Goal: Task Accomplishment & Management: Manage account settings

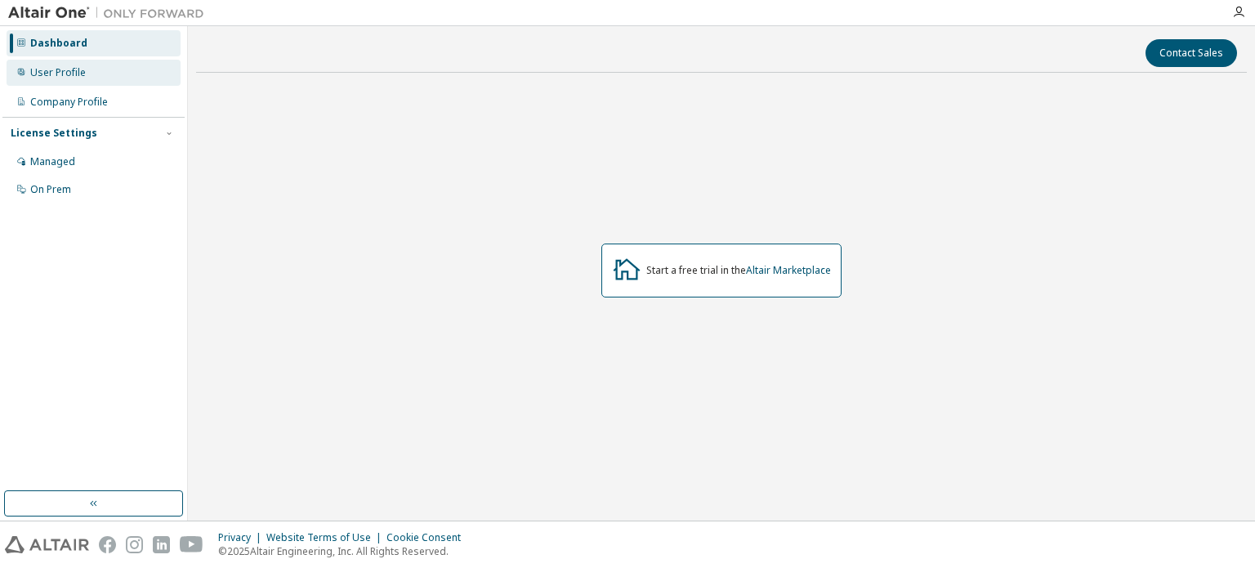
click at [96, 71] on div "User Profile" at bounding box center [94, 73] width 174 height 26
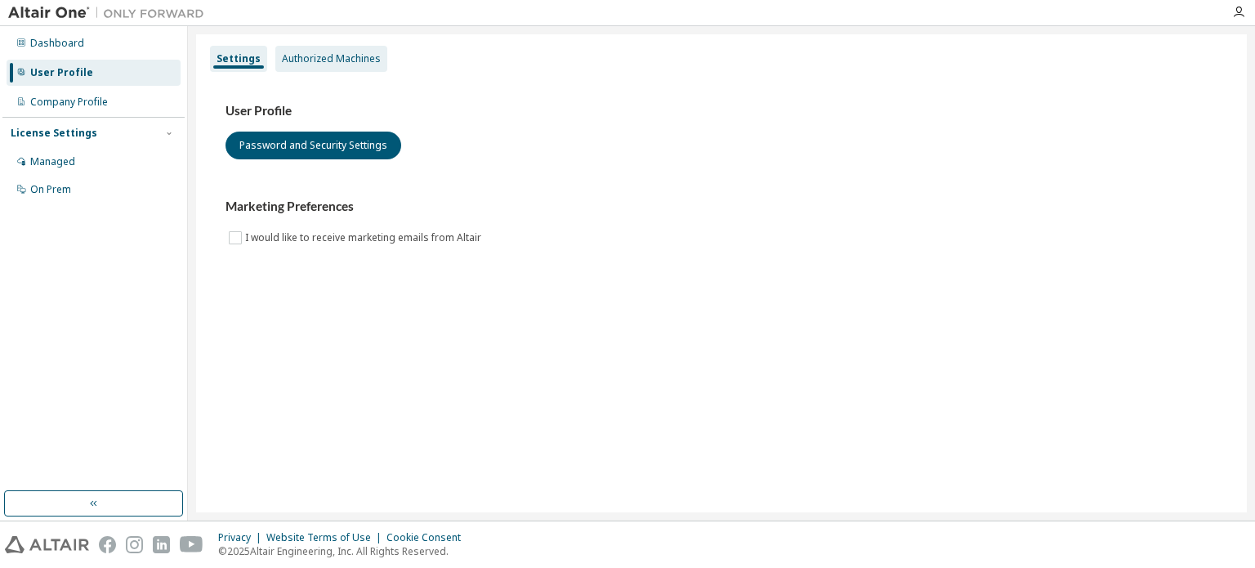
click at [294, 58] on div "Authorized Machines" at bounding box center [331, 58] width 99 height 13
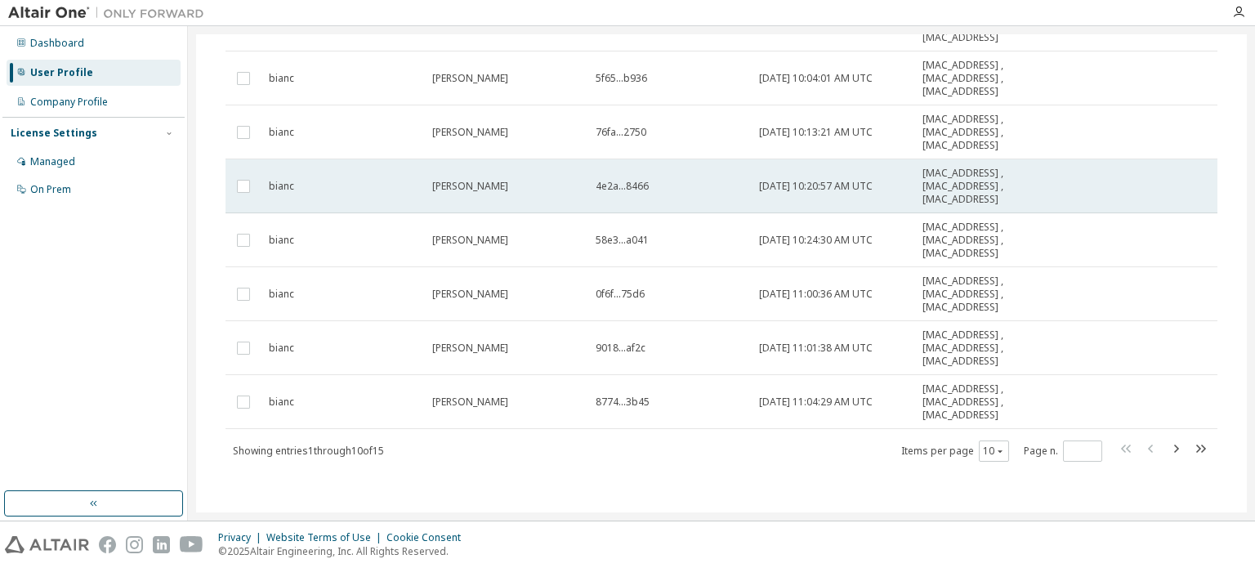
scroll to position [264, 0]
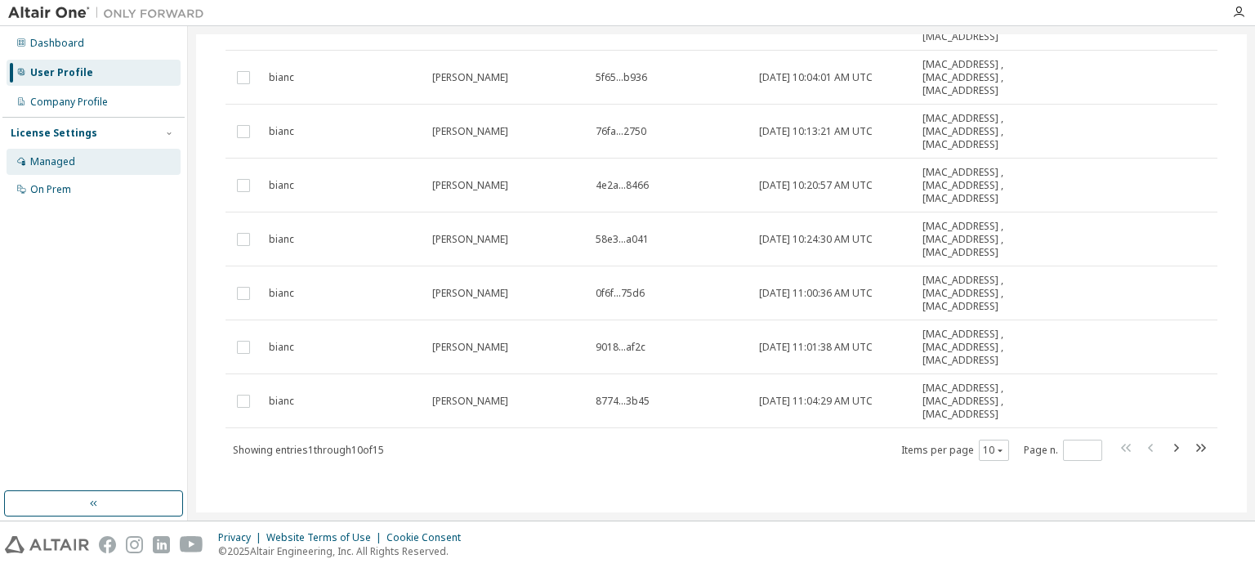
click at [47, 163] on div "Managed" at bounding box center [52, 161] width 45 height 13
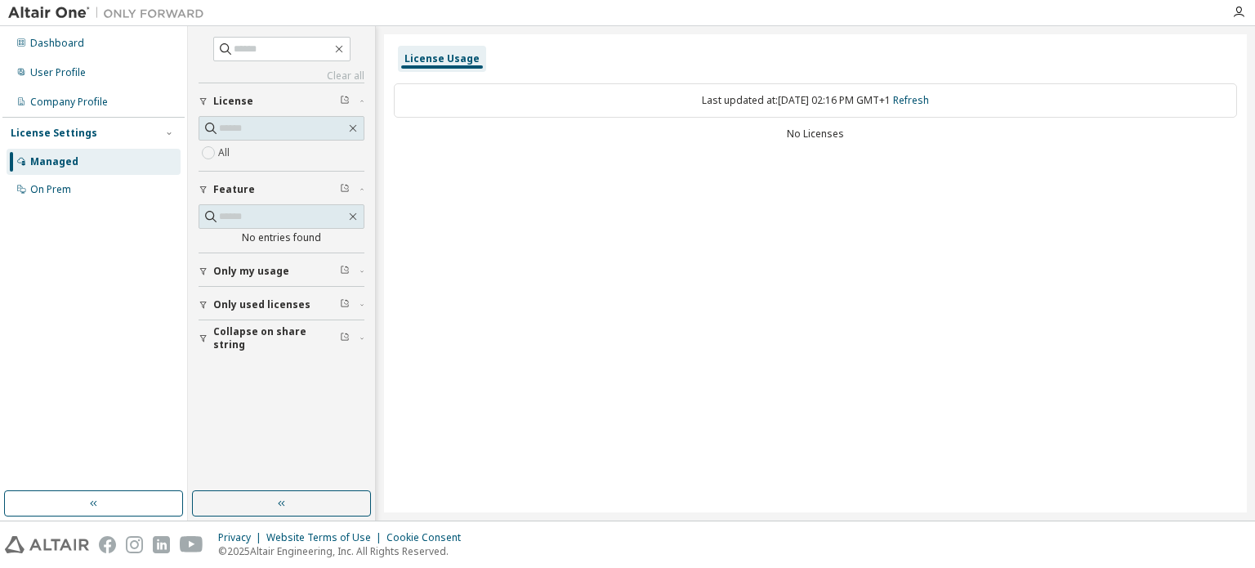
click at [206, 274] on icon "button" at bounding box center [204, 271] width 10 height 10
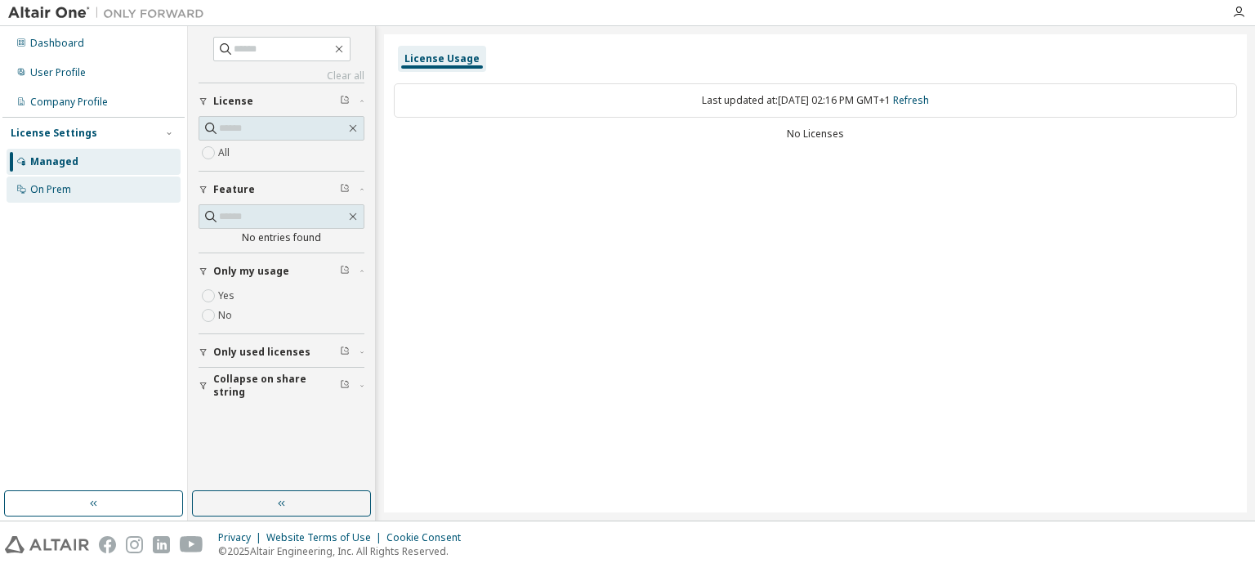
click at [36, 193] on div "On Prem" at bounding box center [50, 189] width 41 height 13
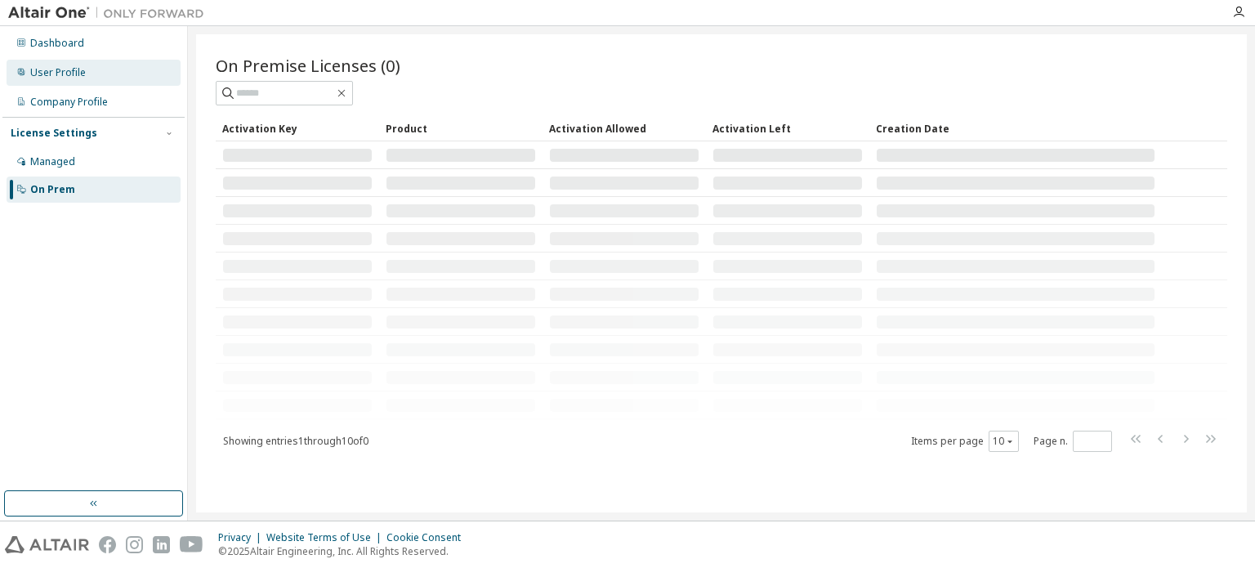
click at [110, 81] on div "User Profile" at bounding box center [94, 73] width 174 height 26
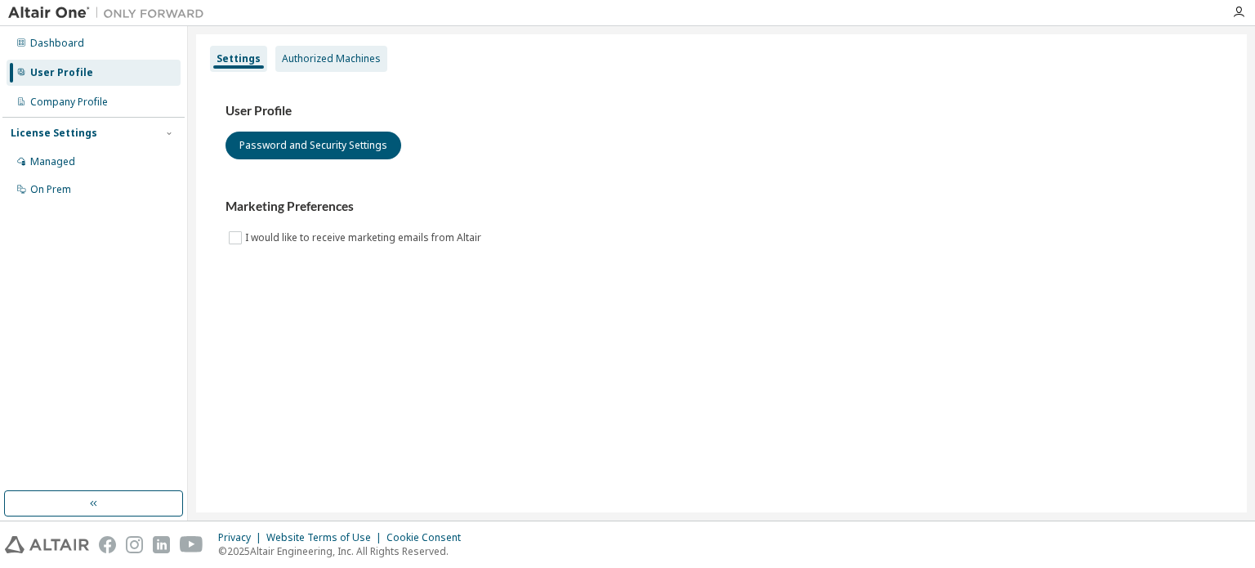
click at [340, 51] on div "Authorized Machines" at bounding box center [331, 59] width 112 height 26
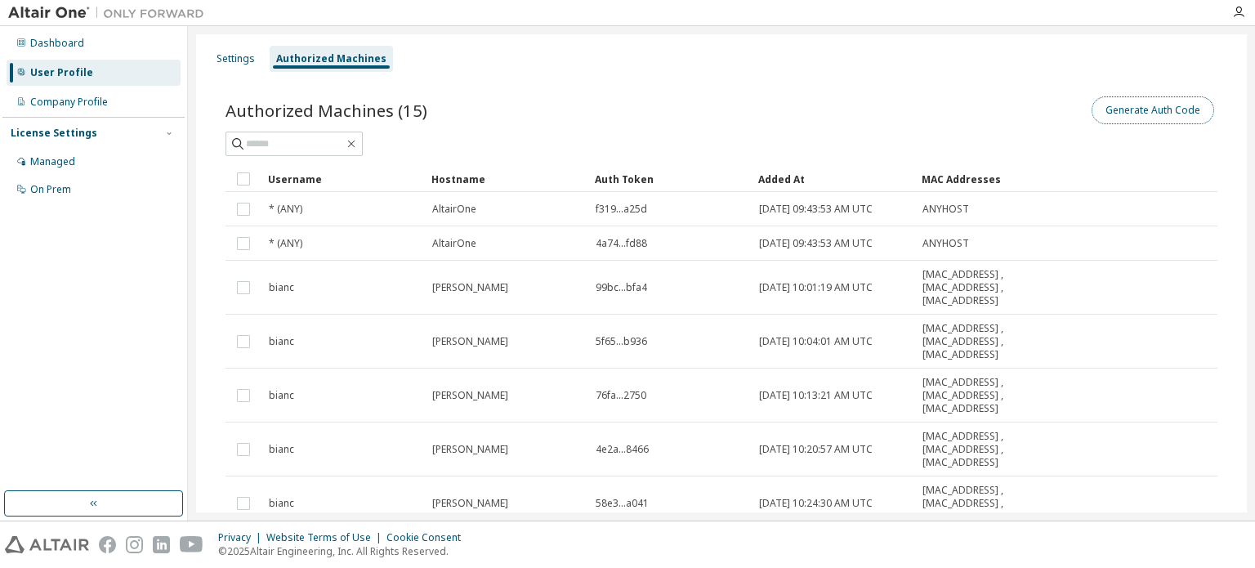
click at [1132, 107] on button "Generate Auth Code" at bounding box center [1153, 110] width 123 height 28
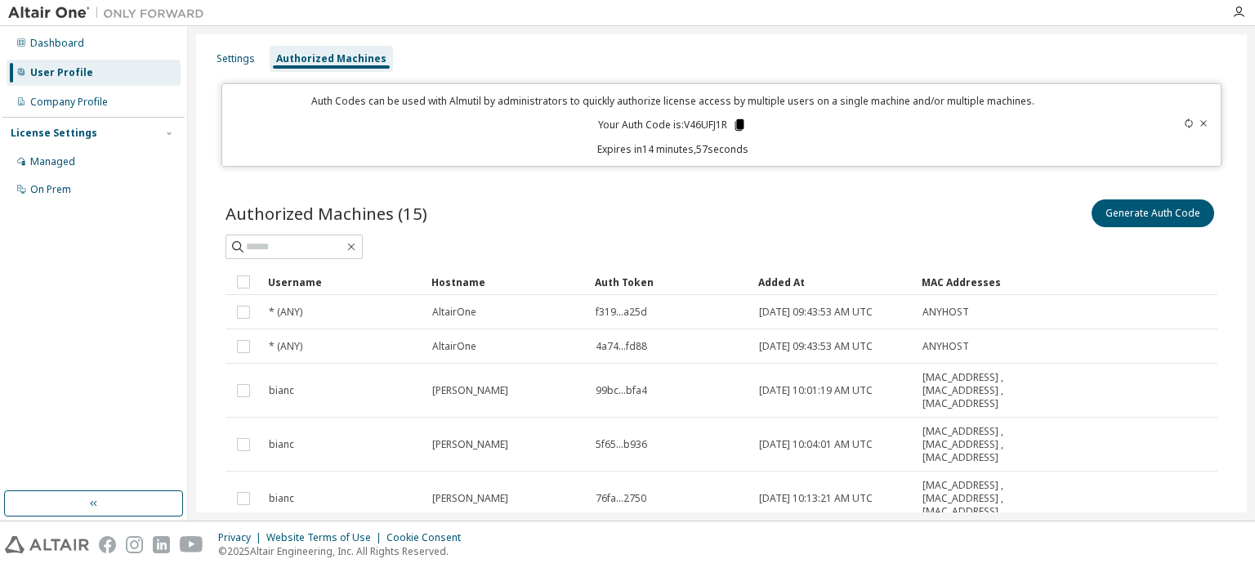
click at [739, 125] on icon at bounding box center [740, 124] width 9 height 11
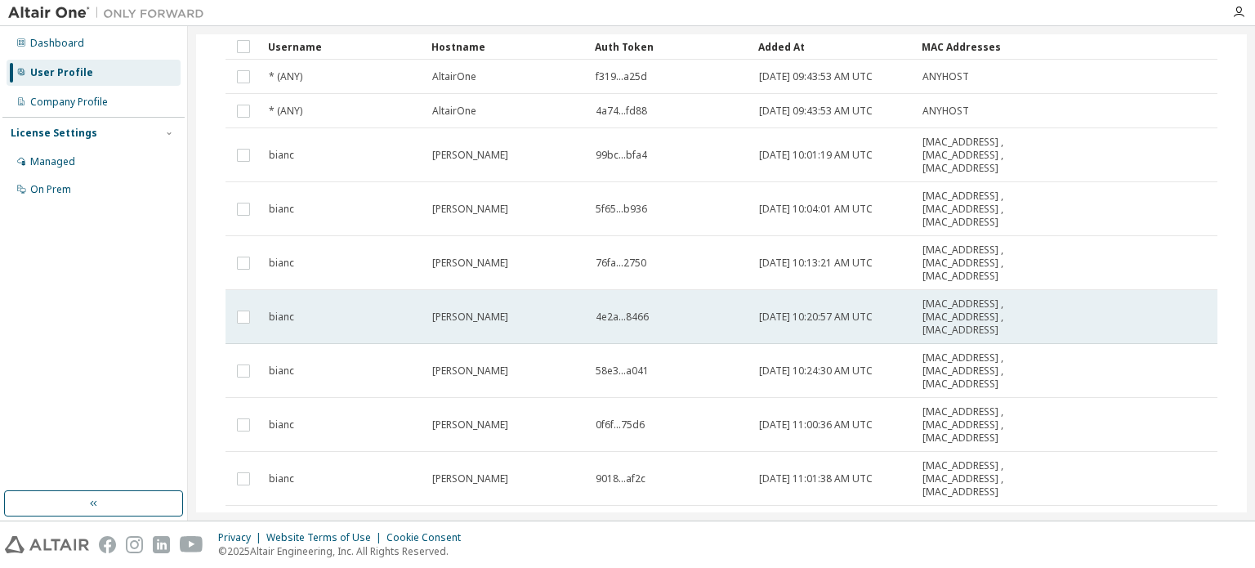
scroll to position [245, 0]
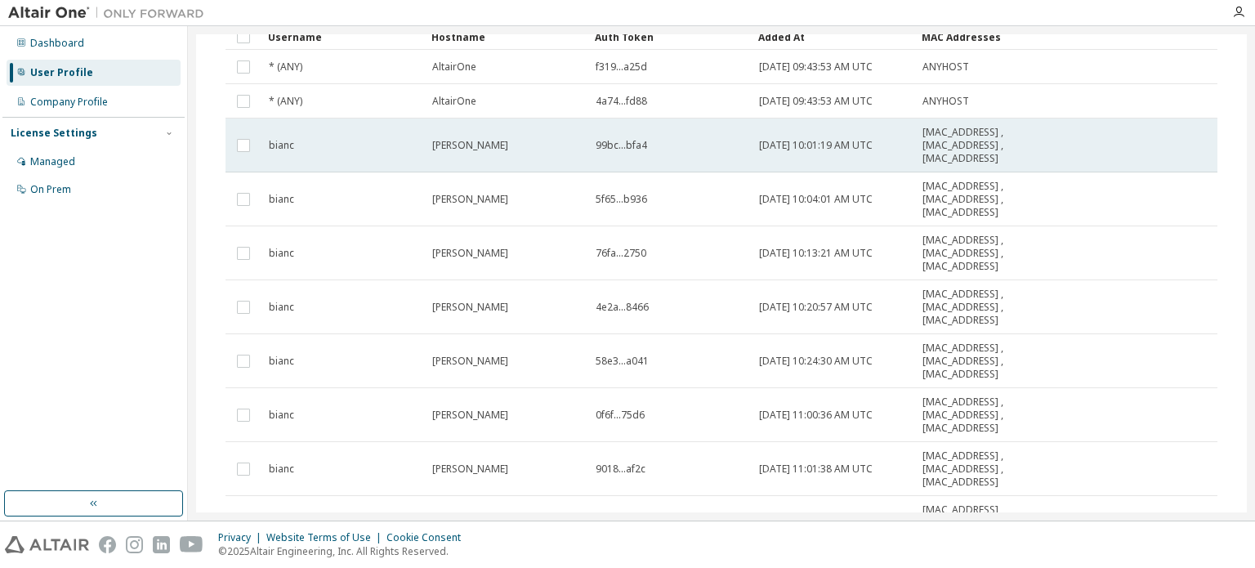
drag, startPoint x: 943, startPoint y: 150, endPoint x: 1058, endPoint y: 163, distance: 116.0
click at [1058, 163] on tr "bianc Bianca 99bc...bfa4 2025-09-30 10:01:19 AM UTC 18:56:80:B3:A6:DB , 98:29:A…" at bounding box center [722, 146] width 992 height 54
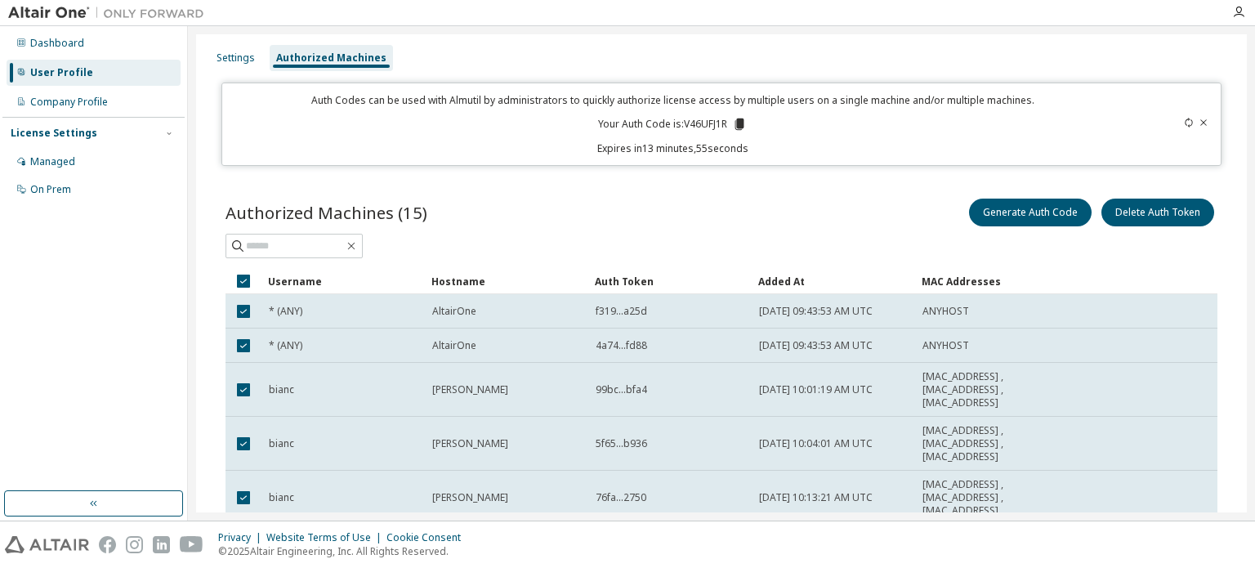
scroll to position [0, 0]
click at [736, 126] on icon at bounding box center [740, 124] width 9 height 11
click at [101, 94] on div "Company Profile" at bounding box center [94, 102] width 174 height 26
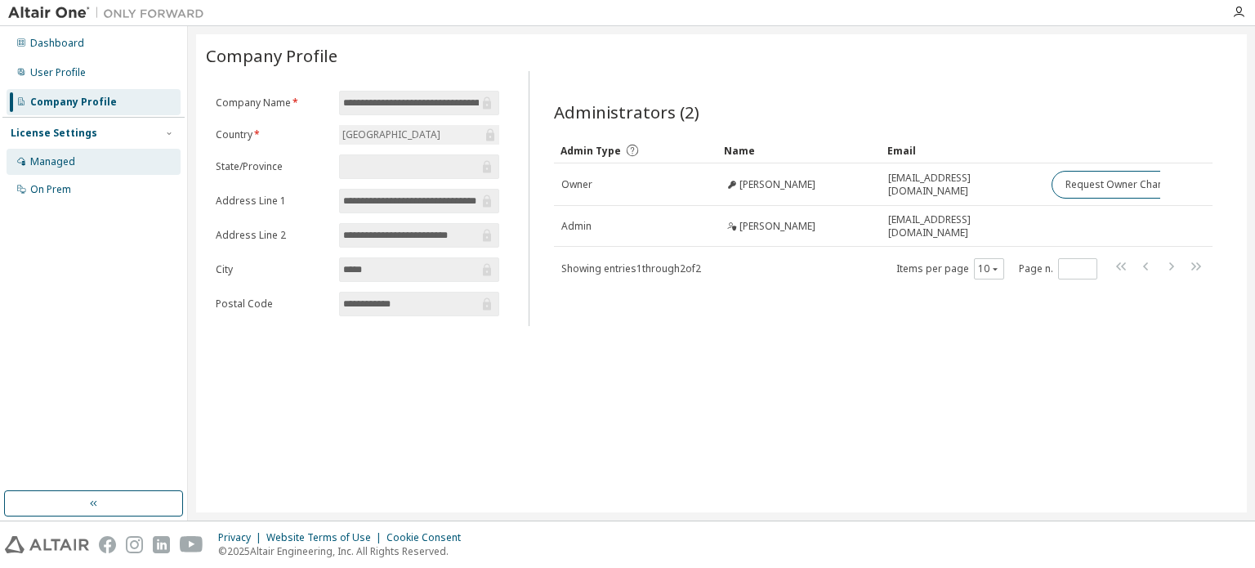
click at [92, 172] on div "Managed" at bounding box center [94, 162] width 174 height 26
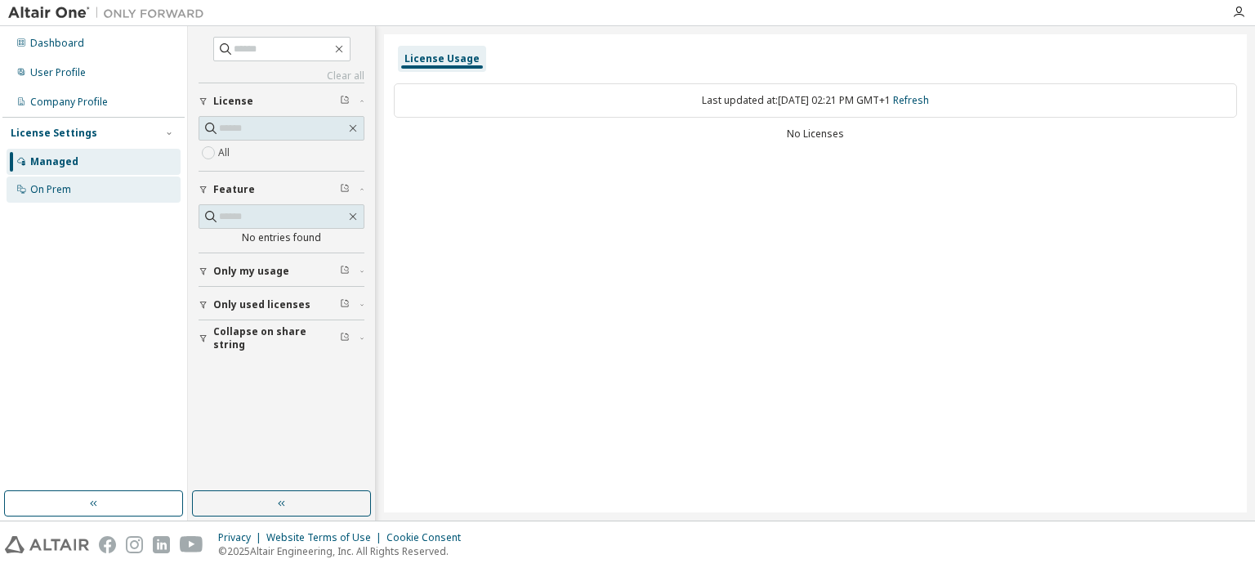
click at [95, 202] on div "On Prem" at bounding box center [94, 190] width 174 height 26
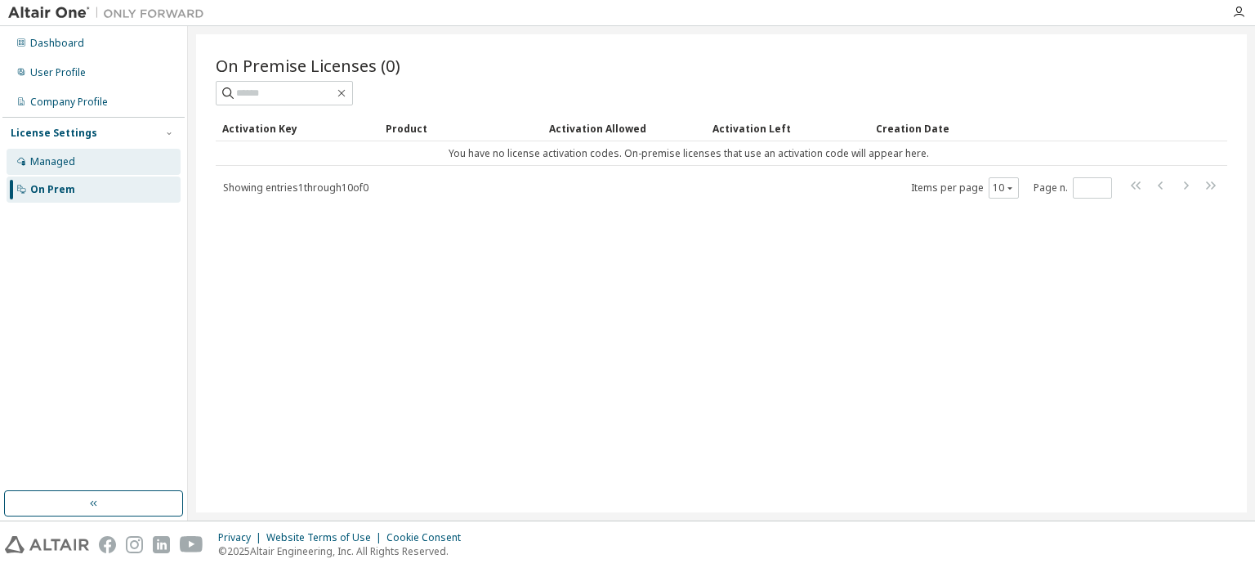
click at [106, 174] on div "Managed" at bounding box center [94, 162] width 174 height 26
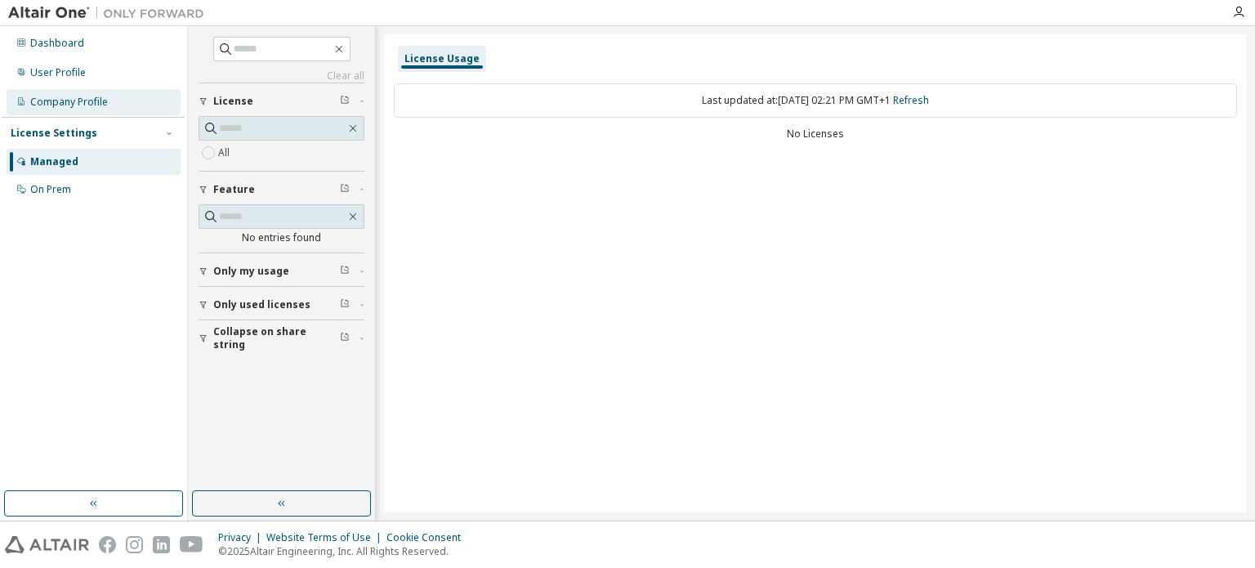
click at [108, 109] on div "Company Profile" at bounding box center [94, 102] width 174 height 26
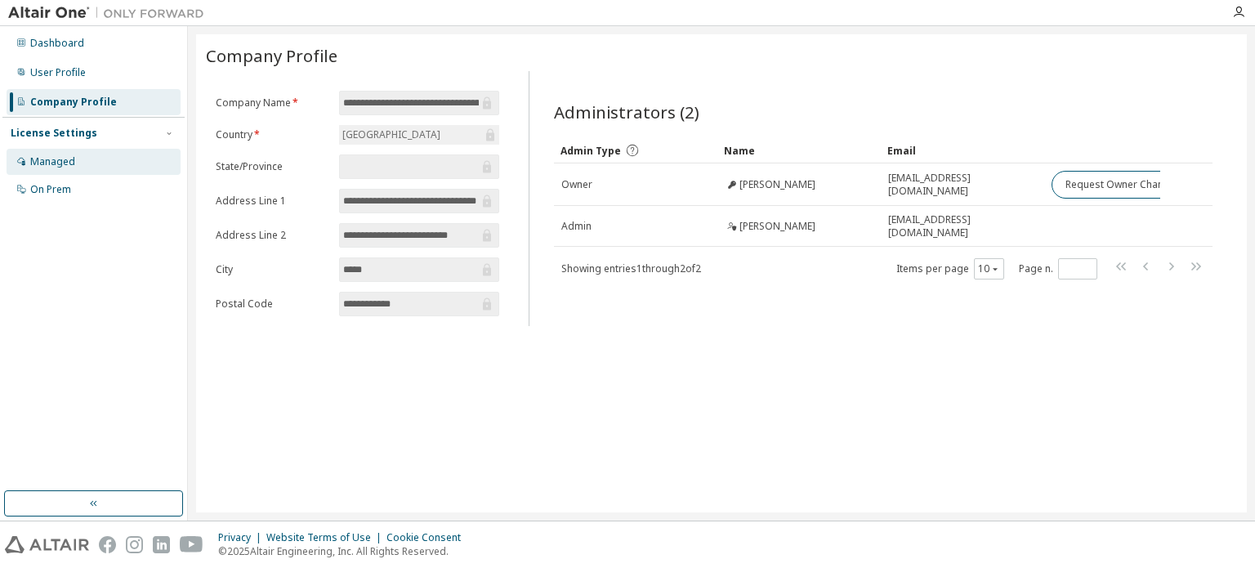
click at [150, 172] on div "Managed" at bounding box center [94, 162] width 174 height 26
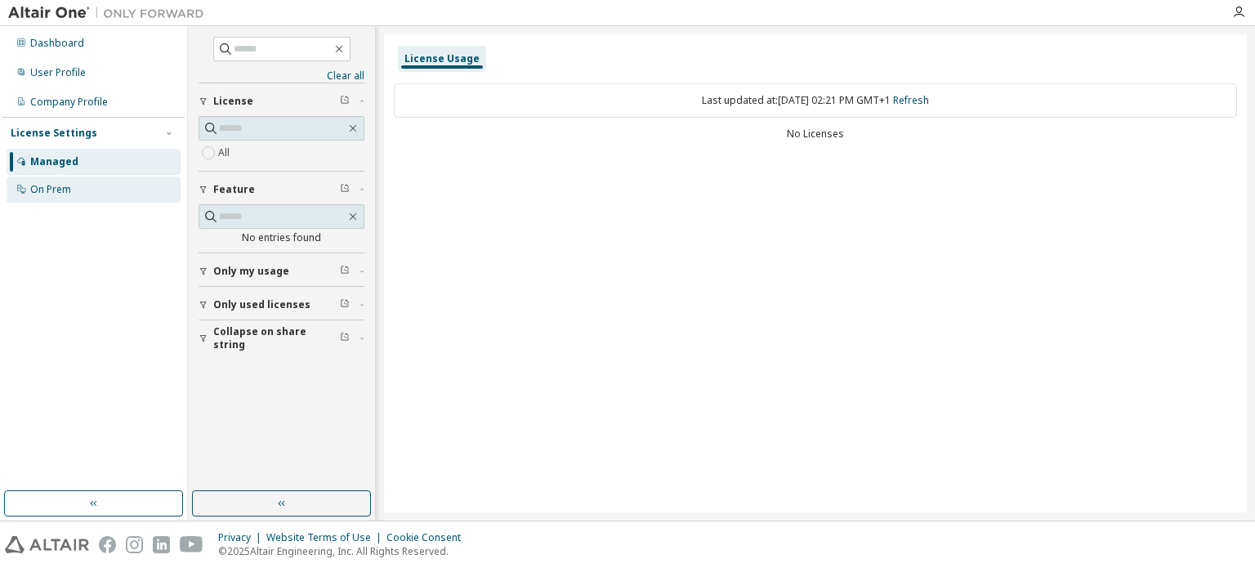
click at [114, 189] on div "On Prem" at bounding box center [94, 190] width 174 height 26
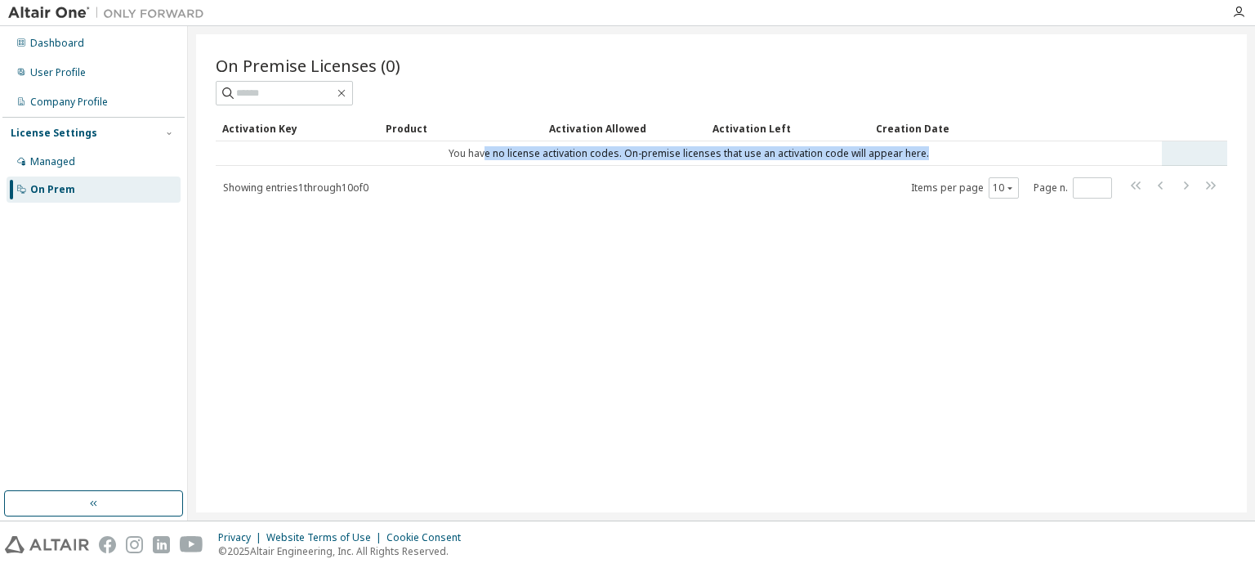
drag, startPoint x: 488, startPoint y: 153, endPoint x: 925, endPoint y: 154, distance: 437.3
click at [930, 153] on td "You have no license activation codes. On-premise licenses that use an activatio…" at bounding box center [689, 153] width 946 height 25
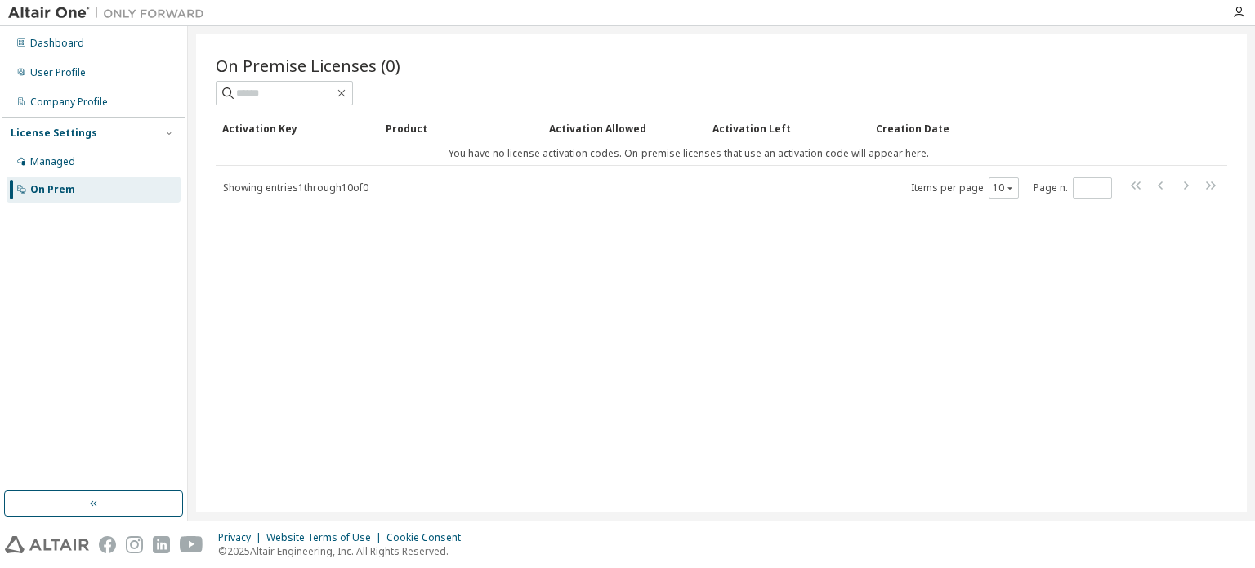
click at [559, 169] on div "Activation Key Product Activation Allowed Activation Left Creation Date You hav…" at bounding box center [722, 157] width 1012 height 84
click at [55, 164] on div "Managed" at bounding box center [52, 161] width 45 height 13
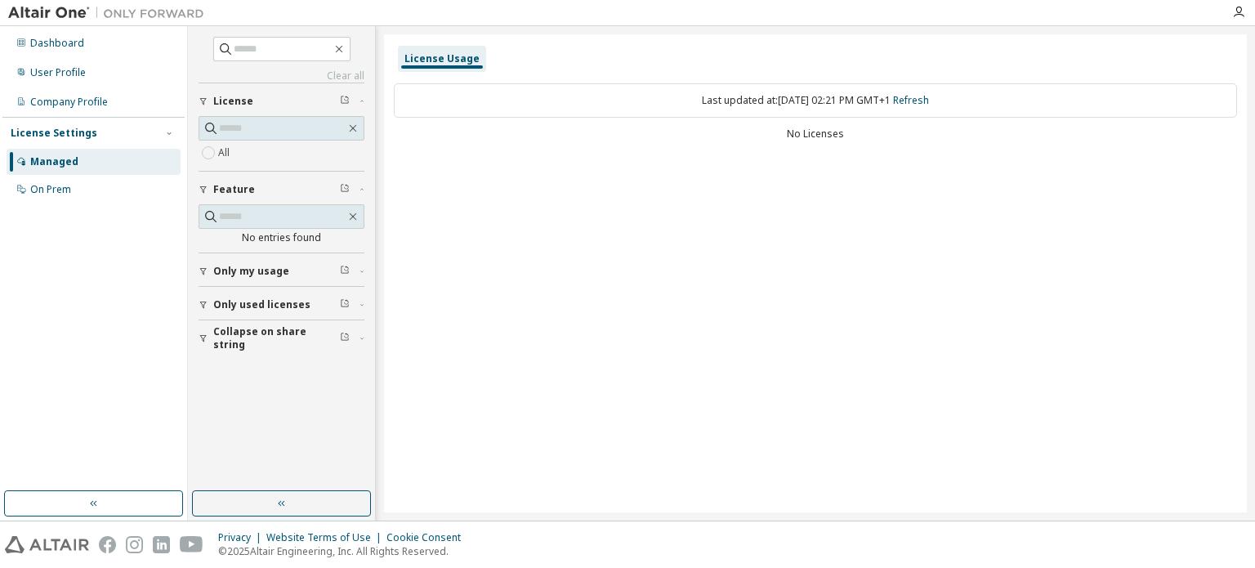
click at [206, 313] on button "Only used licenses" at bounding box center [282, 305] width 166 height 36
click at [206, 270] on icon "button" at bounding box center [204, 271] width 10 height 10
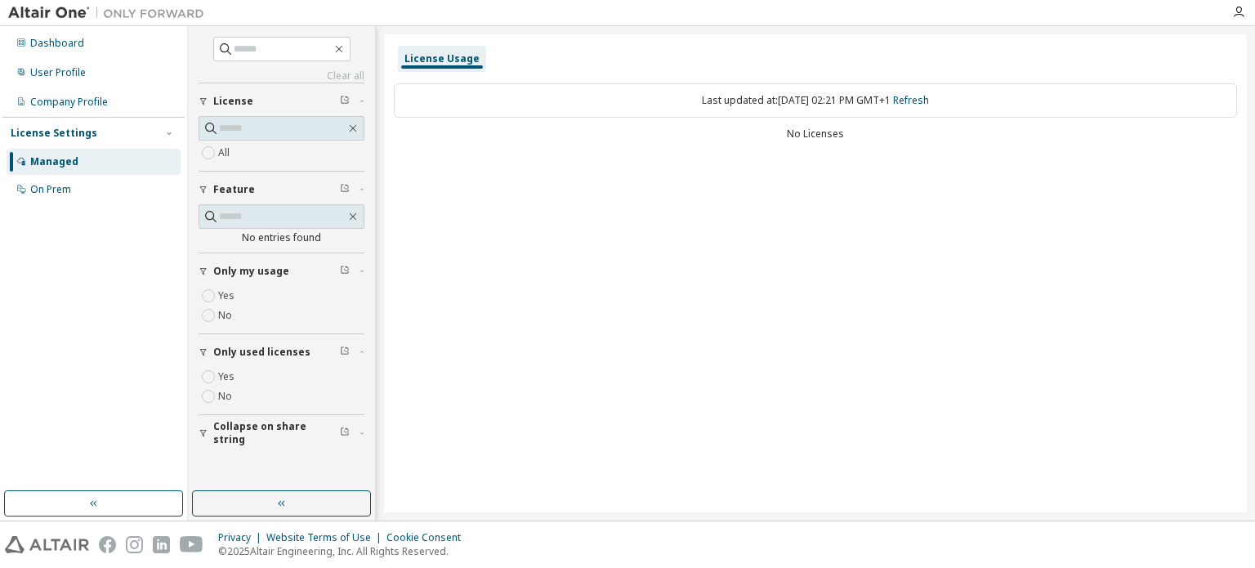
click at [208, 429] on div "button" at bounding box center [206, 433] width 15 height 10
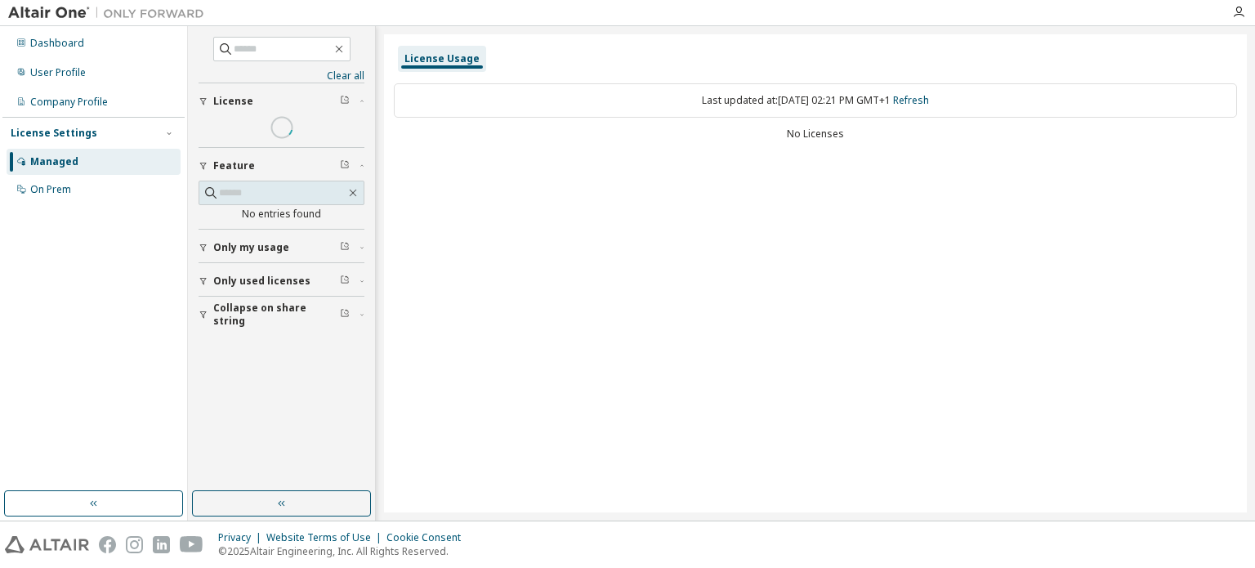
click at [215, 269] on button "Only used licenses" at bounding box center [282, 281] width 166 height 36
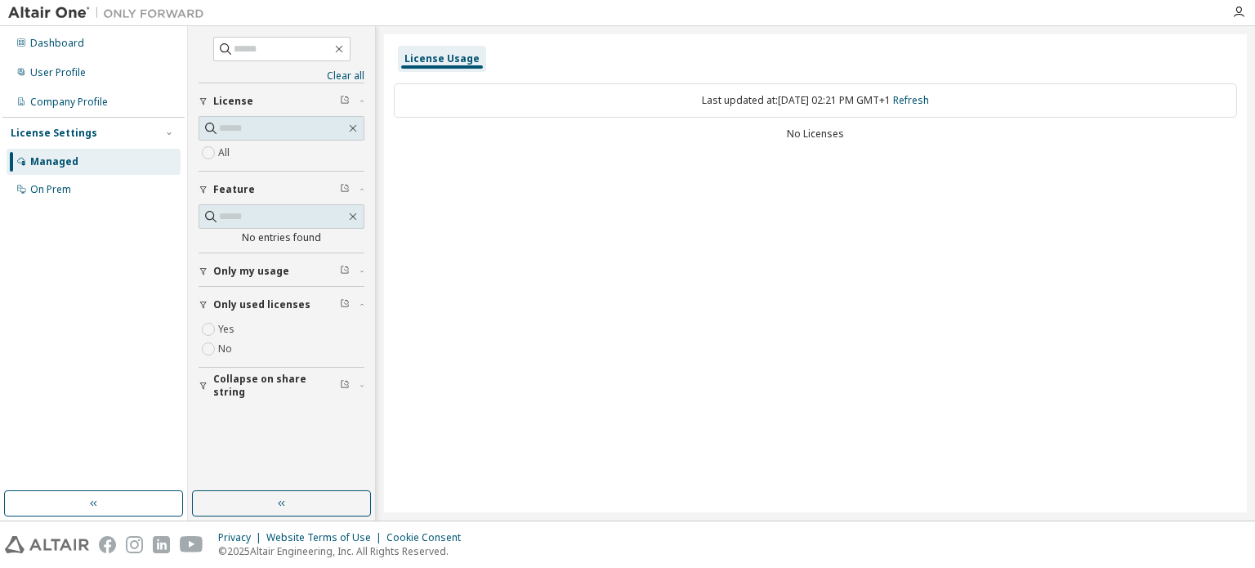
click at [215, 269] on span "Only my usage" at bounding box center [251, 271] width 76 height 13
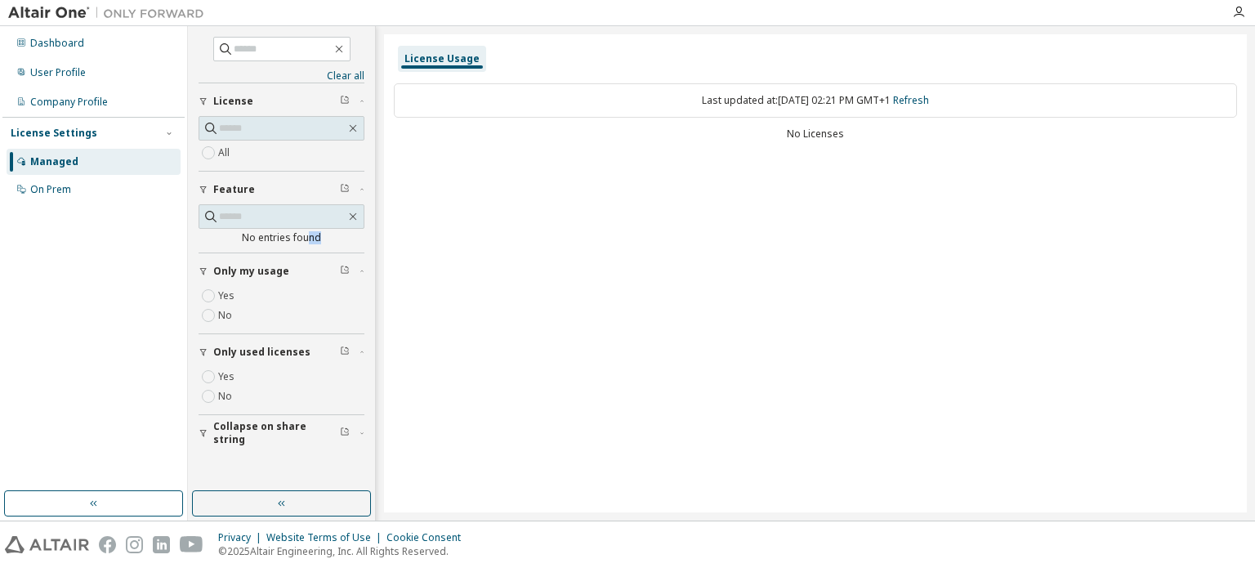
drag, startPoint x: 306, startPoint y: 240, endPoint x: 320, endPoint y: 246, distance: 14.3
click at [320, 246] on div "No entries found" at bounding box center [282, 228] width 166 height 48
click at [333, 232] on div "No entries found" at bounding box center [282, 237] width 166 height 13
click at [409, 66] on div "License Usage" at bounding box center [442, 59] width 88 height 26
click at [422, 69] on div "License Usage" at bounding box center [442, 59] width 88 height 26
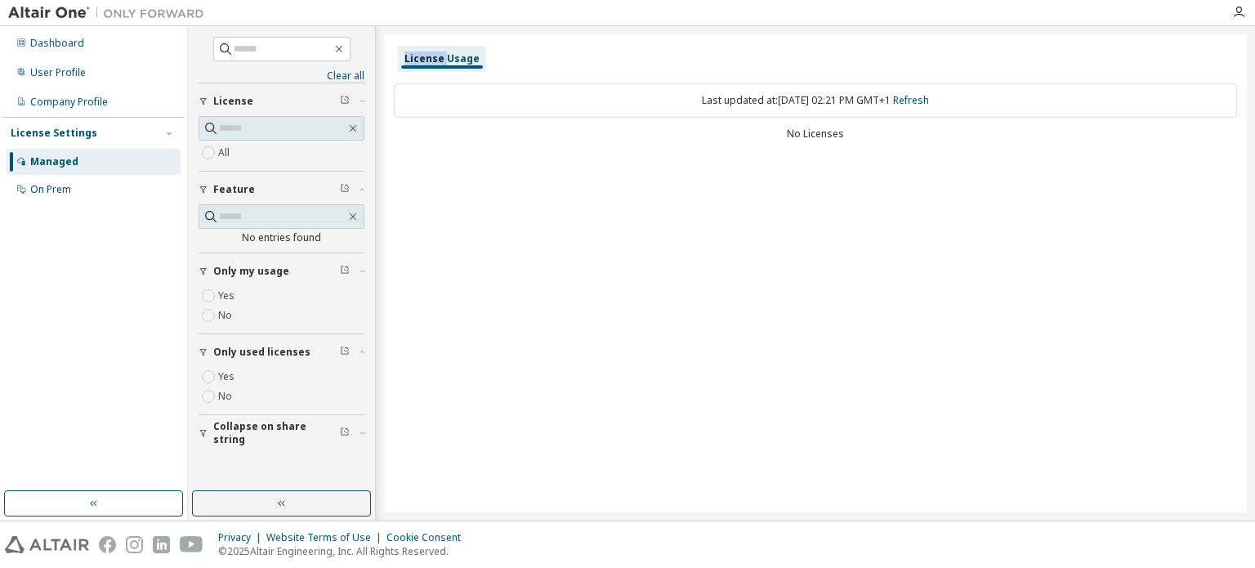
click at [422, 69] on div "License Usage" at bounding box center [442, 59] width 88 height 26
click at [114, 45] on div "Dashboard" at bounding box center [94, 43] width 174 height 26
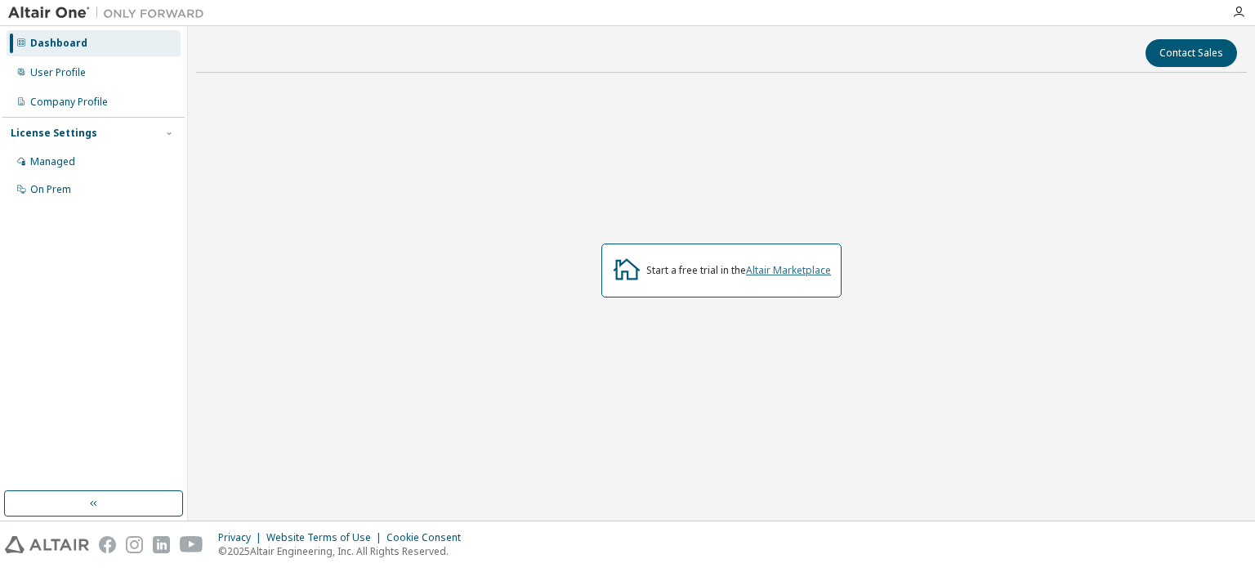
click at [755, 272] on link "Altair Marketplace" at bounding box center [788, 270] width 85 height 14
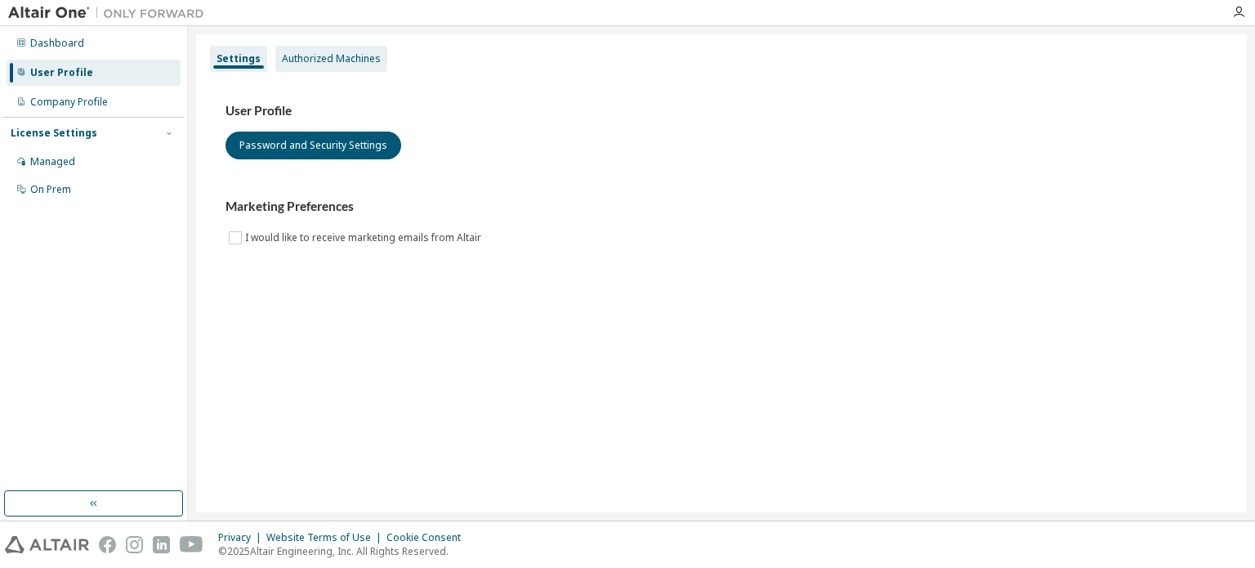
click at [282, 56] on div "Authorized Machines" at bounding box center [331, 58] width 99 height 13
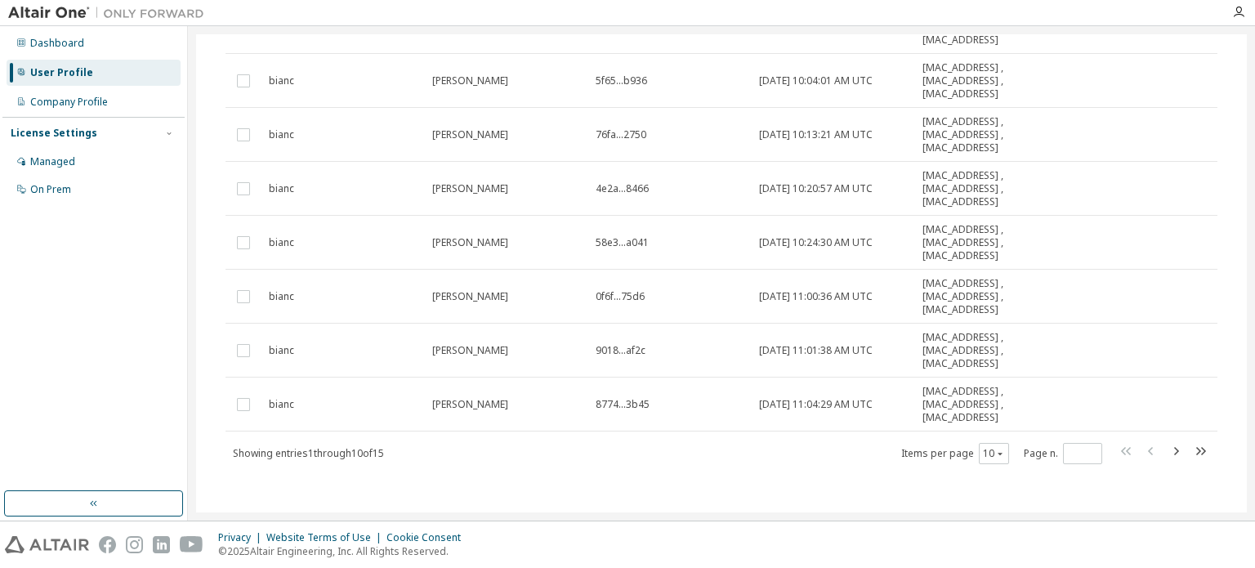
scroll to position [264, 0]
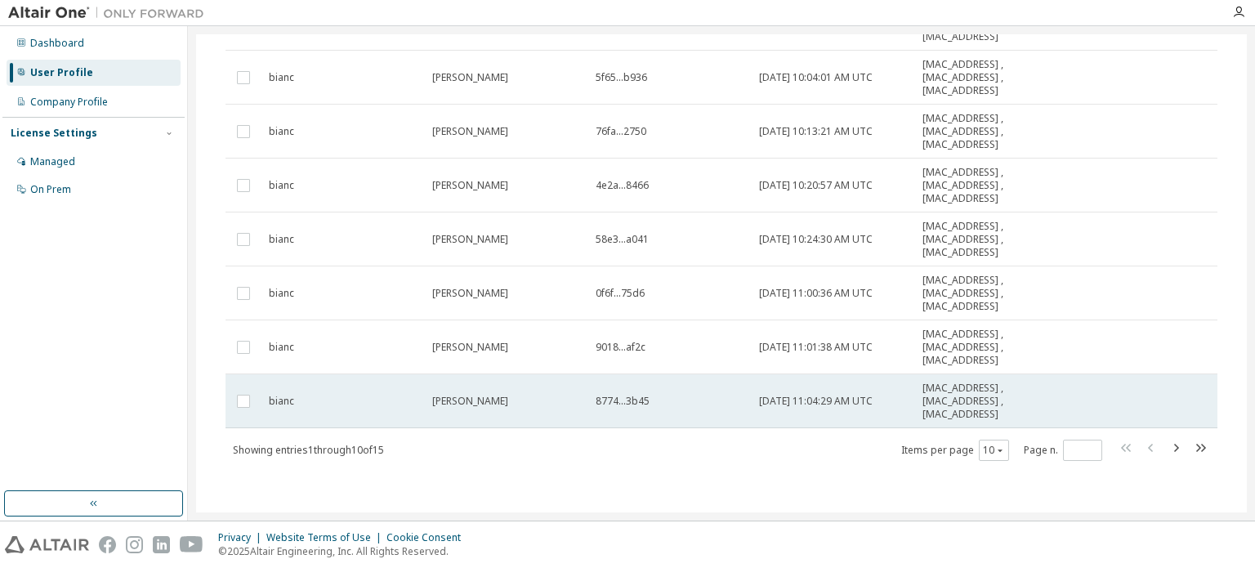
click at [254, 406] on td at bounding box center [244, 401] width 36 height 54
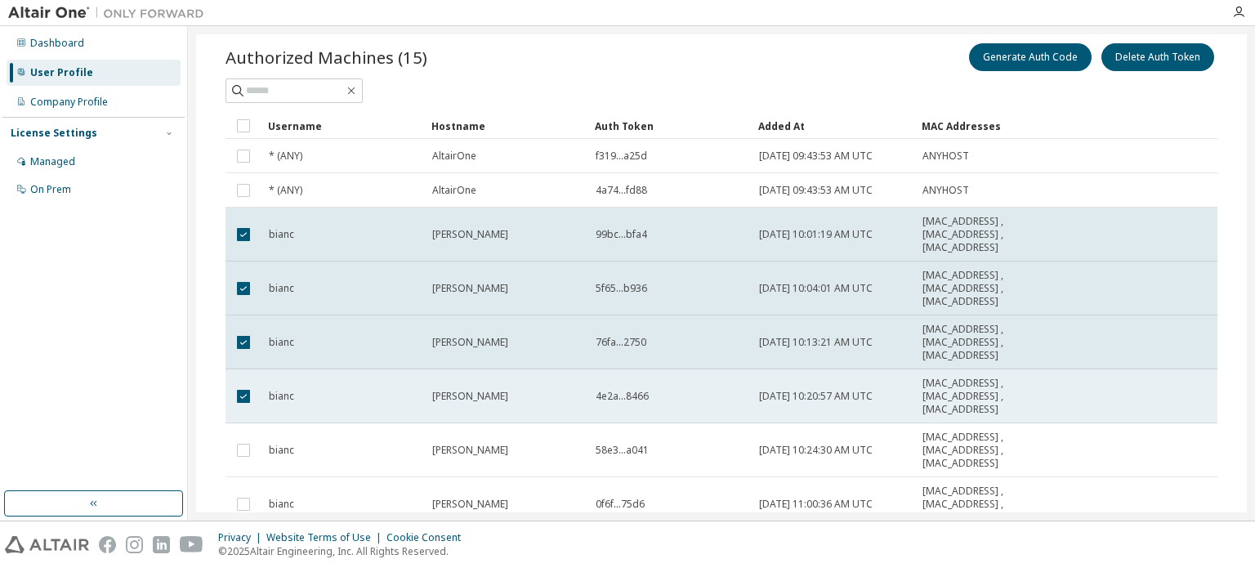
scroll to position [82, 0]
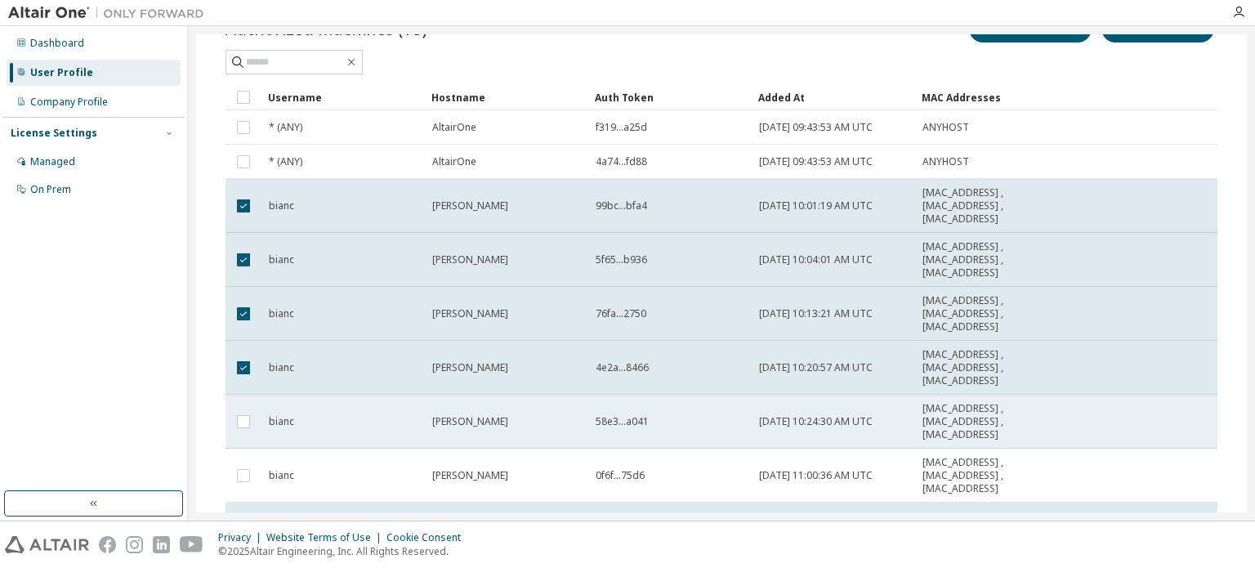
click at [257, 409] on td at bounding box center [244, 422] width 36 height 54
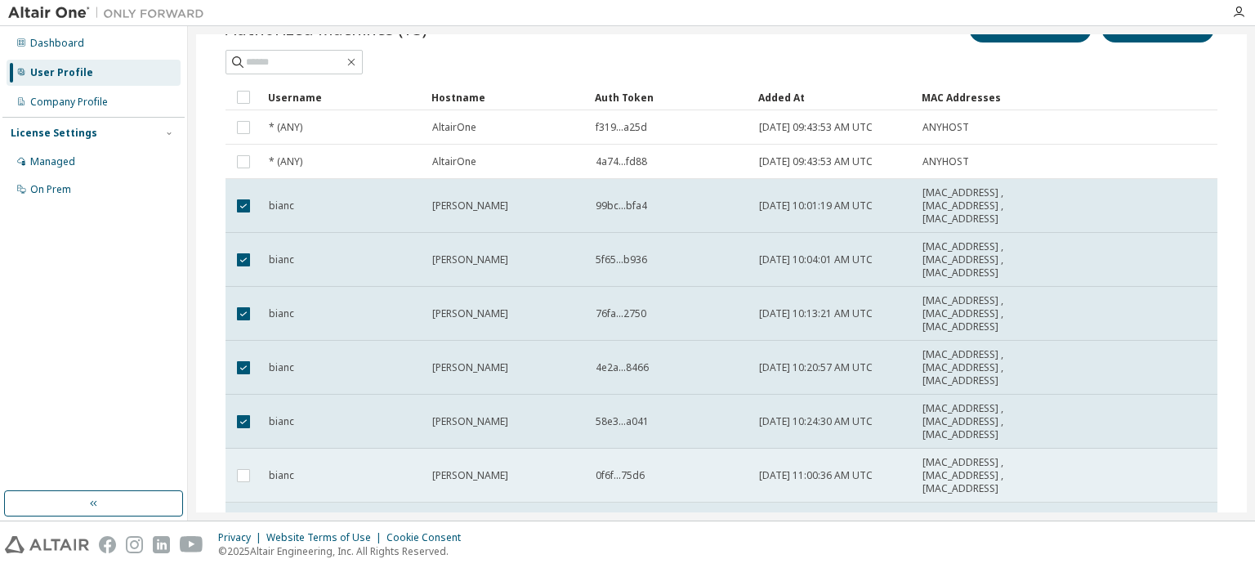
click at [247, 464] on td at bounding box center [244, 476] width 36 height 54
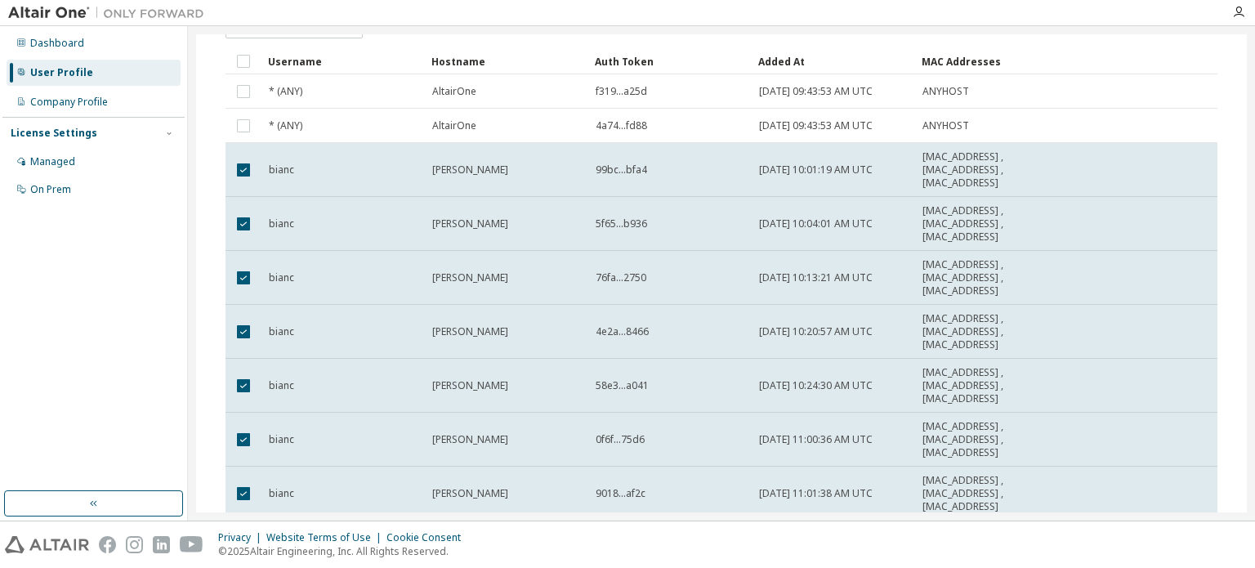
scroll to position [0, 0]
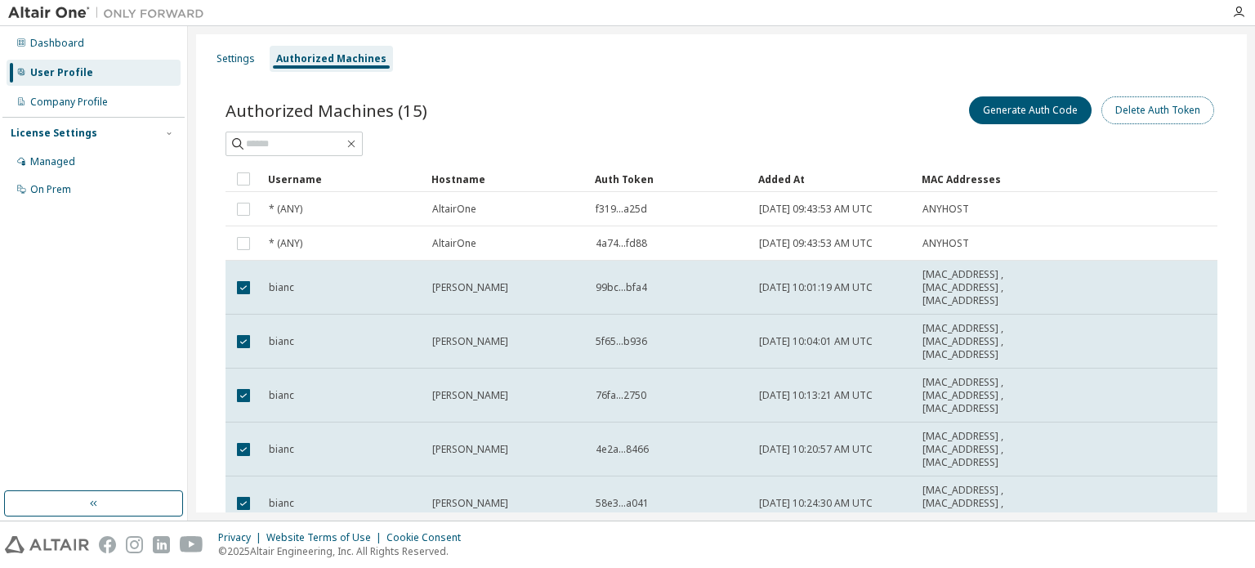
click at [1197, 118] on button "Delete Auth Token" at bounding box center [1158, 110] width 113 height 28
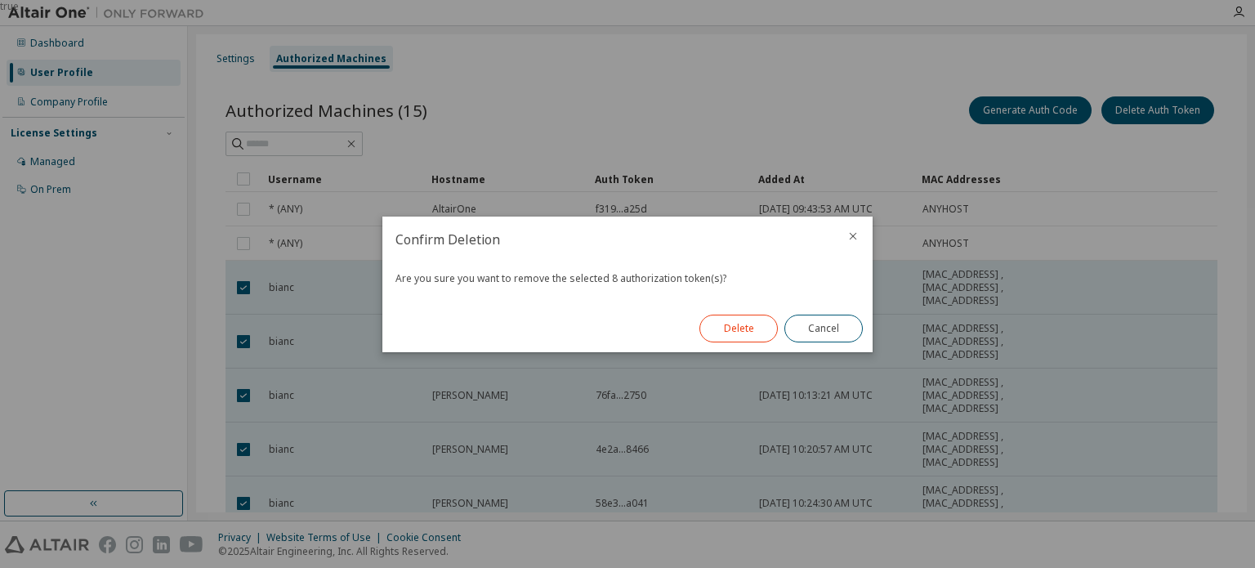
click at [734, 325] on button "Delete" at bounding box center [739, 329] width 78 height 28
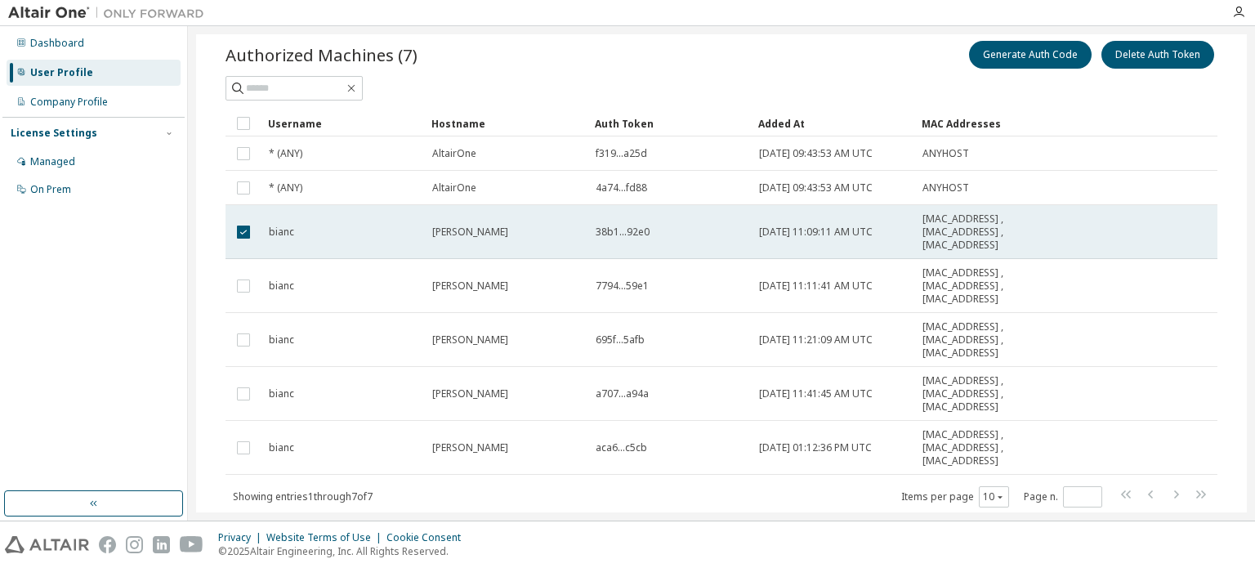
scroll to position [82, 0]
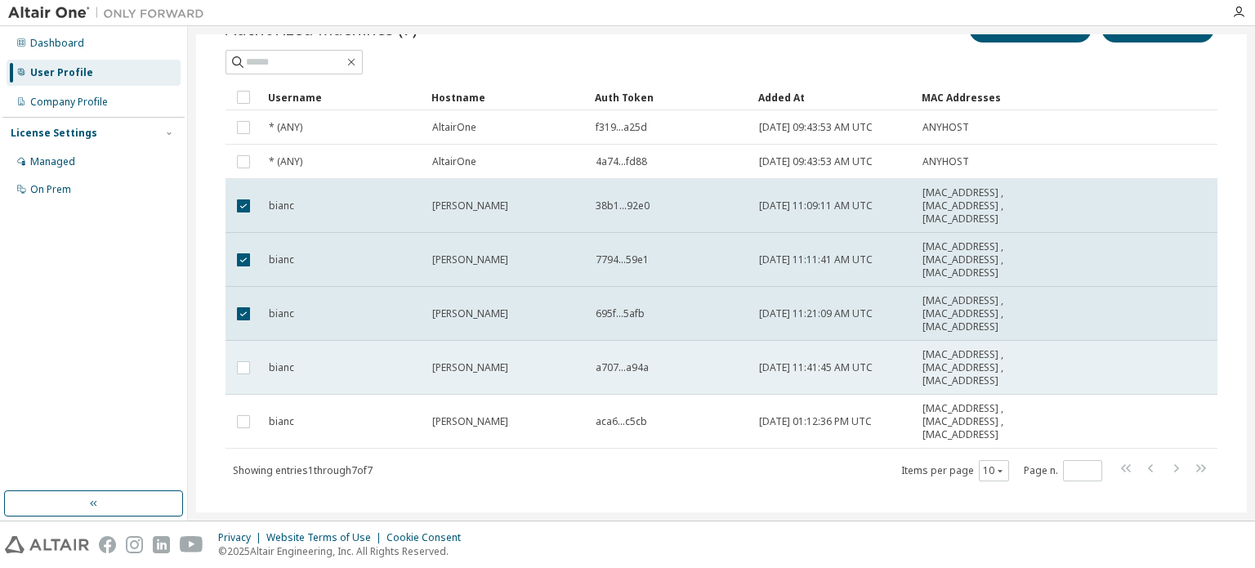
click at [248, 372] on td at bounding box center [244, 368] width 36 height 54
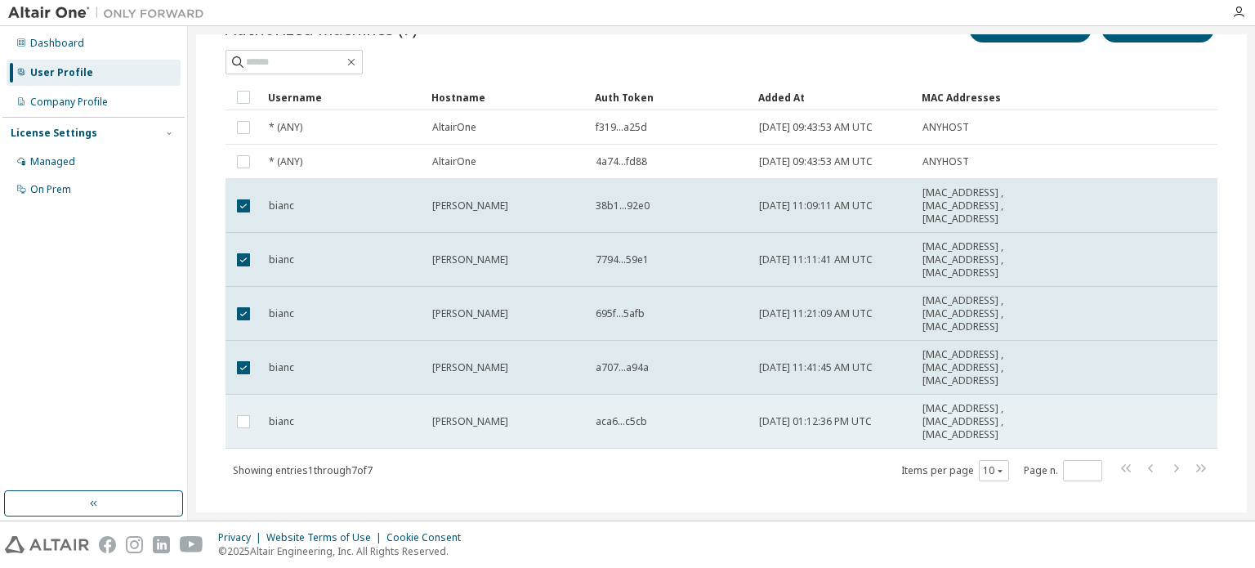
click at [246, 410] on td at bounding box center [244, 422] width 36 height 54
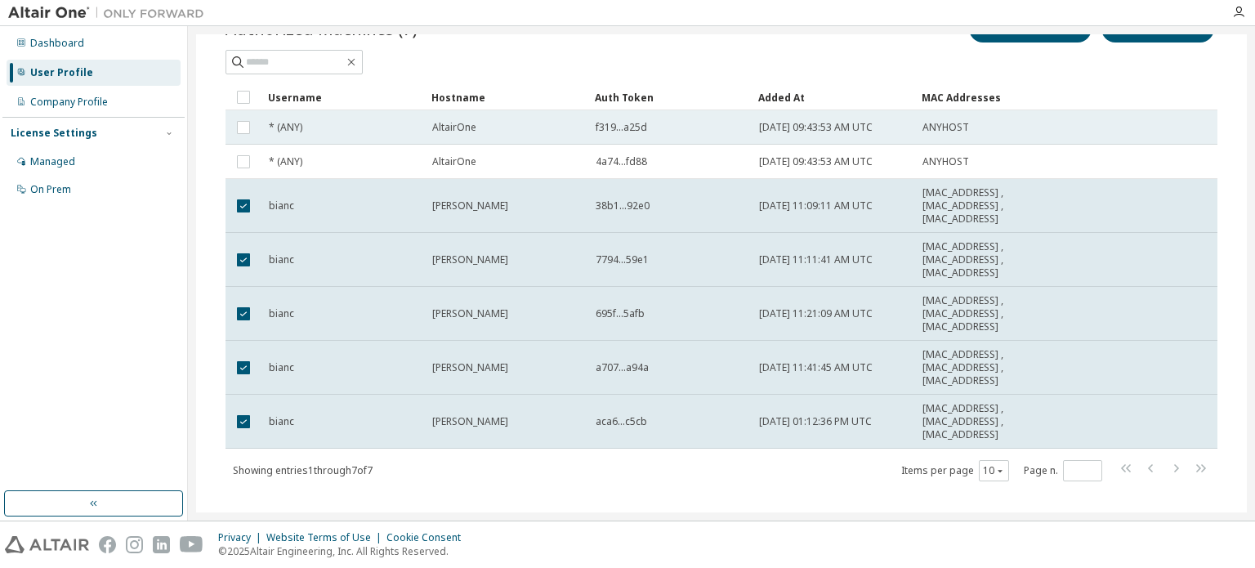
scroll to position [0, 0]
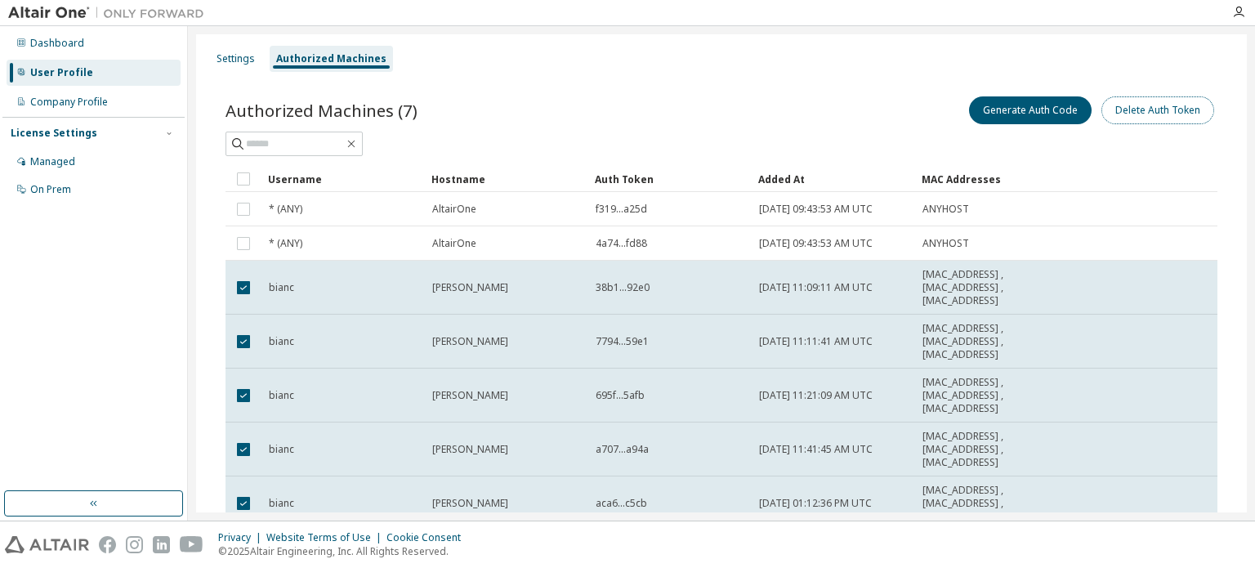
click at [1177, 119] on button "Delete Auth Token" at bounding box center [1158, 110] width 113 height 28
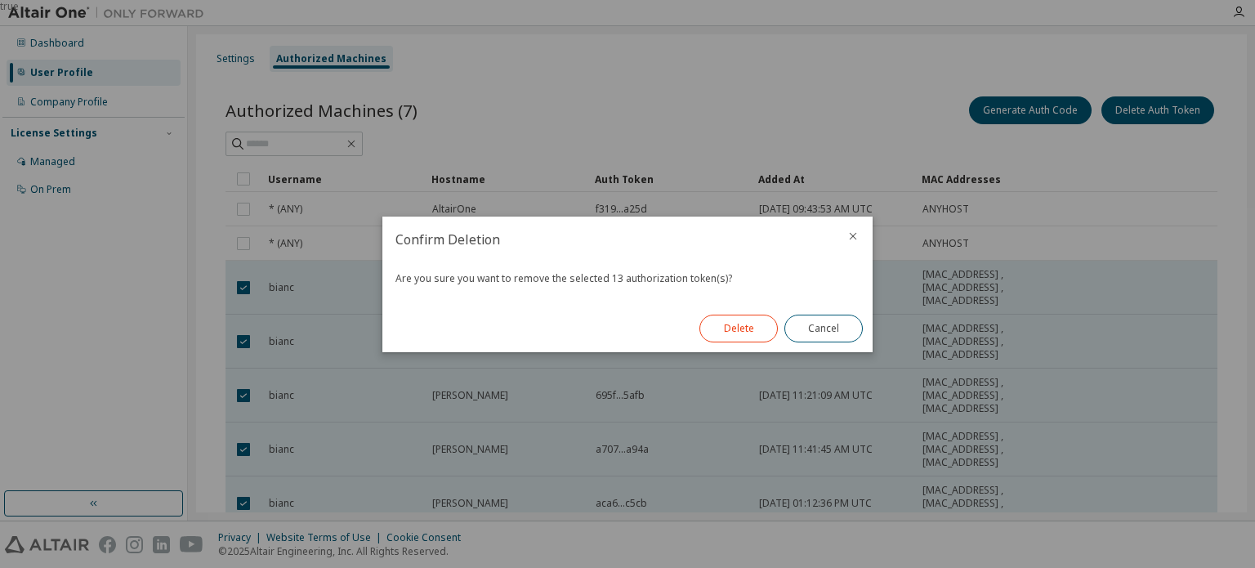
click at [740, 329] on button "Delete" at bounding box center [739, 329] width 78 height 28
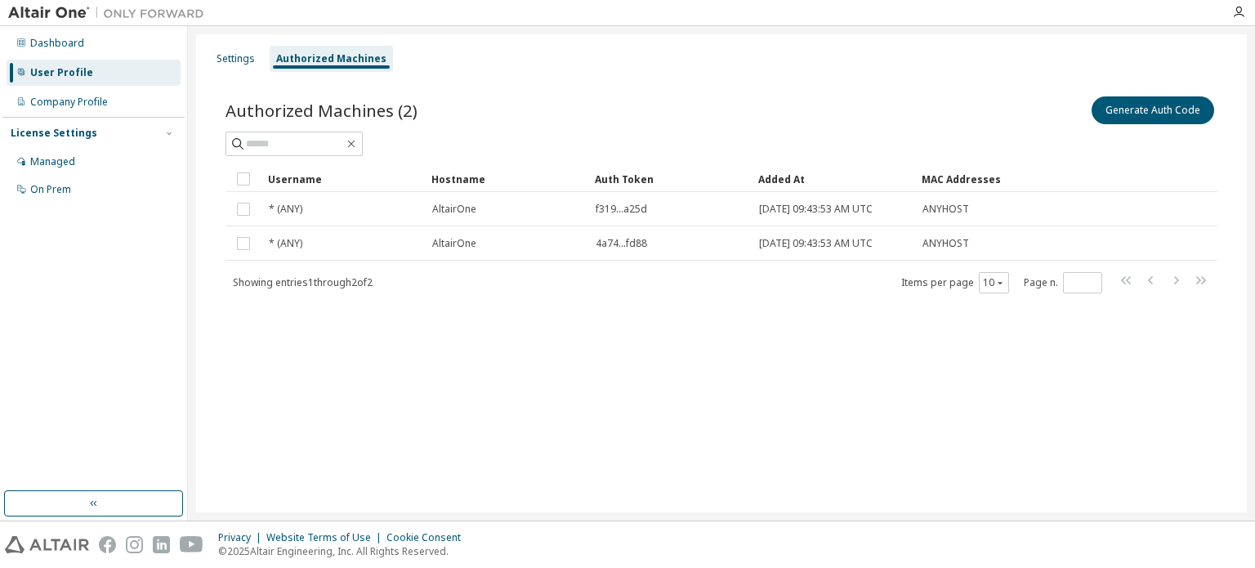
click at [618, 287] on div "Showing entries 1 through 2 of 2 Items per page 10 Page n. *" at bounding box center [722, 283] width 992 height 24
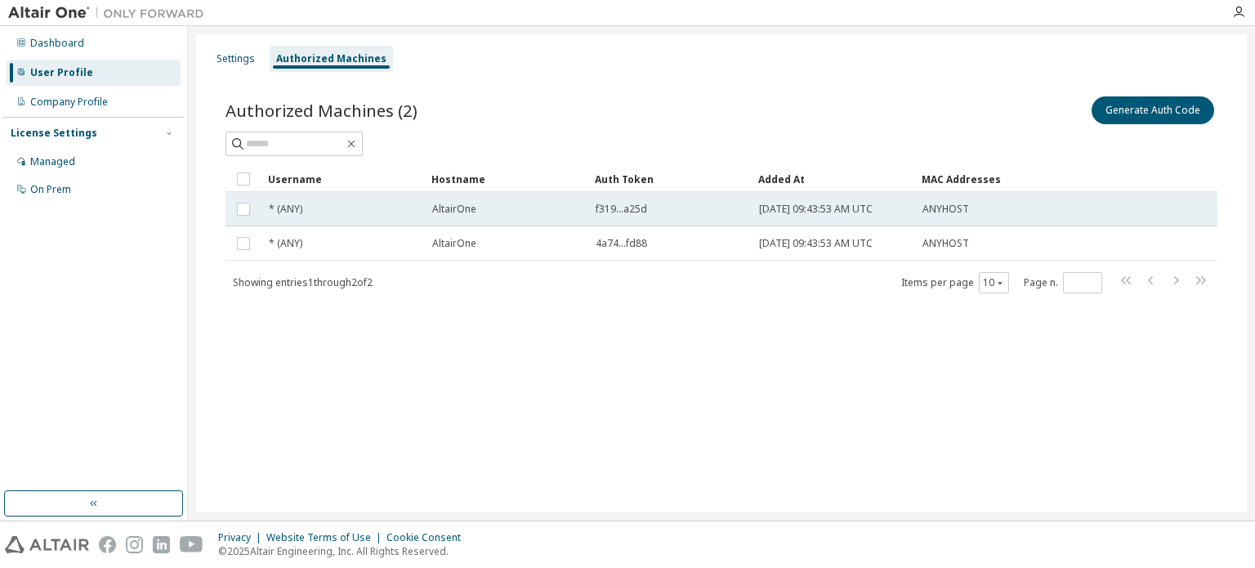
click at [647, 208] on div "f319...a25d" at bounding box center [670, 209] width 149 height 13
click at [639, 210] on span "f319...a25d" at bounding box center [621, 209] width 51 height 13
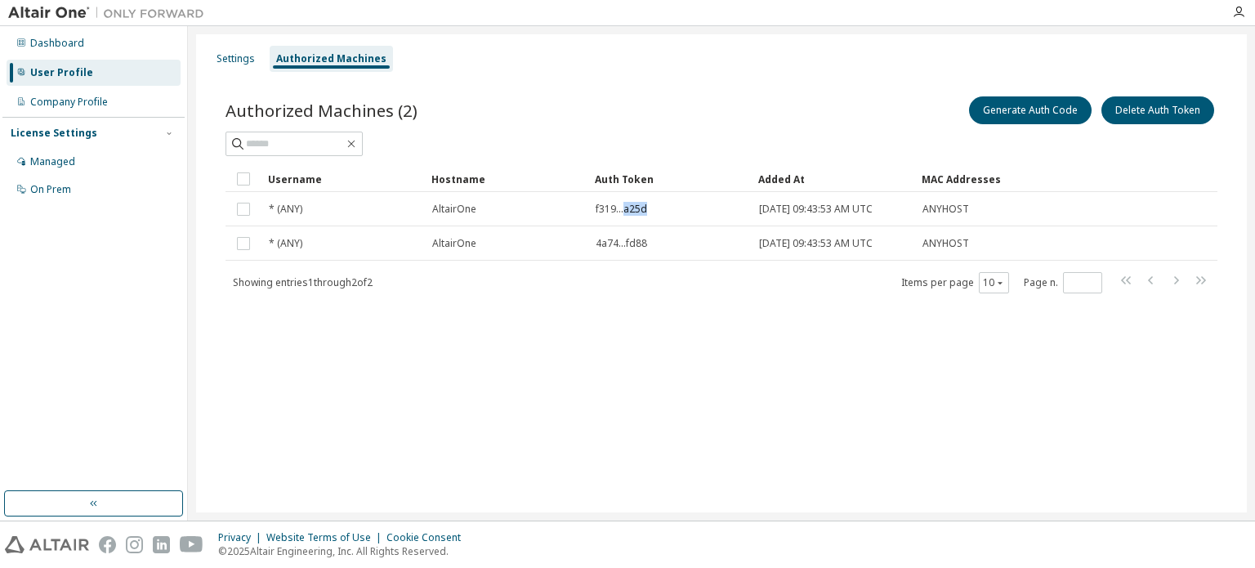
click at [639, 210] on span "f319...a25d" at bounding box center [621, 209] width 51 height 13
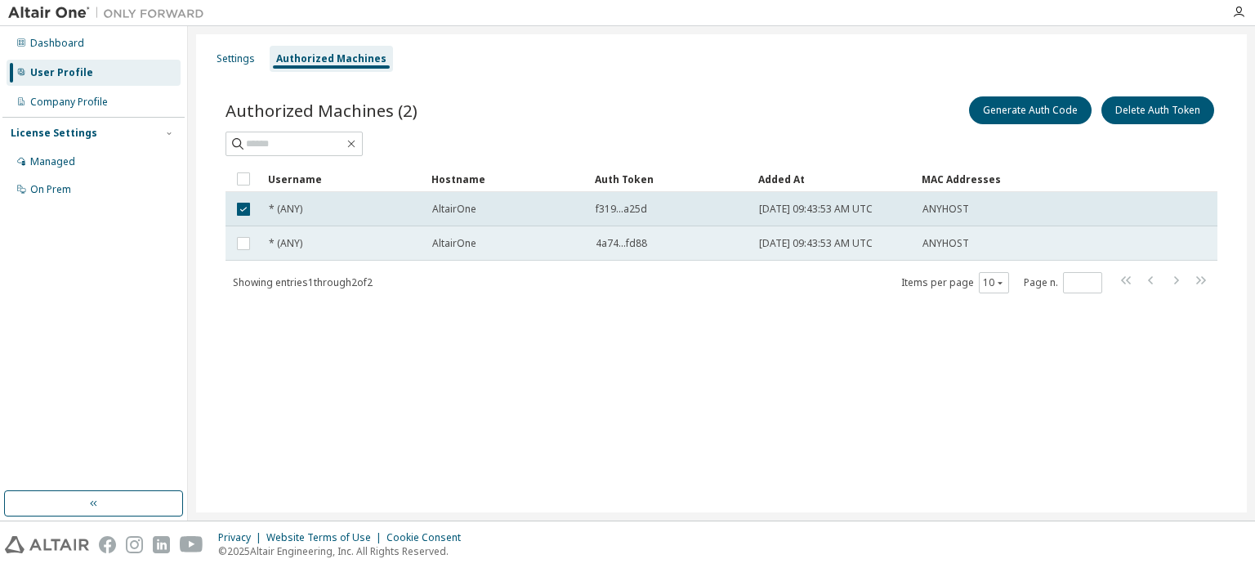
click at [821, 244] on span "[DATE] 09:43:53 AM UTC" at bounding box center [816, 243] width 114 height 13
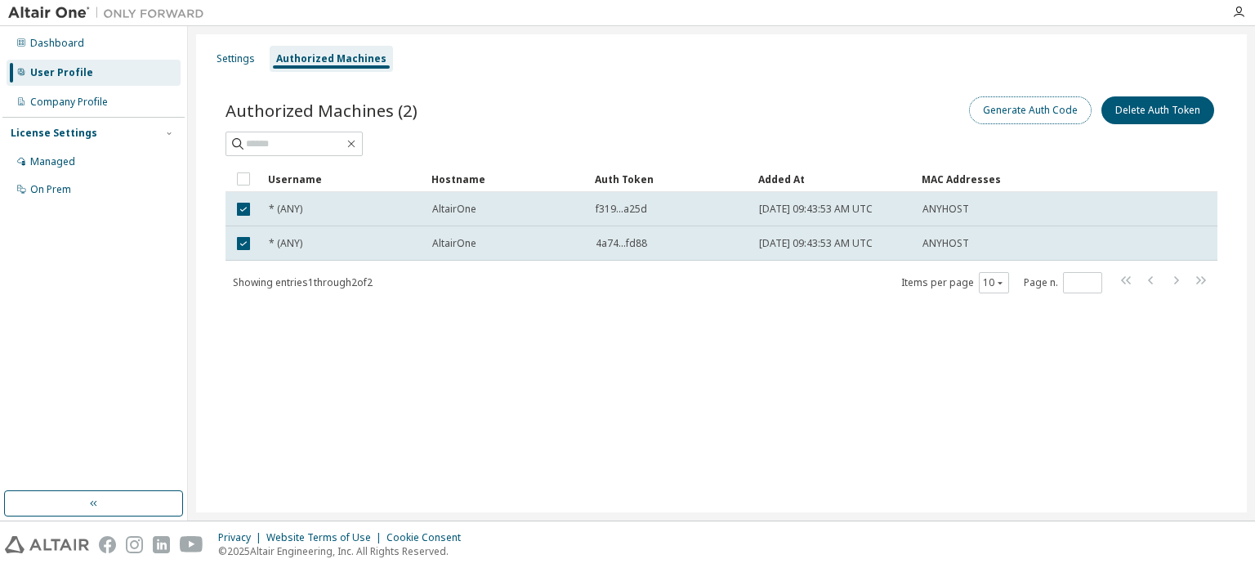
click at [986, 114] on button "Generate Auth Code" at bounding box center [1030, 110] width 123 height 28
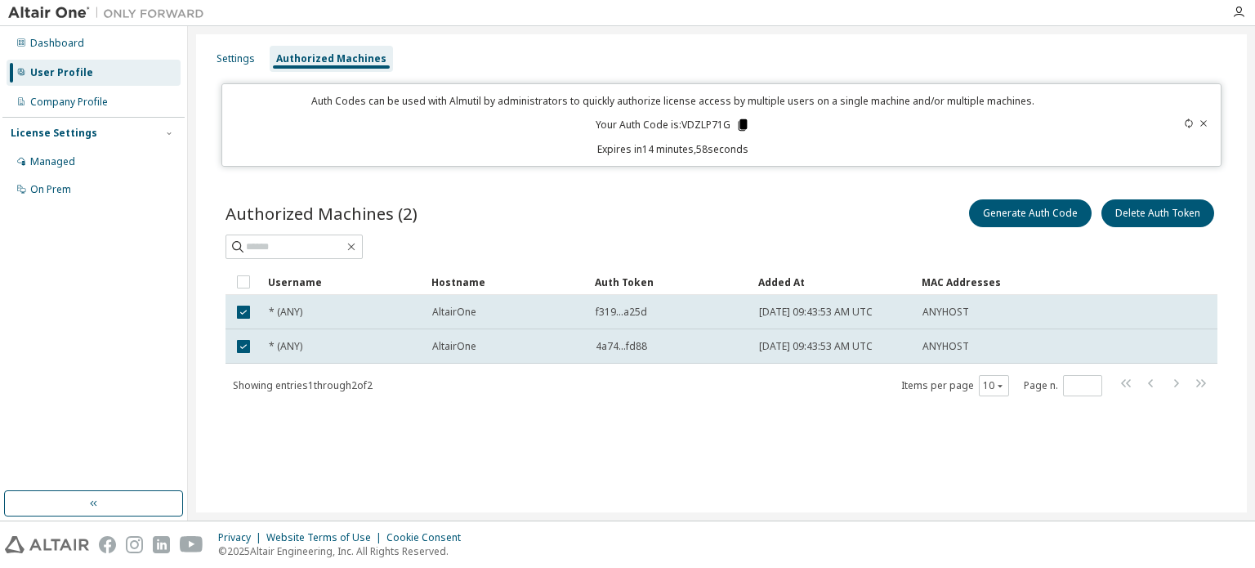
drag, startPoint x: 740, startPoint y: 126, endPoint x: 731, endPoint y: 129, distance: 9.6
click at [741, 124] on icon at bounding box center [742, 124] width 9 height 11
click at [991, 134] on div "Auth Codes can be used with Almutil by administrators to quickly authorize lice…" at bounding box center [672, 125] width 881 height 62
click at [87, 76] on div "User Profile" at bounding box center [61, 72] width 63 height 13
click at [215, 66] on div "Settings" at bounding box center [235, 59] width 51 height 26
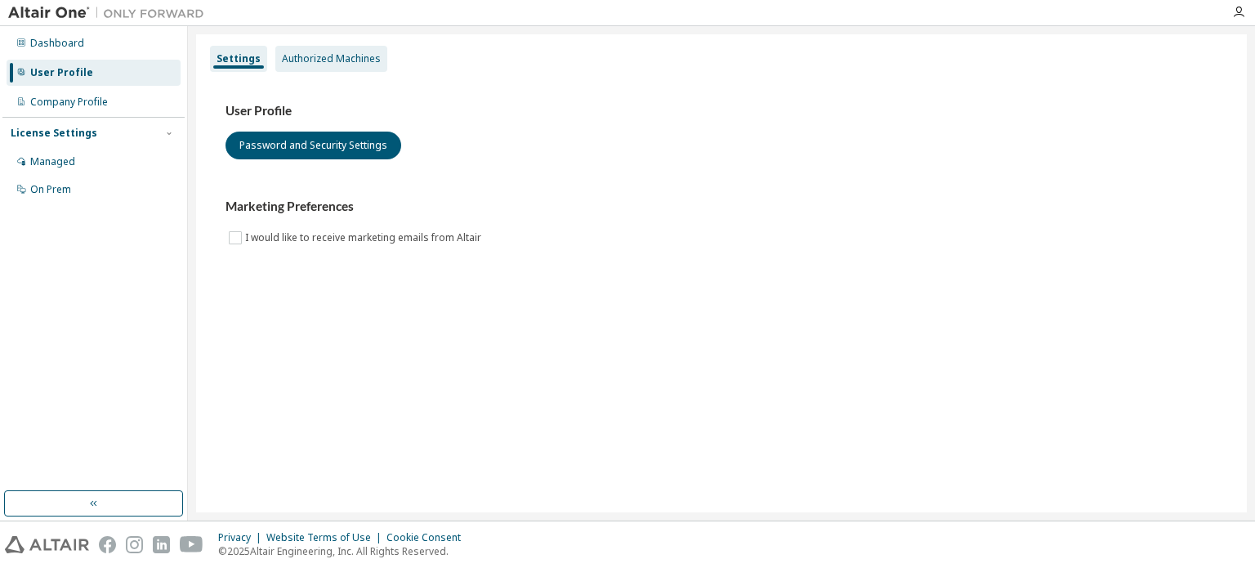
click at [335, 67] on div "Authorized Machines" at bounding box center [331, 59] width 112 height 26
click at [305, 55] on div "Authorized Machines" at bounding box center [331, 58] width 99 height 13
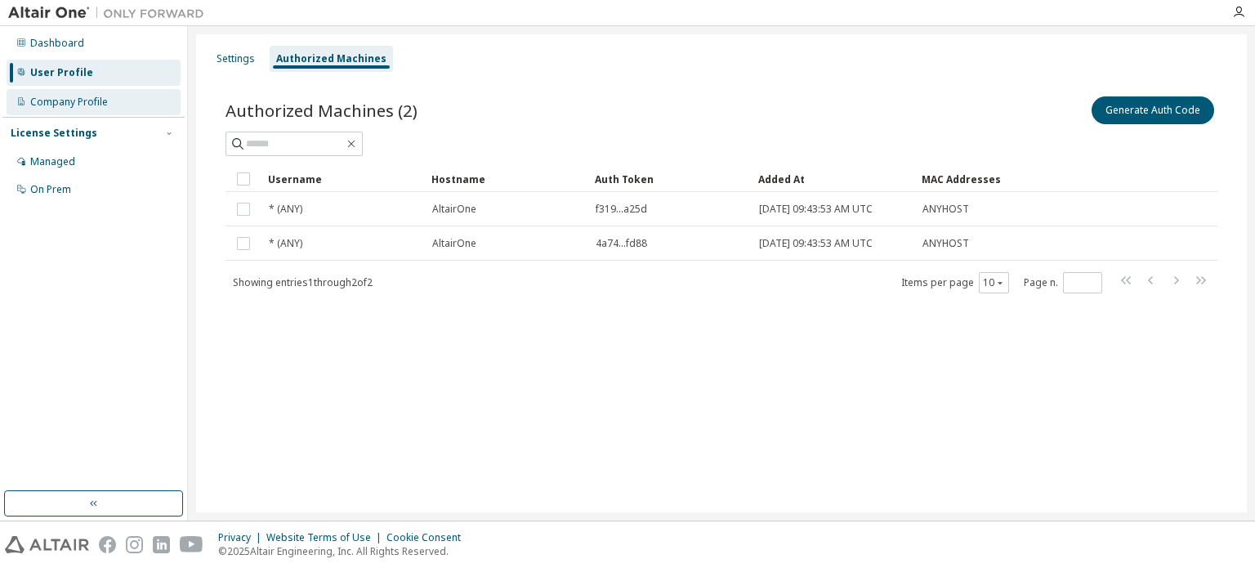
click at [124, 101] on div "Company Profile" at bounding box center [94, 102] width 174 height 26
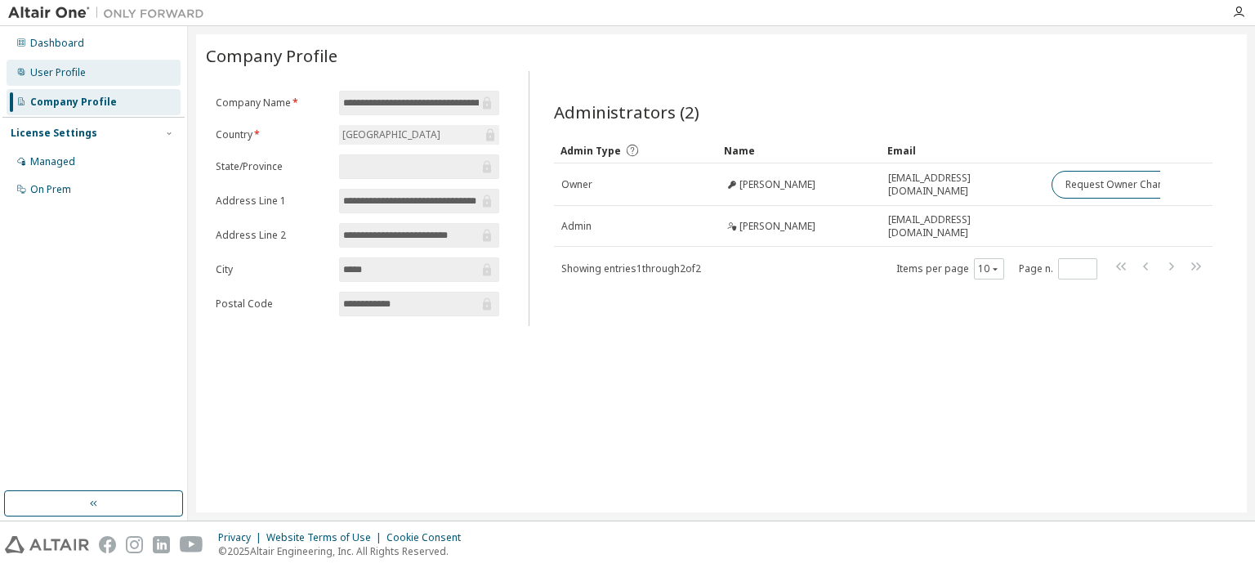
click at [69, 84] on div "User Profile" at bounding box center [94, 73] width 174 height 26
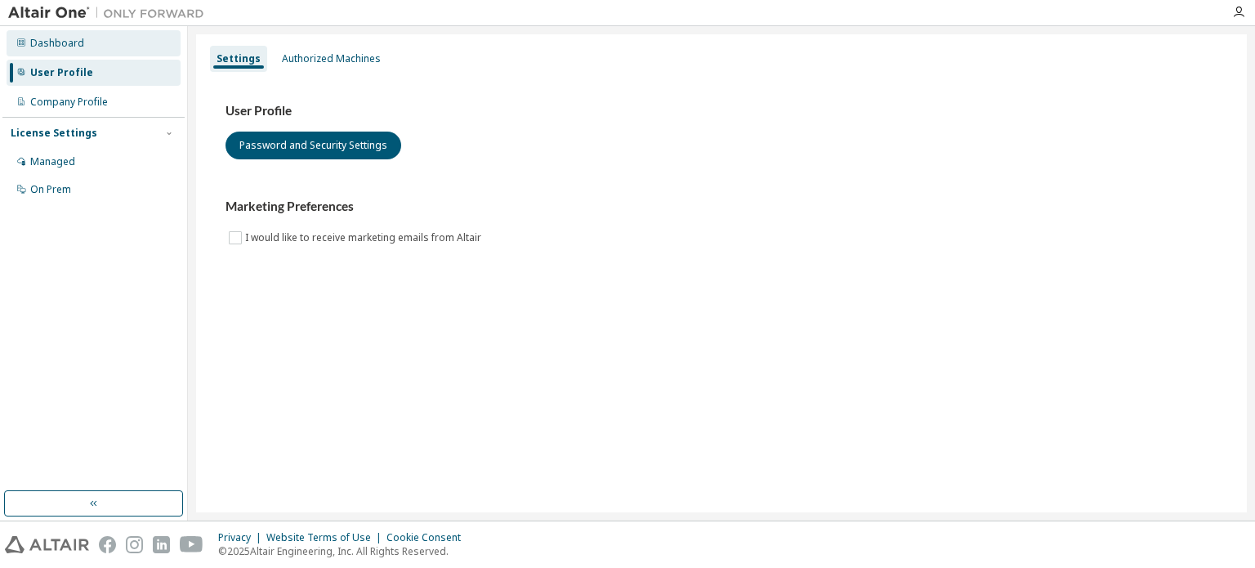
click at [68, 51] on div "Dashboard" at bounding box center [94, 43] width 174 height 26
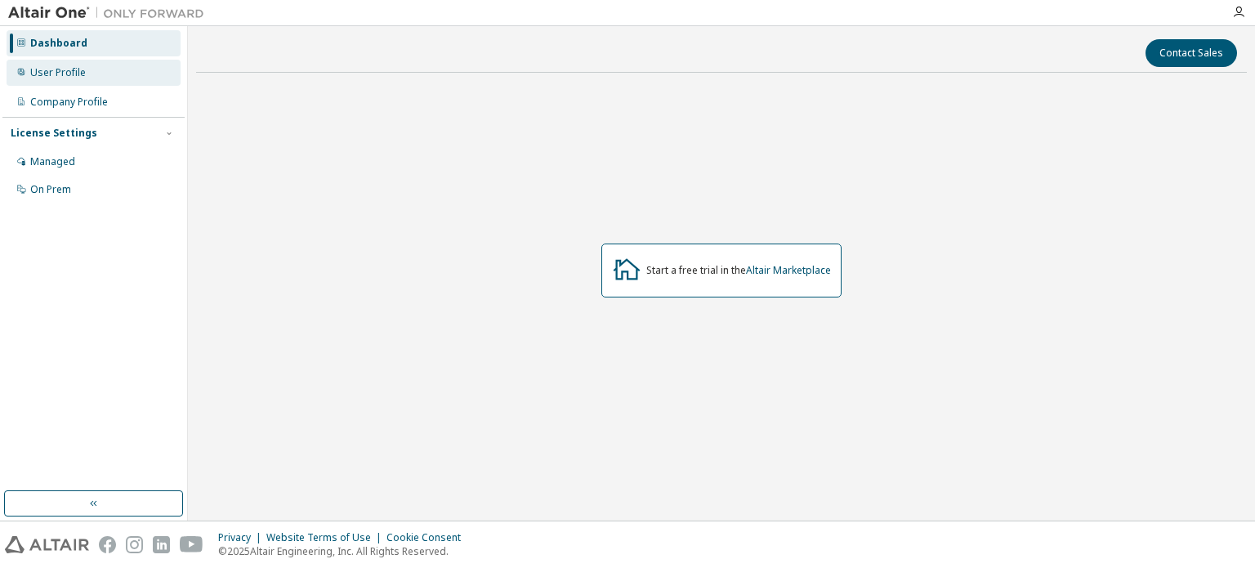
click at [118, 68] on div "User Profile" at bounding box center [94, 73] width 174 height 26
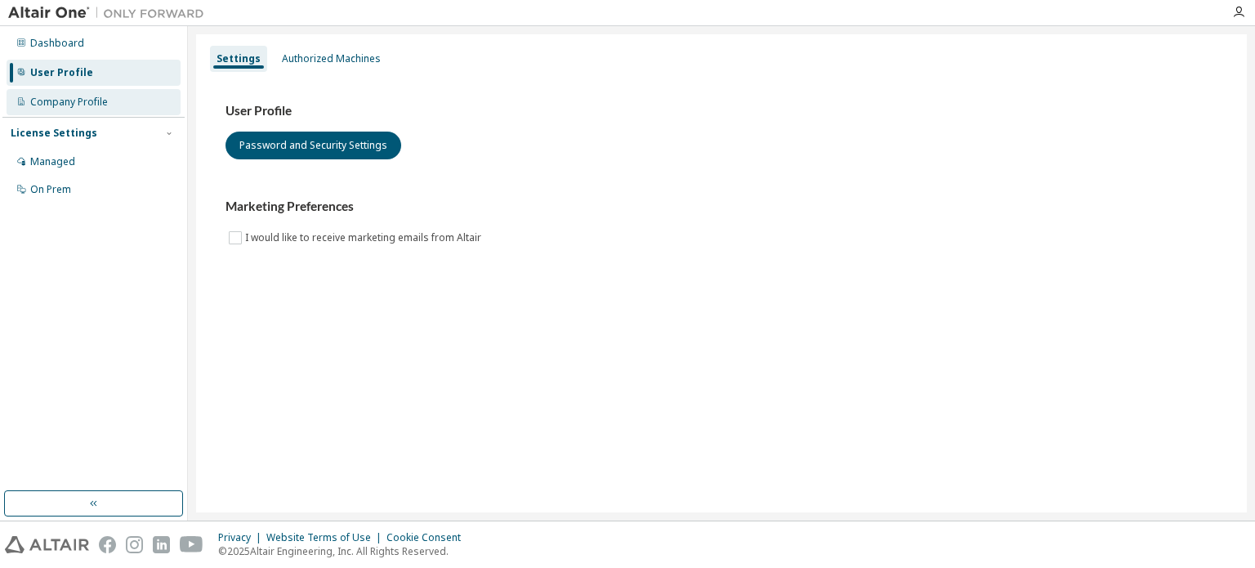
click at [74, 108] on div "Company Profile" at bounding box center [69, 102] width 78 height 13
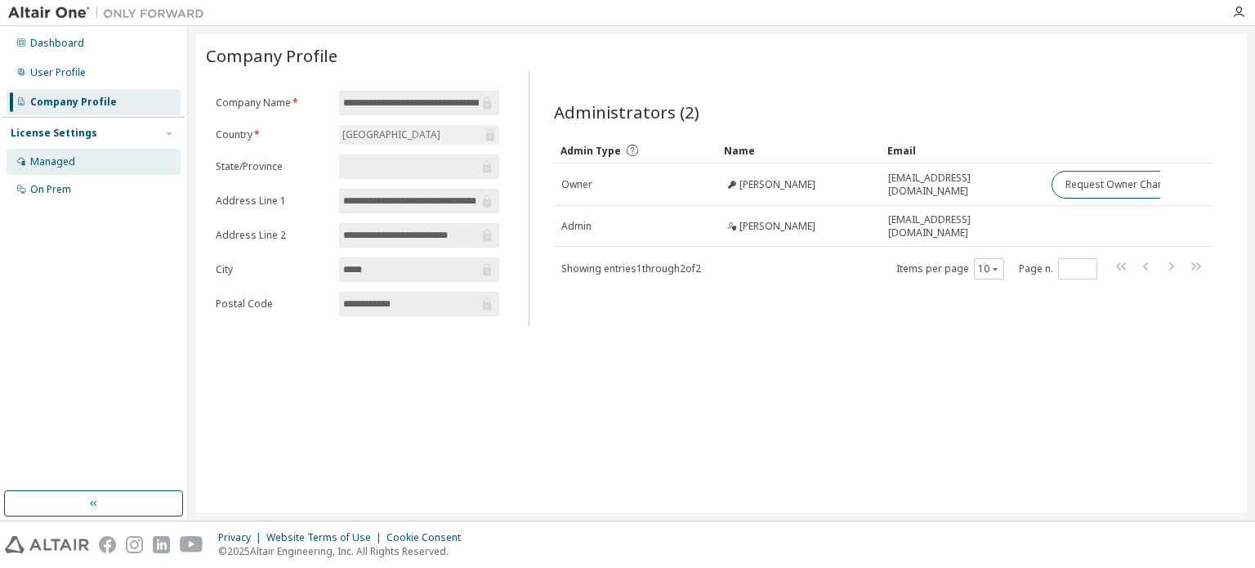
click at [101, 169] on div "Managed" at bounding box center [94, 162] width 174 height 26
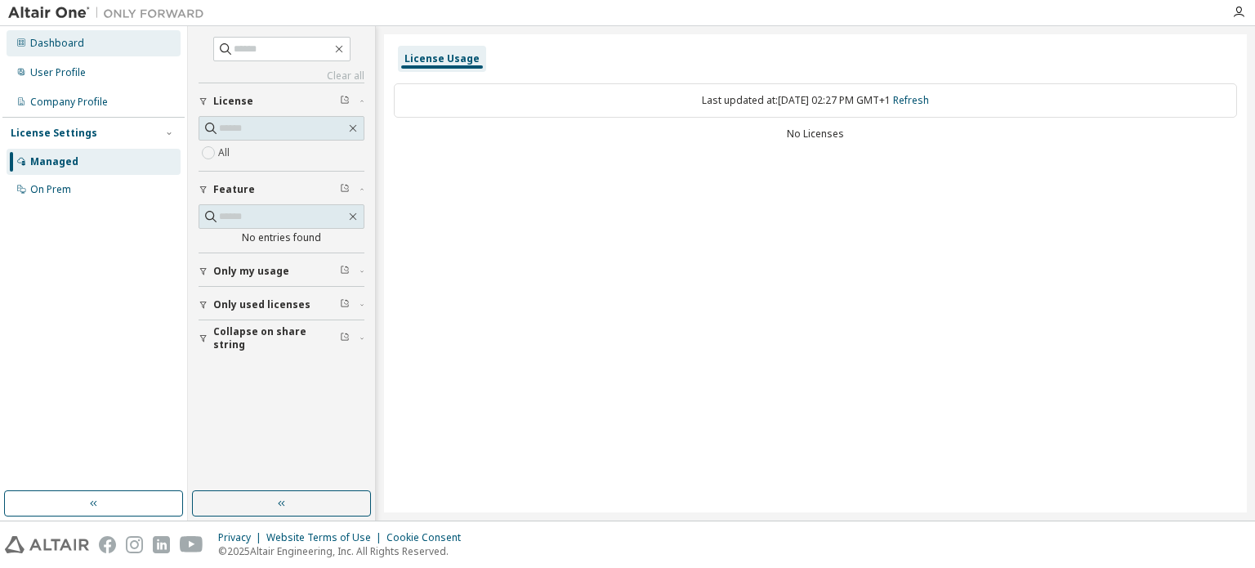
click at [46, 49] on div "Dashboard" at bounding box center [57, 43] width 54 height 13
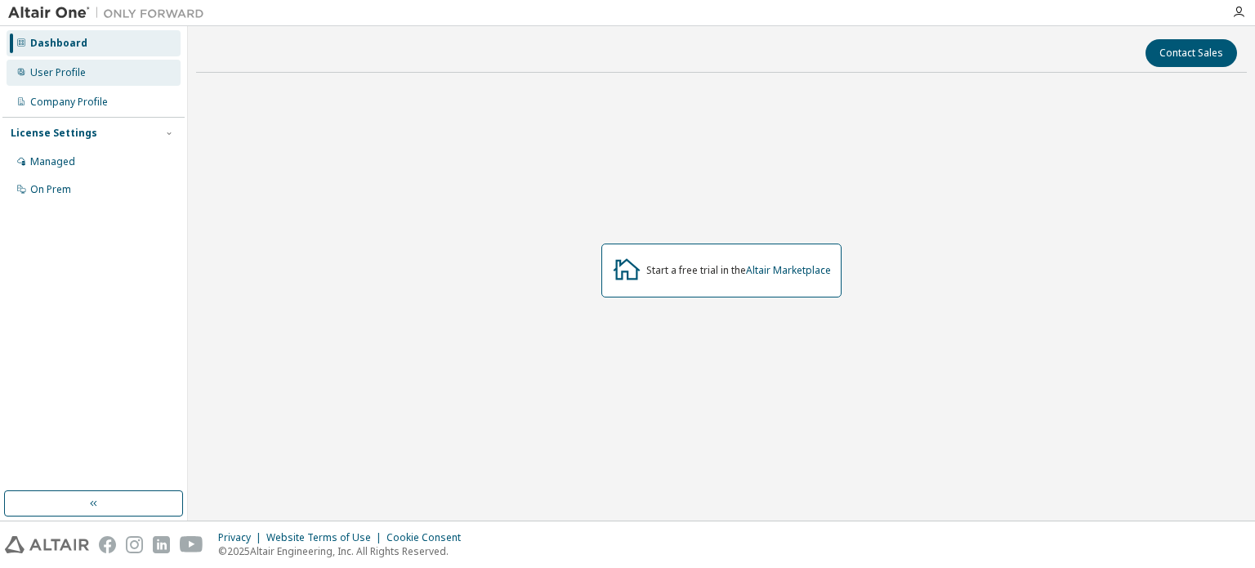
click at [66, 78] on div "User Profile" at bounding box center [58, 72] width 56 height 13
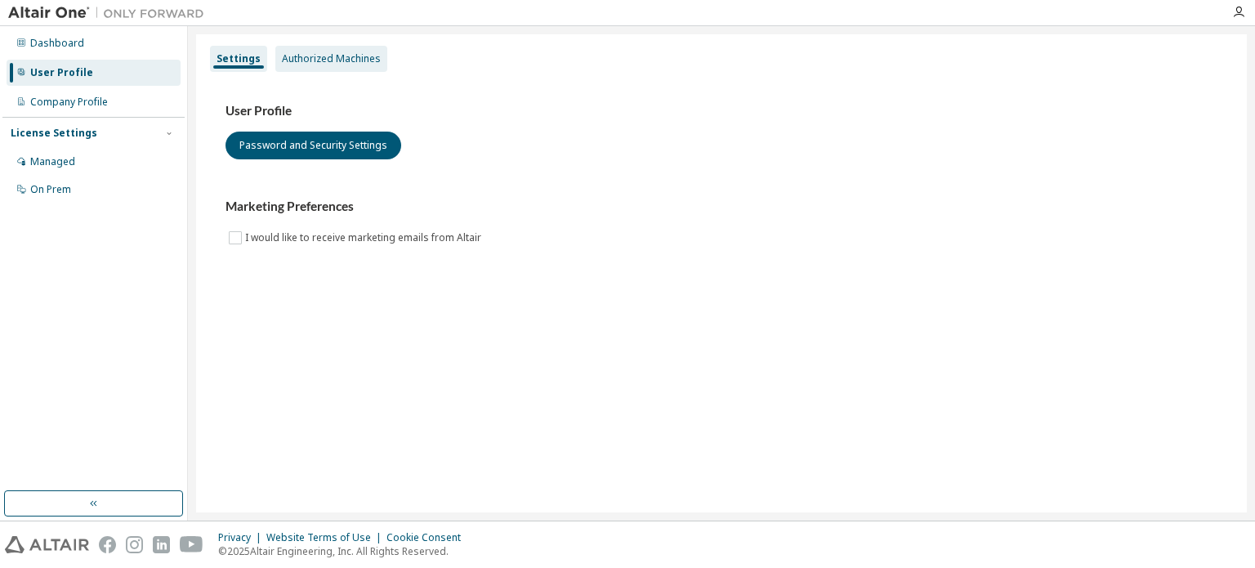
click at [352, 58] on div "Authorized Machines" at bounding box center [331, 58] width 99 height 13
click at [313, 59] on div "Authorized Machines" at bounding box center [331, 58] width 99 height 13
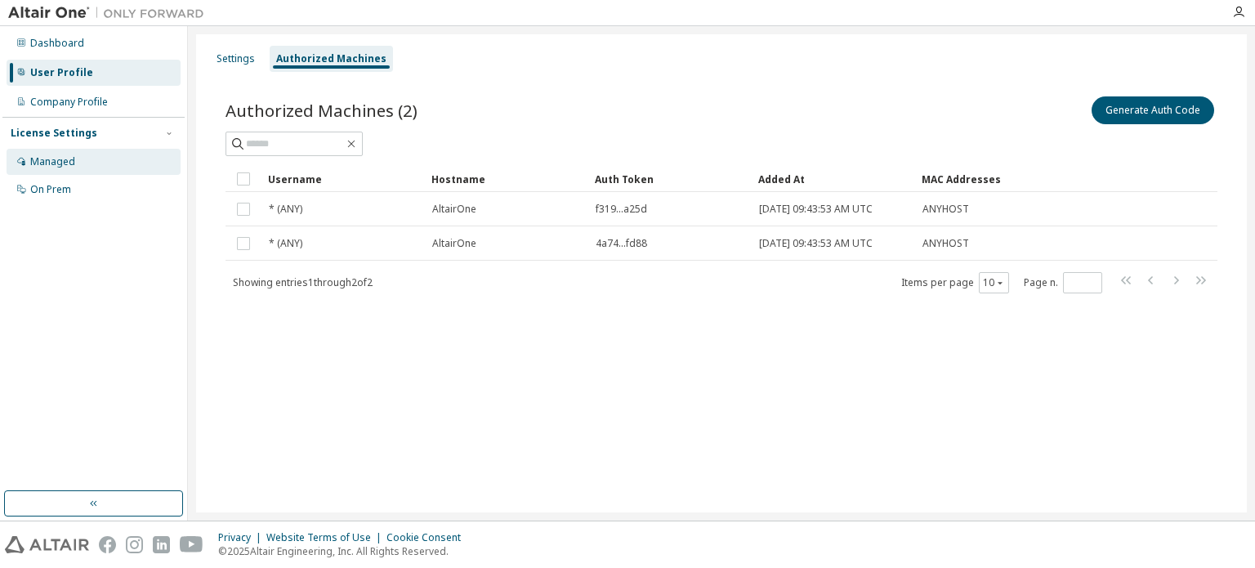
click at [61, 166] on div "Managed" at bounding box center [52, 161] width 45 height 13
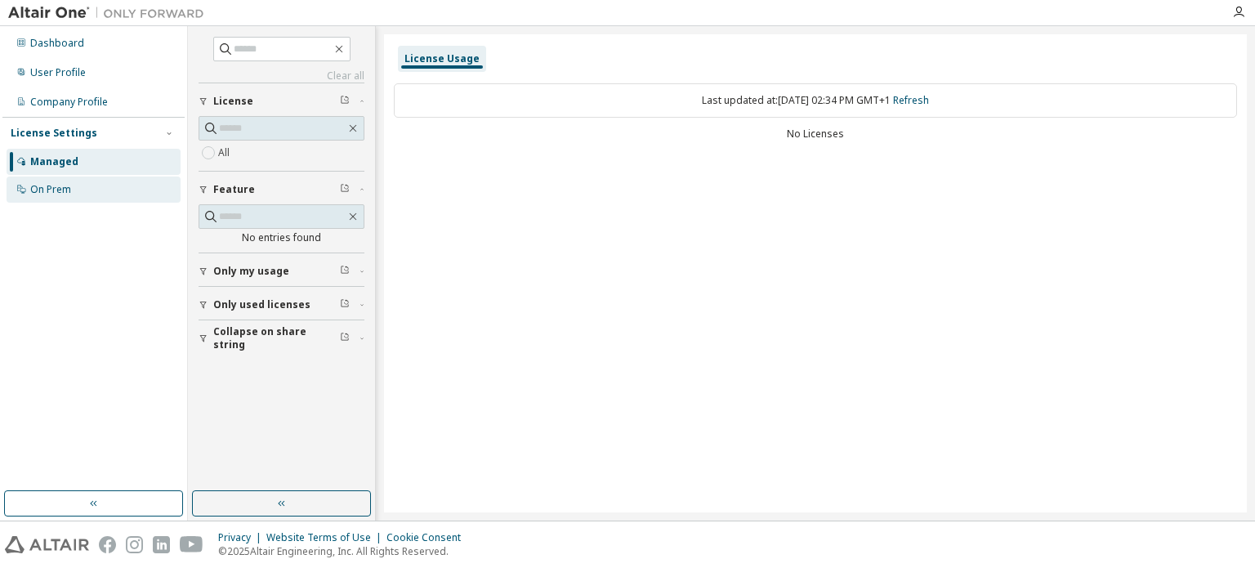
click at [51, 181] on div "On Prem" at bounding box center [94, 190] width 174 height 26
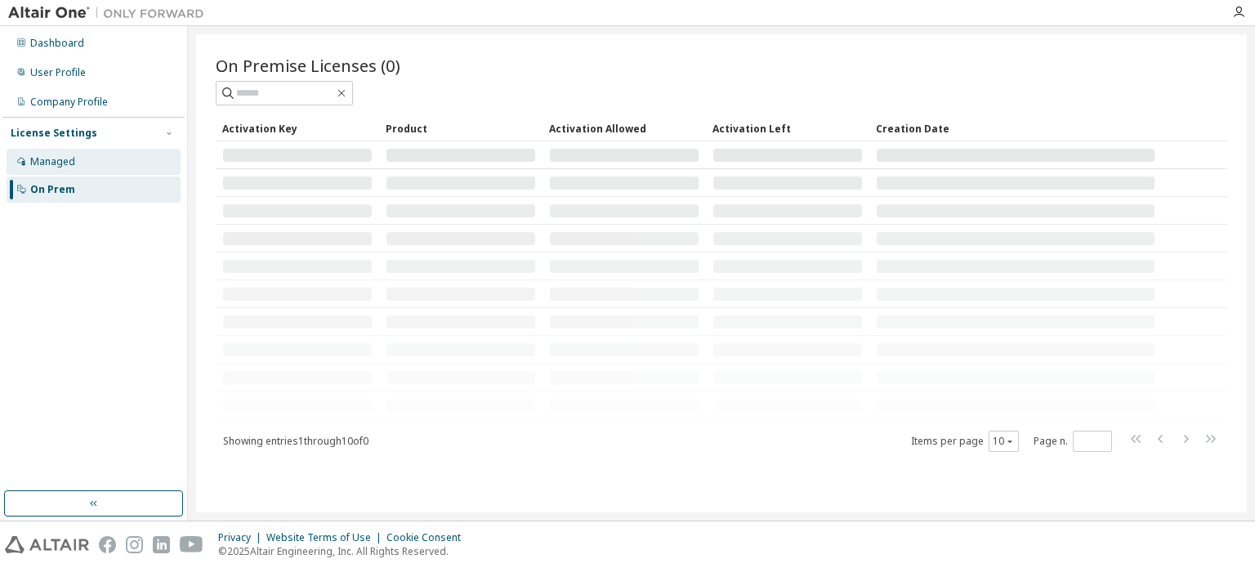
click at [62, 172] on div "Managed" at bounding box center [94, 162] width 174 height 26
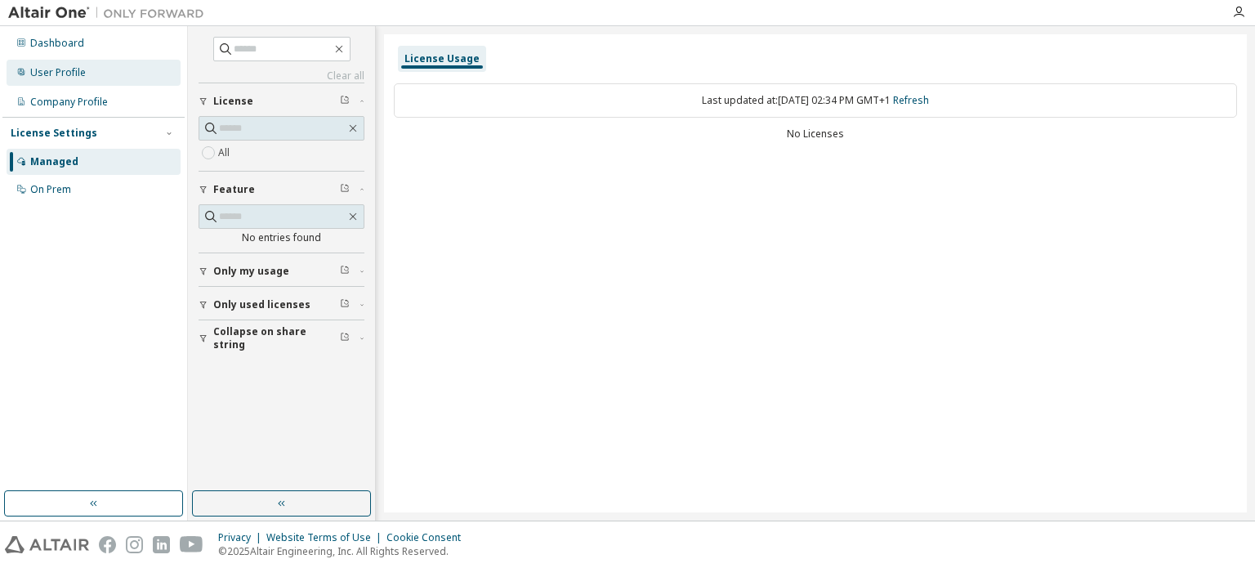
click at [98, 78] on div "User Profile" at bounding box center [94, 73] width 174 height 26
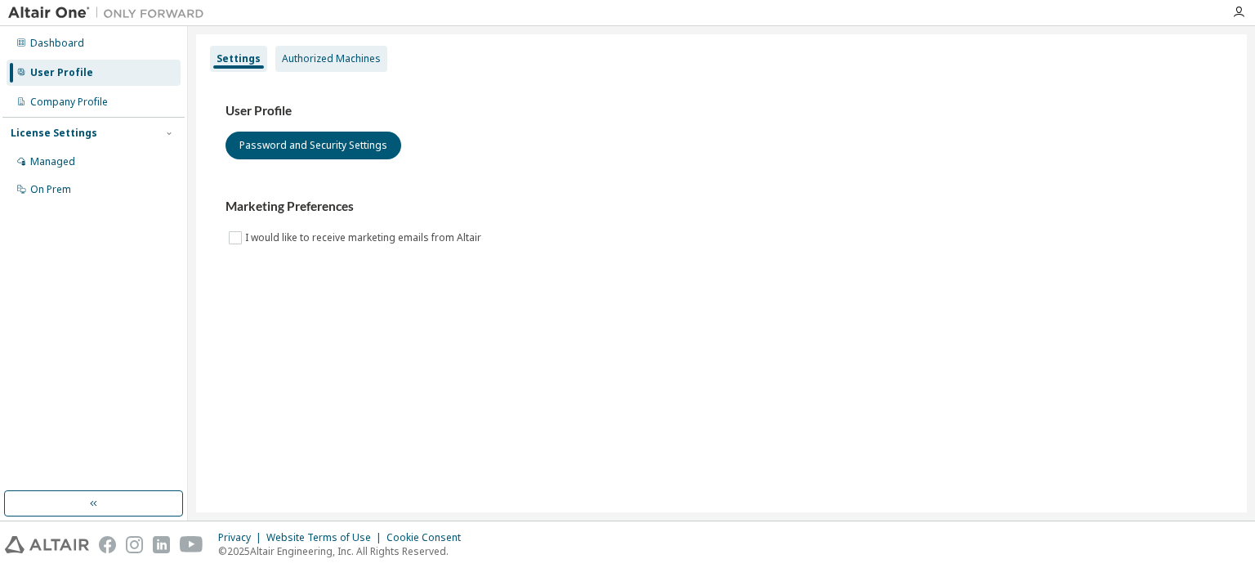
click at [294, 61] on div "Authorized Machines" at bounding box center [331, 58] width 99 height 13
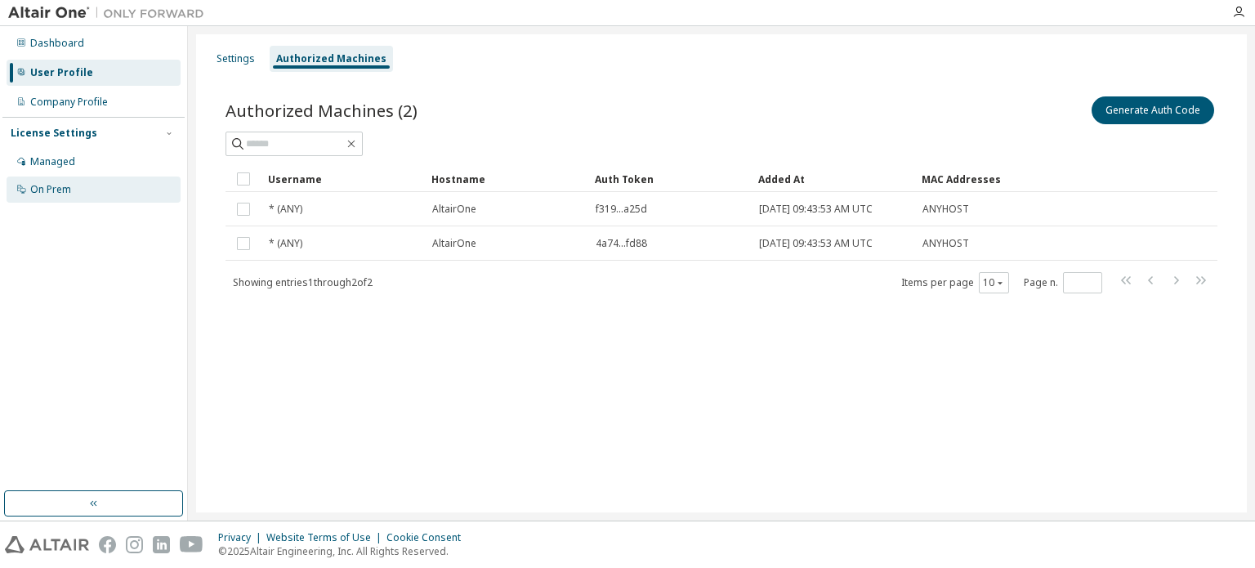
click at [64, 192] on div "On Prem" at bounding box center [50, 189] width 41 height 13
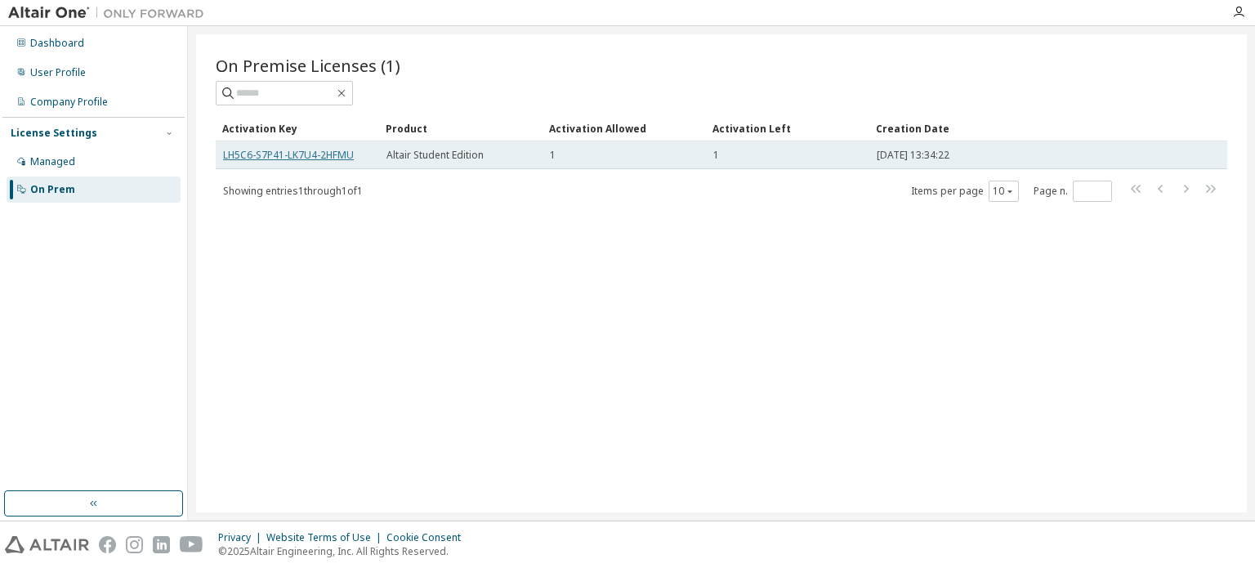
click at [326, 159] on link "LH5C6-S7P41-LK7U4-2HFMU" at bounding box center [288, 155] width 131 height 14
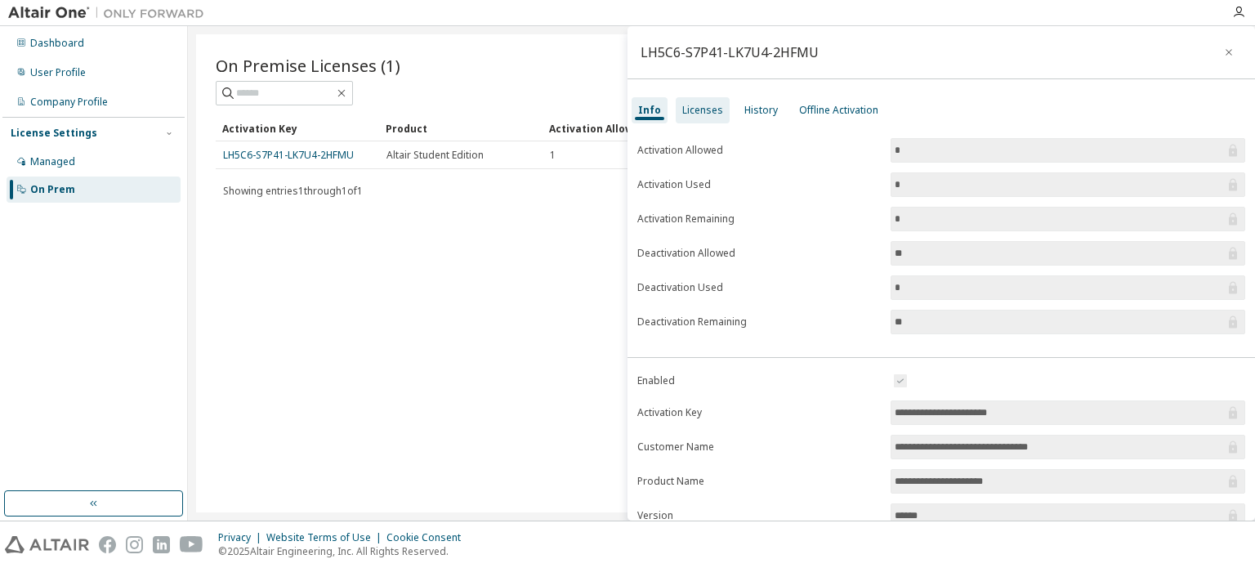
click at [705, 113] on div "Licenses" at bounding box center [702, 110] width 41 height 13
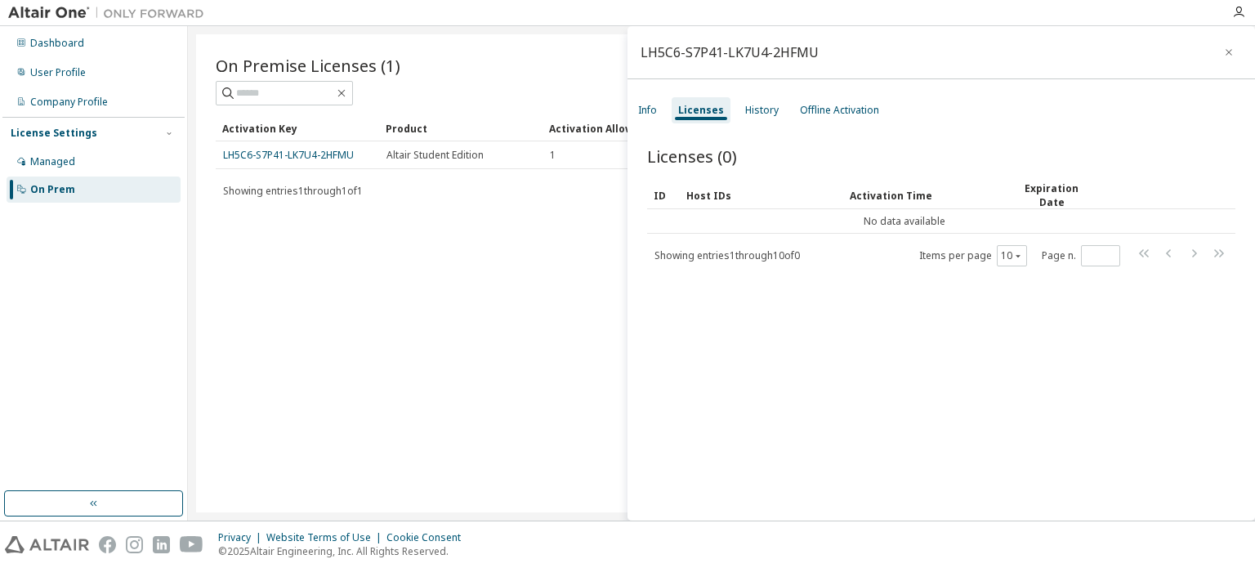
click at [731, 112] on div "Info Licenses History Offline Activation" at bounding box center [942, 110] width 628 height 29
click at [748, 110] on div "History" at bounding box center [762, 110] width 34 height 13
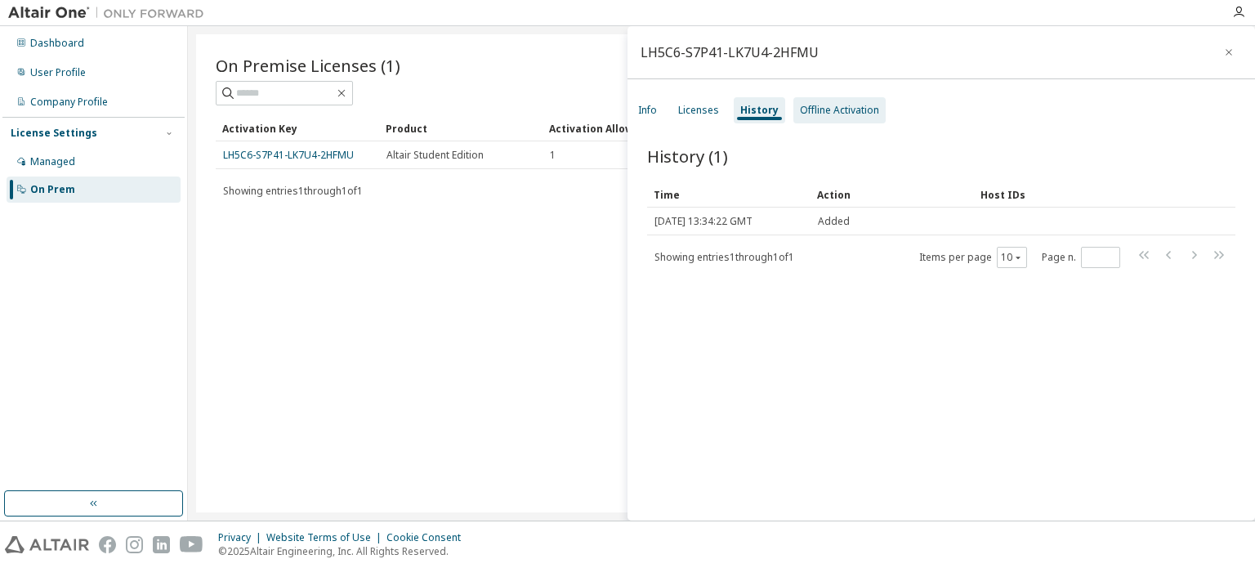
click at [805, 110] on div "Offline Activation" at bounding box center [839, 110] width 79 height 13
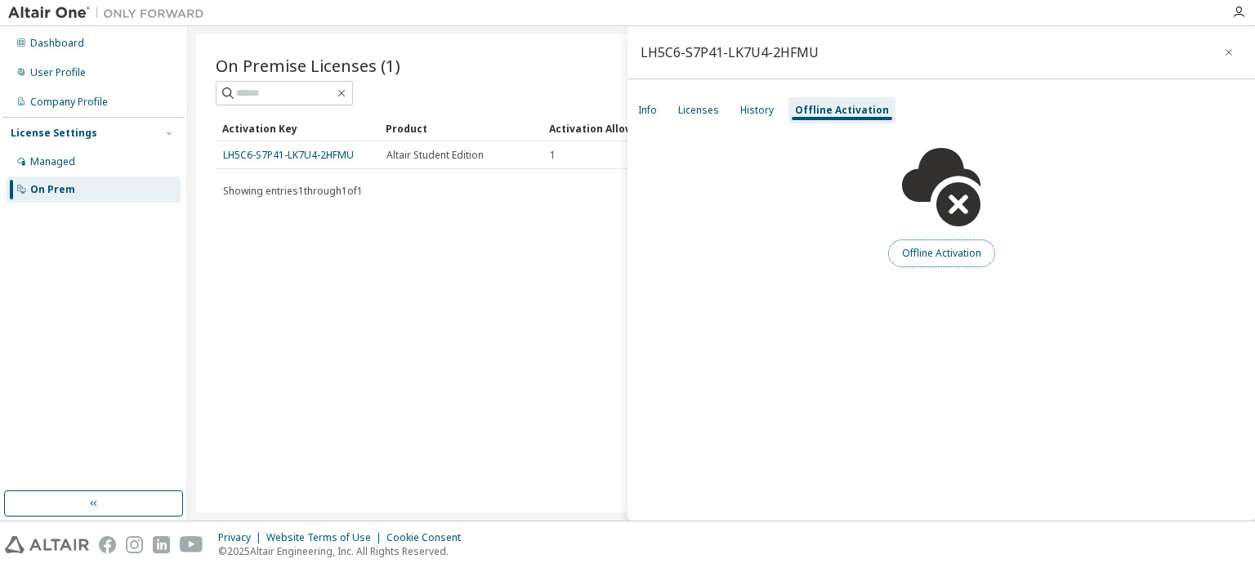
click at [917, 257] on button "Offline Activation" at bounding box center [941, 253] width 107 height 28
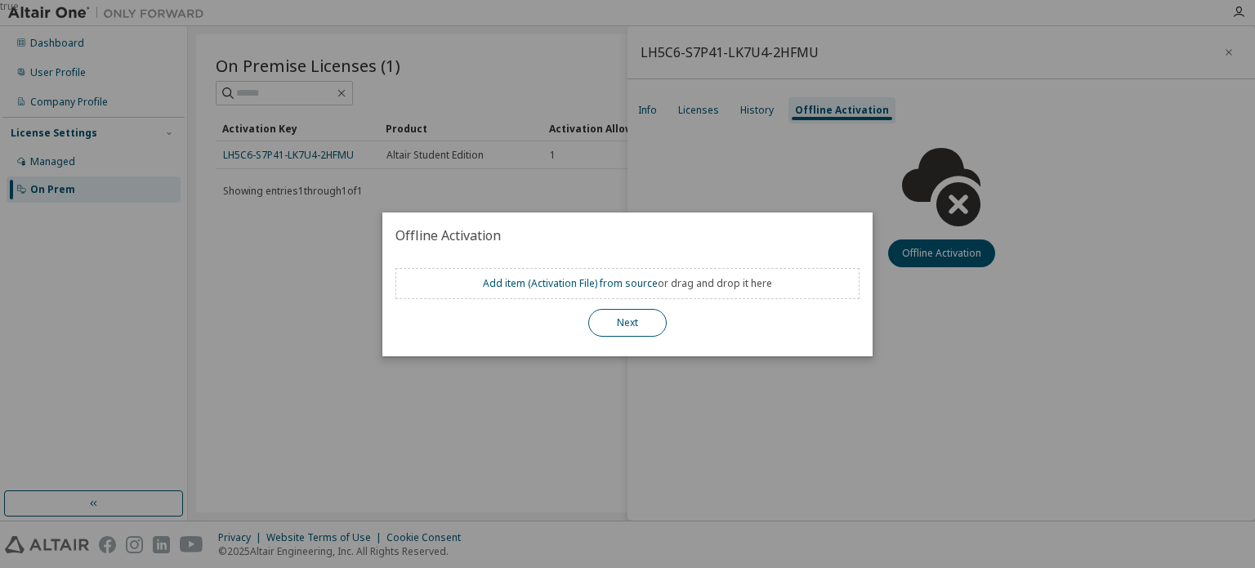
click at [637, 322] on button "Next" at bounding box center [627, 323] width 78 height 28
click at [906, 365] on div "true" at bounding box center [627, 284] width 1255 height 568
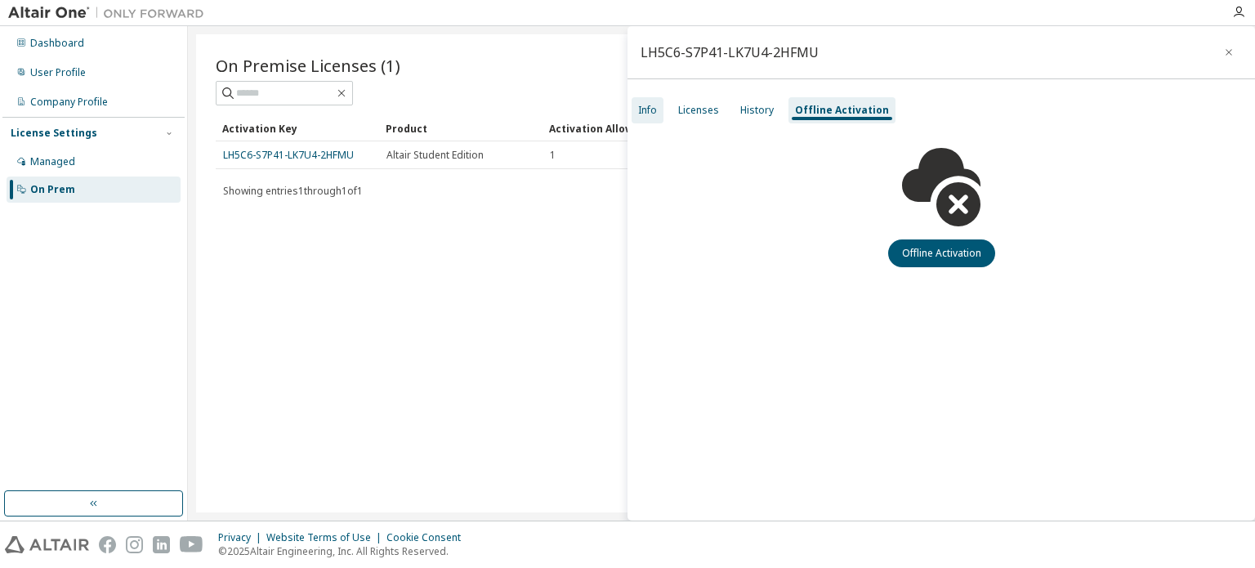
click at [656, 114] on div "Info" at bounding box center [648, 110] width 32 height 26
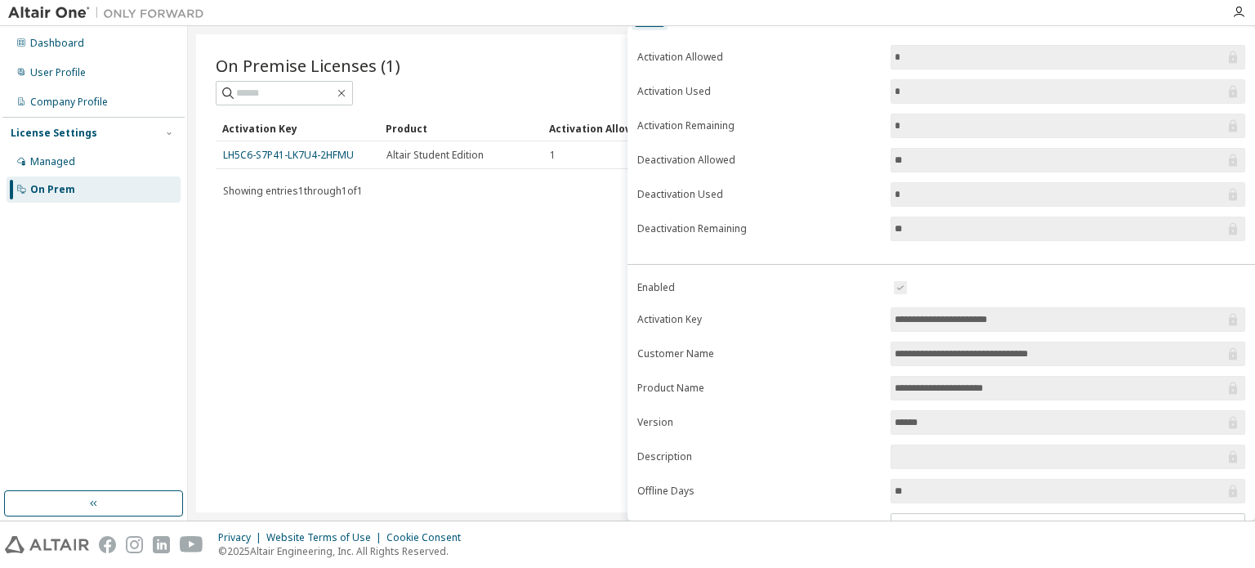
scroll to position [180, 0]
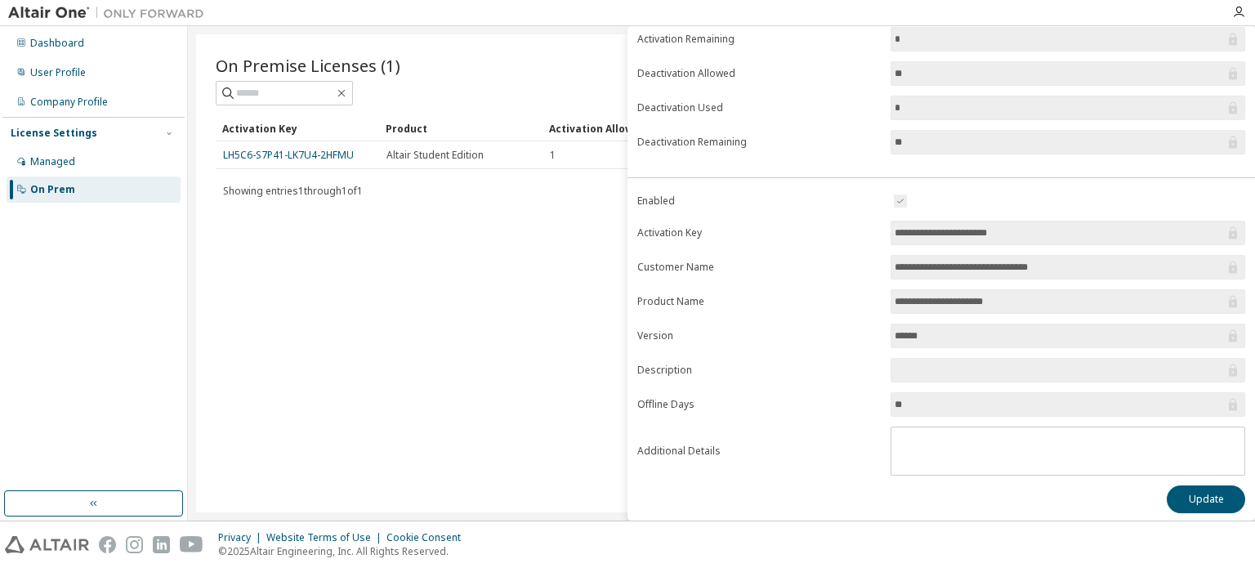
click at [608, 78] on div "On Premise Licenses (1)" at bounding box center [722, 79] width 1012 height 51
click at [85, 78] on div "User Profile" at bounding box center [94, 73] width 174 height 26
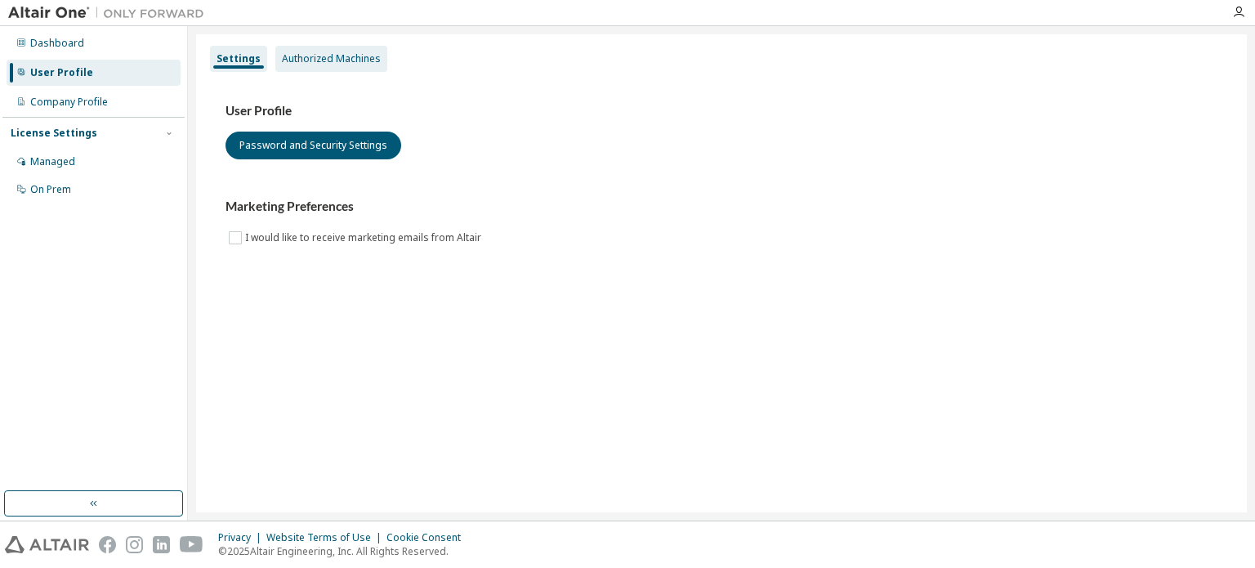
click at [299, 58] on div "Authorized Machines" at bounding box center [331, 58] width 99 height 13
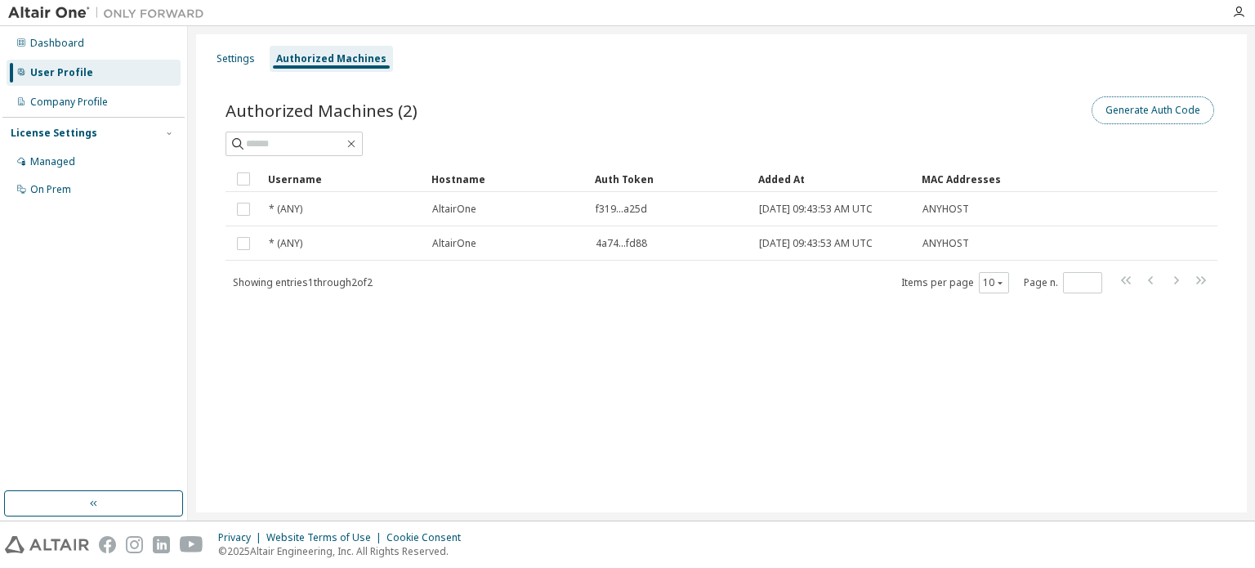
click at [1138, 117] on button "Generate Auth Code" at bounding box center [1153, 110] width 123 height 28
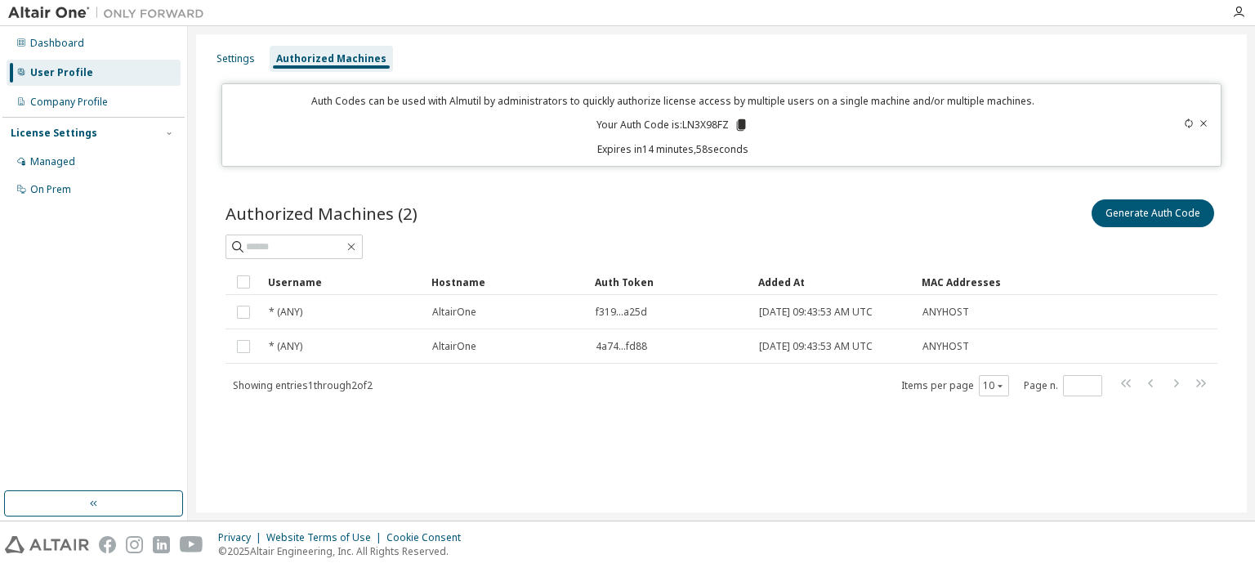
click at [740, 122] on icon at bounding box center [741, 124] width 9 height 11
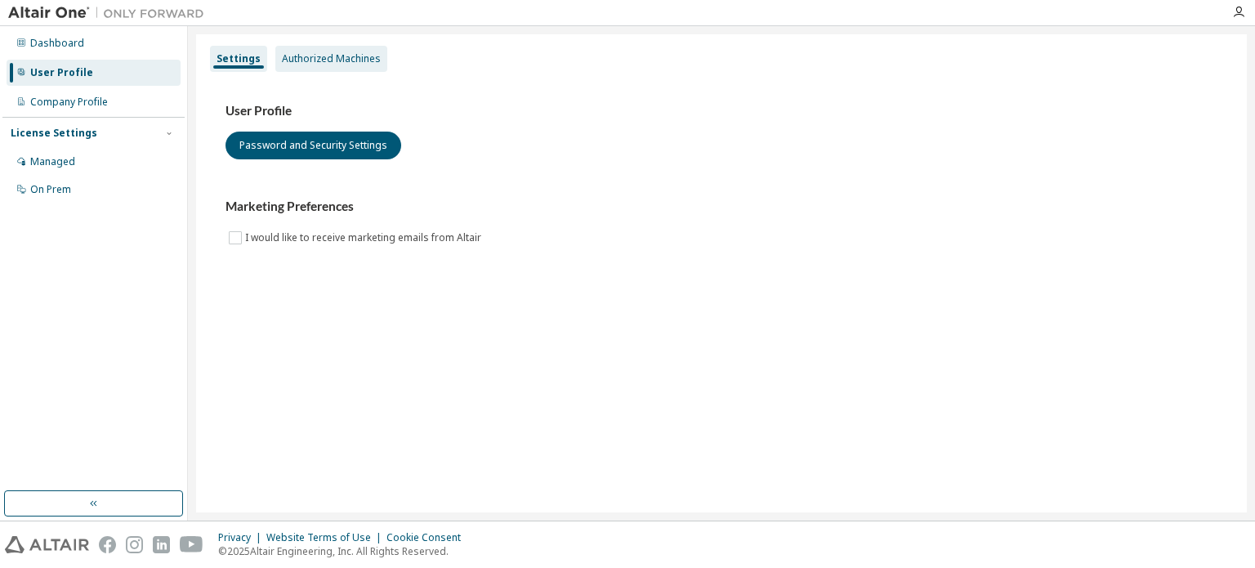
click at [289, 64] on div "Authorized Machines" at bounding box center [331, 58] width 99 height 13
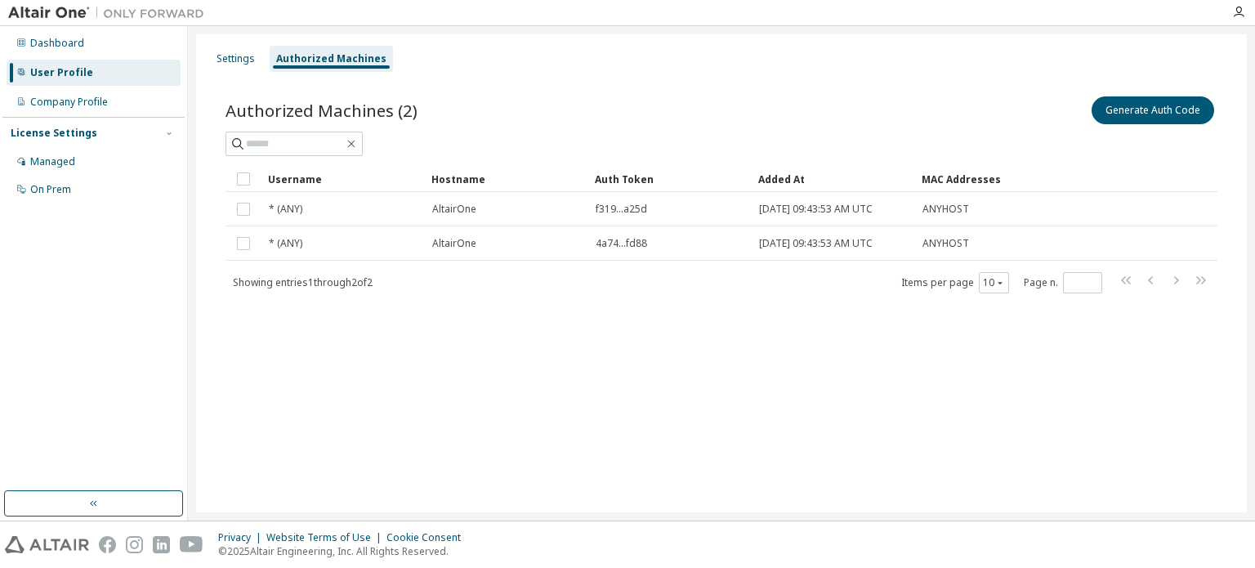
click at [243, 74] on div "Authorized Machines (2) Generate Auth Code Clear Load Save Save As Field Operat…" at bounding box center [721, 205] width 1031 height 263
click at [243, 69] on div "Settings" at bounding box center [235, 59] width 51 height 26
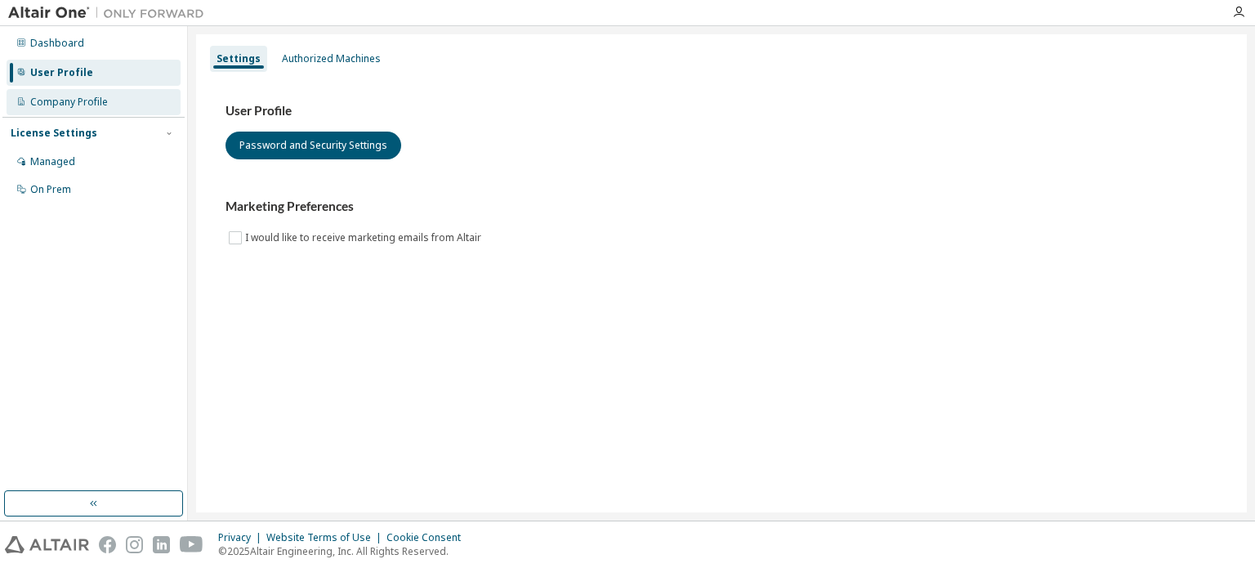
click at [101, 97] on div "Company Profile" at bounding box center [69, 102] width 78 height 13
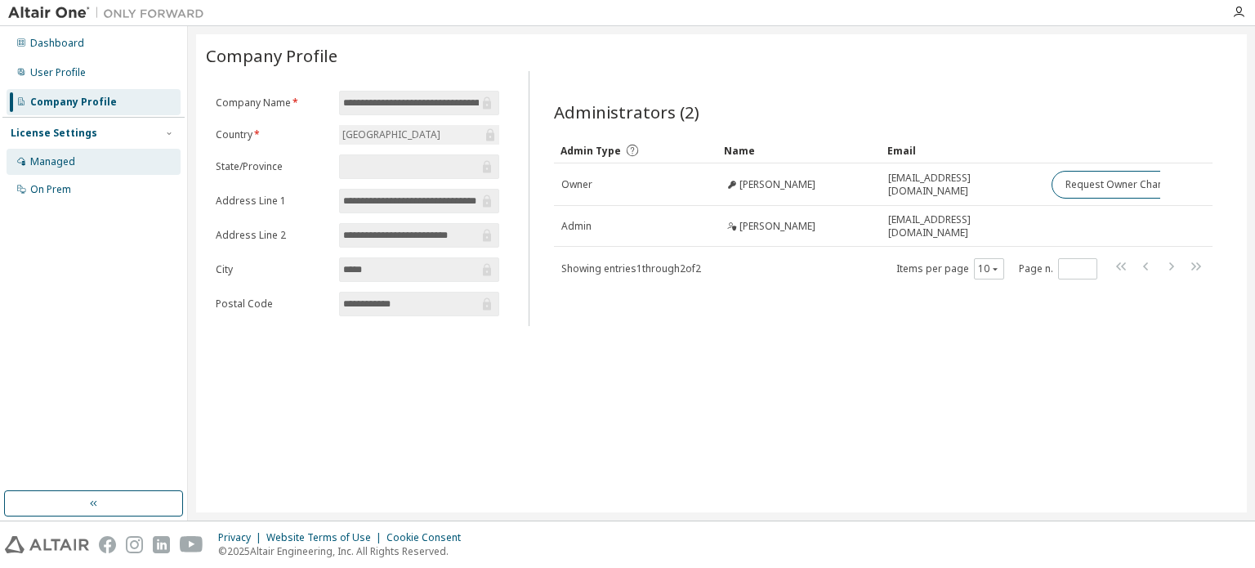
click at [114, 154] on div "Managed" at bounding box center [94, 162] width 174 height 26
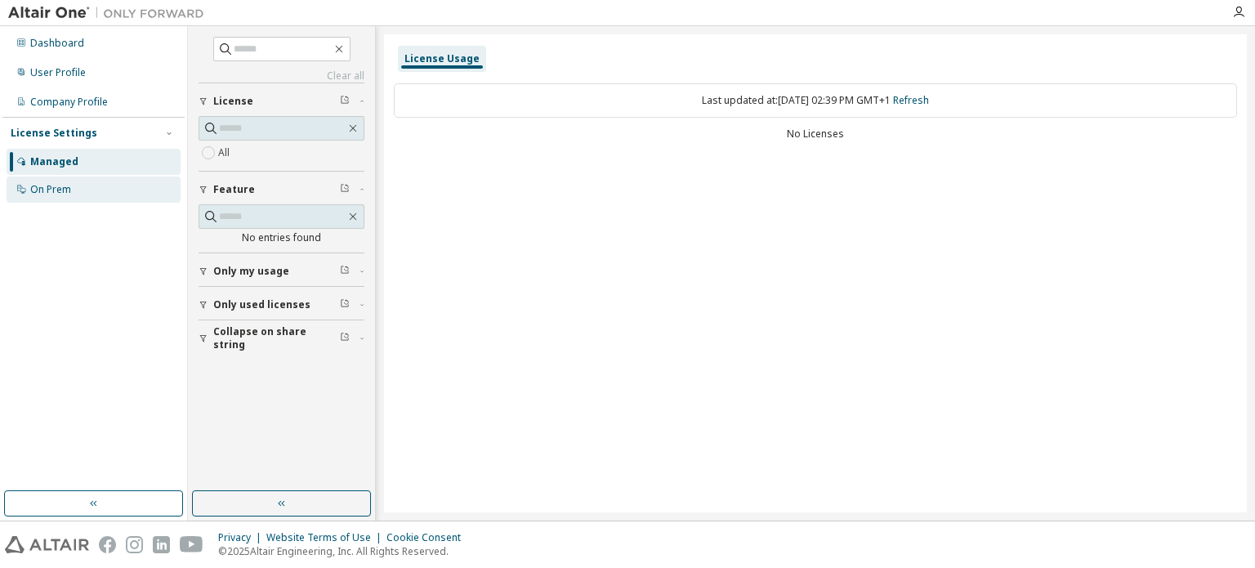
click at [95, 199] on div "On Prem" at bounding box center [94, 190] width 174 height 26
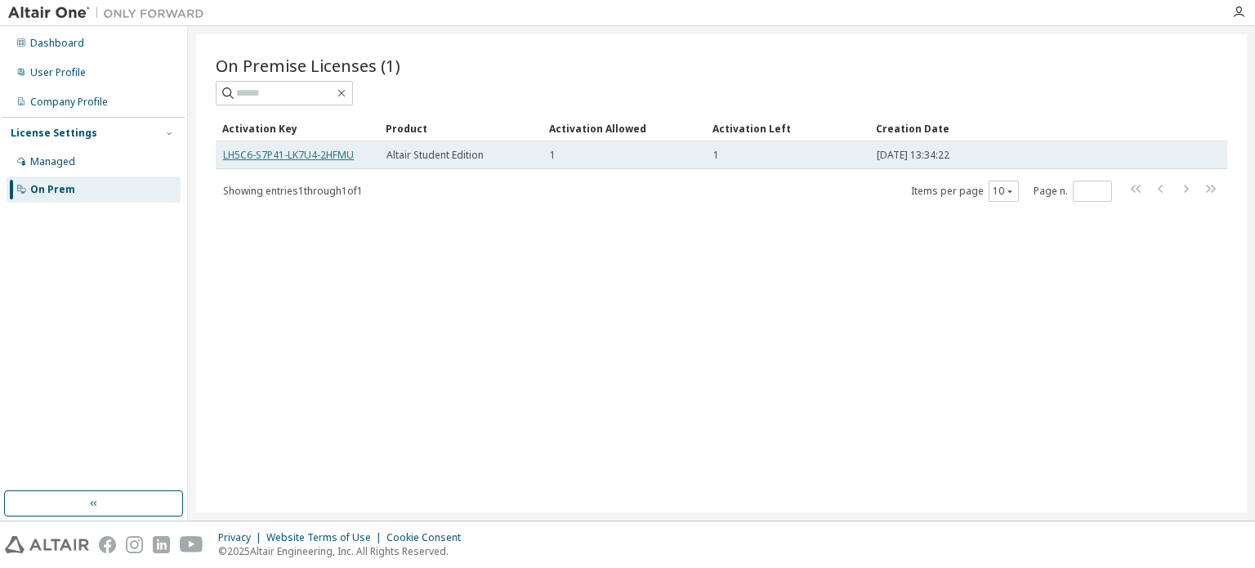
click at [321, 148] on link "LH5C6-S7P41-LK7U4-2HFMU" at bounding box center [288, 155] width 131 height 14
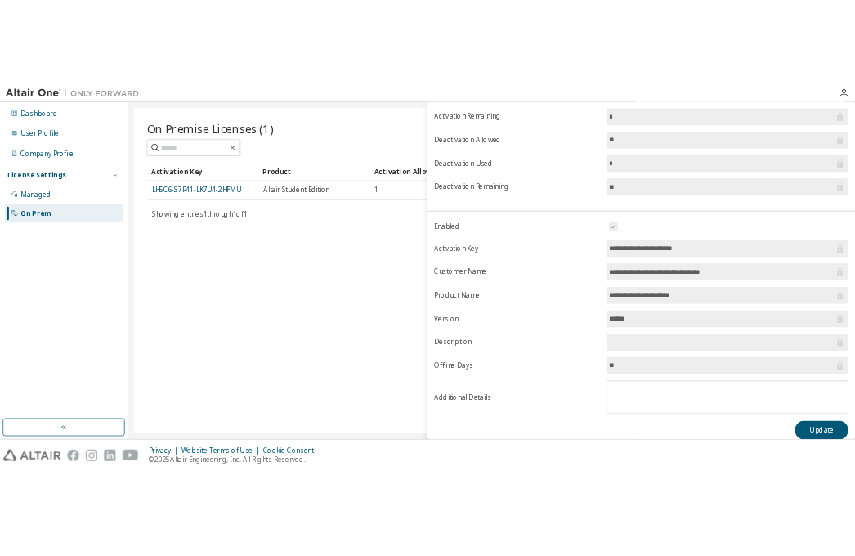
scroll to position [180, 0]
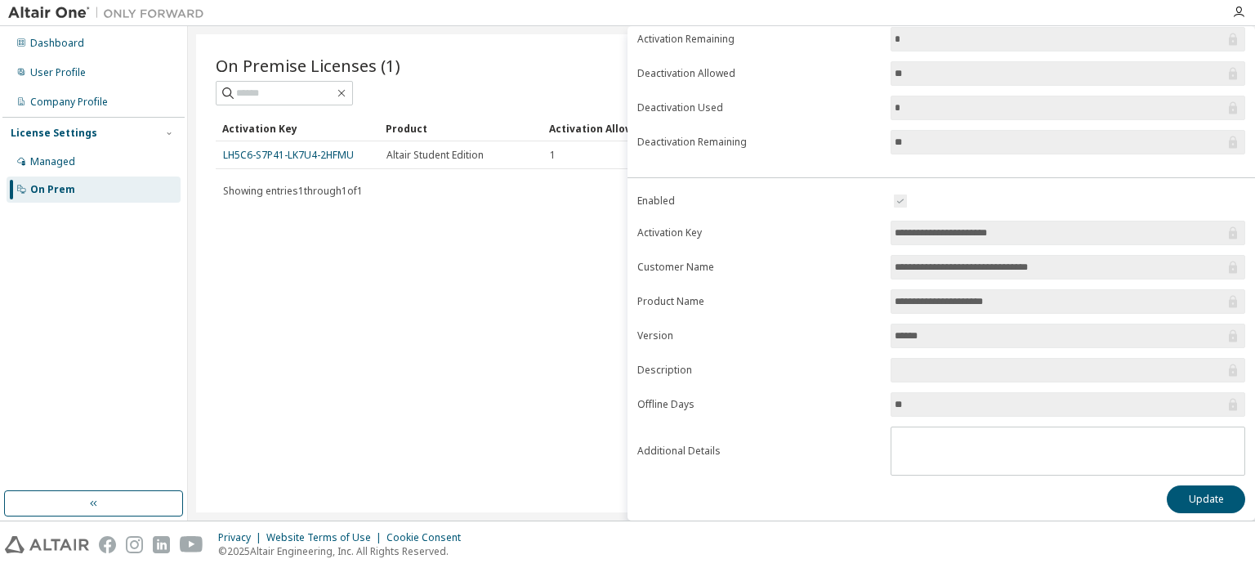
drag, startPoint x: 932, startPoint y: 413, endPoint x: 722, endPoint y: 401, distance: 210.4
click at [722, 401] on form "**********" at bounding box center [941, 333] width 608 height 284
drag, startPoint x: 641, startPoint y: 398, endPoint x: 895, endPoint y: 401, distance: 254.2
click at [895, 401] on form "**********" at bounding box center [941, 333] width 608 height 284
click at [501, 364] on div "On Premise Licenses (1) Clear Load Save Save As Field Operator Value Select fil…" at bounding box center [721, 273] width 1051 height 478
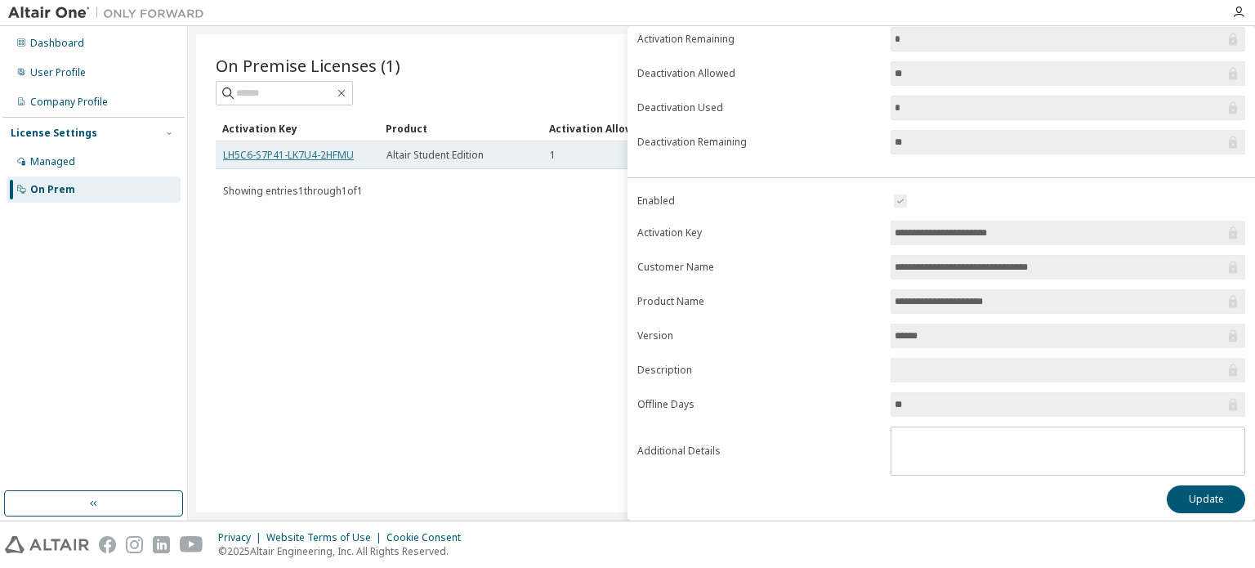
click at [302, 149] on link "LH5C6-S7P41-LK7U4-2HFMU" at bounding box center [288, 155] width 131 height 14
drag, startPoint x: 359, startPoint y: 160, endPoint x: 217, endPoint y: 153, distance: 141.6
click at [217, 153] on td "LH5C6-S7P41-LK7U4-2HFMU" at bounding box center [297, 155] width 163 height 28
copy link "LH5C6-S7P41-LK7U4-2HFMU"
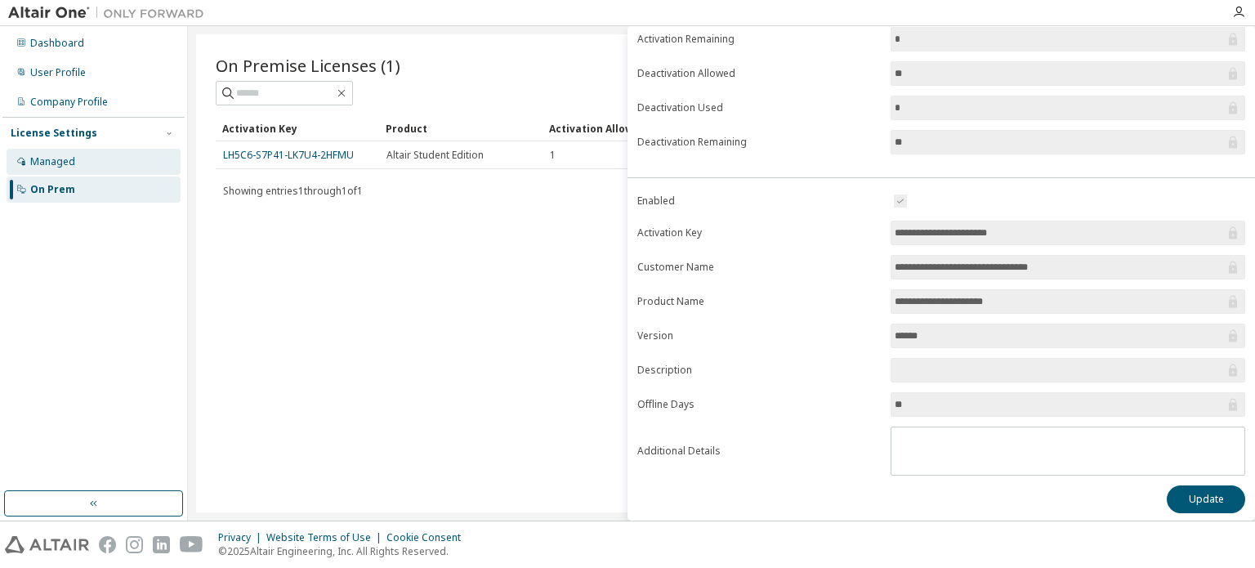
click at [124, 153] on div "Managed" at bounding box center [94, 162] width 174 height 26
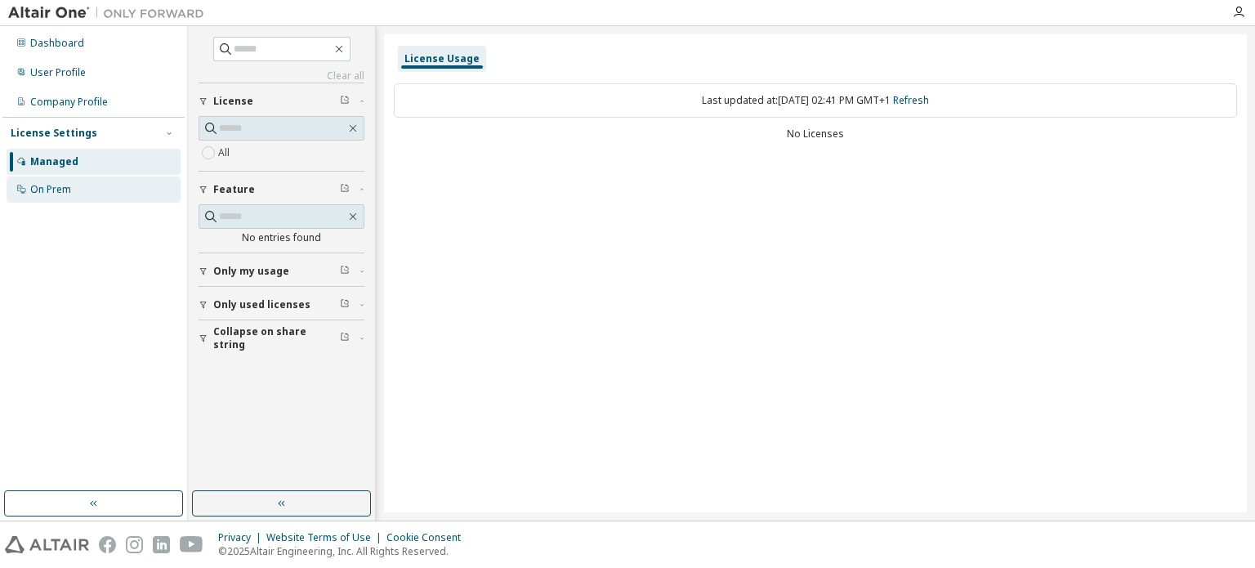
click at [108, 186] on div "On Prem" at bounding box center [94, 190] width 174 height 26
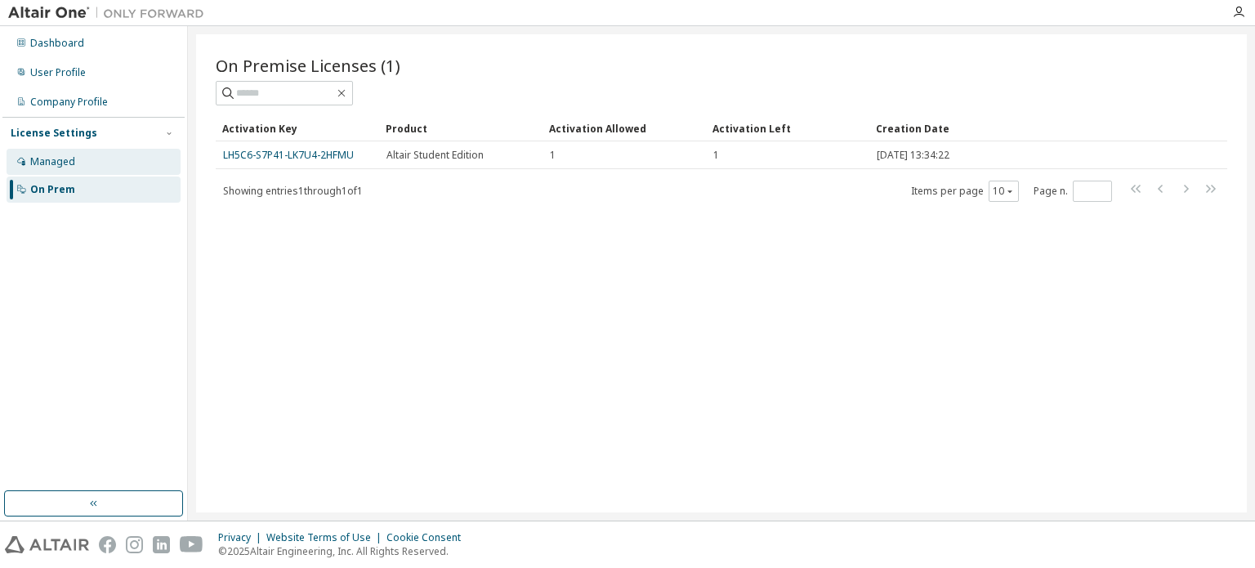
click at [33, 160] on div "Managed" at bounding box center [52, 161] width 45 height 13
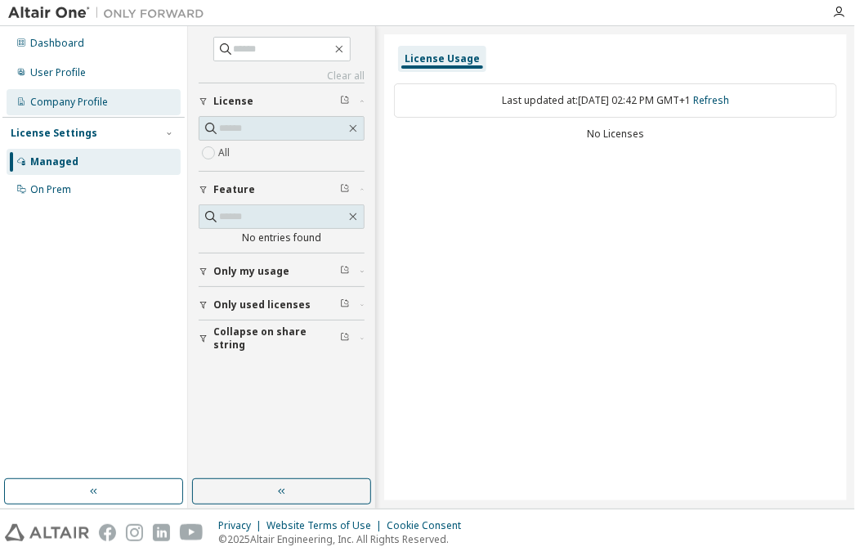
click at [133, 96] on div "Company Profile" at bounding box center [94, 102] width 174 height 26
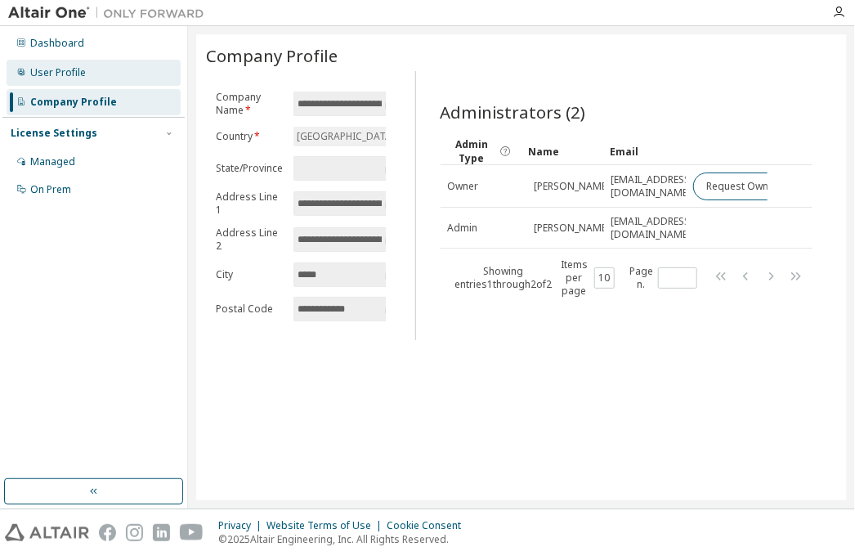
click at [125, 83] on div "User Profile" at bounding box center [94, 73] width 174 height 26
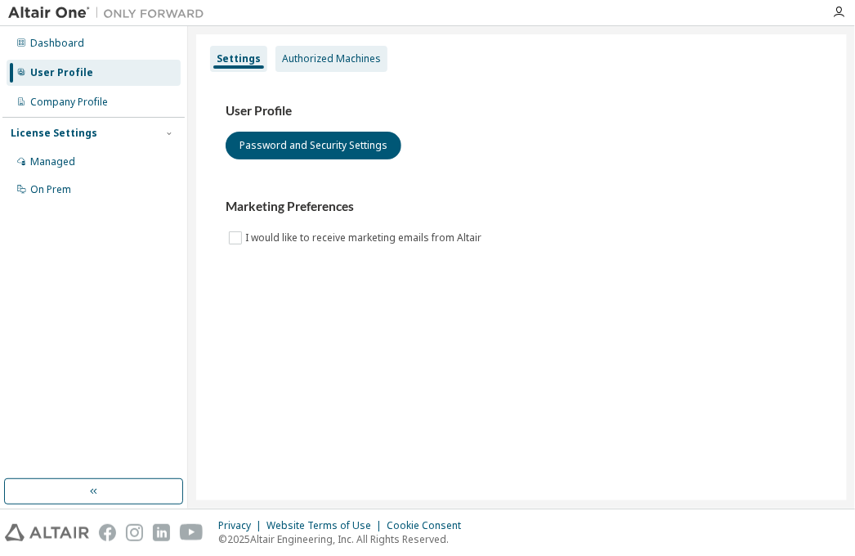
click at [278, 68] on div "Authorized Machines" at bounding box center [331, 59] width 112 height 26
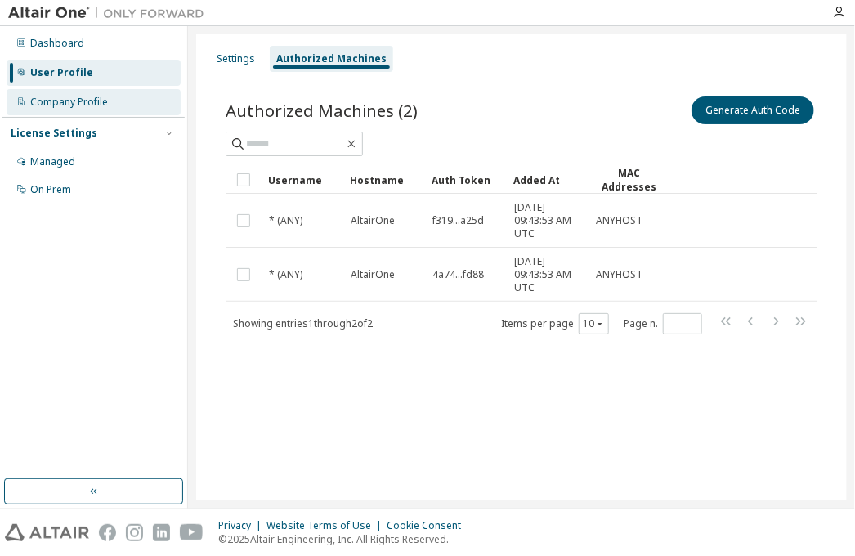
click at [62, 91] on div "Company Profile" at bounding box center [94, 102] width 174 height 26
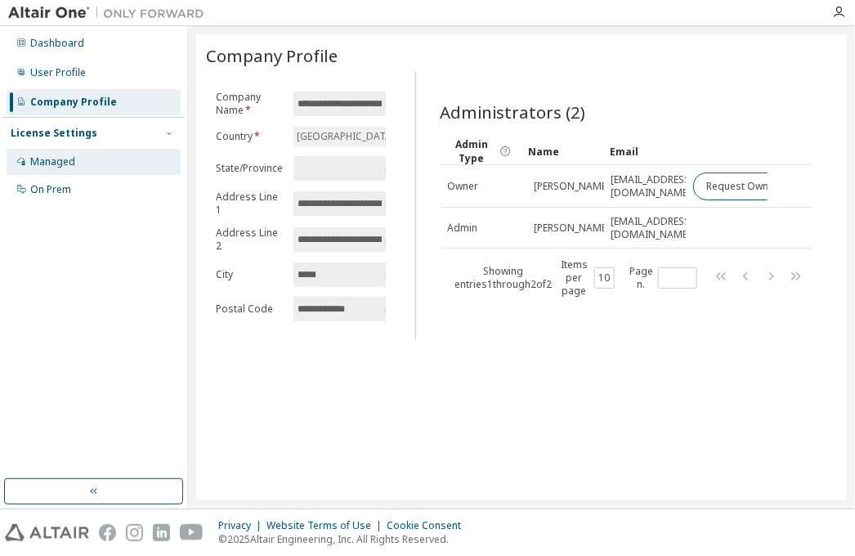
click at [72, 159] on div "Managed" at bounding box center [52, 161] width 45 height 13
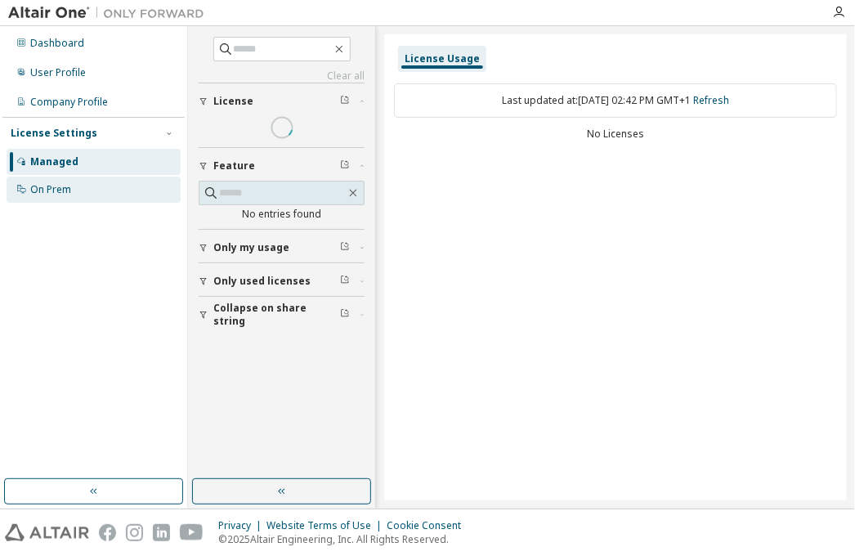
click at [52, 193] on div "On Prem" at bounding box center [50, 189] width 41 height 13
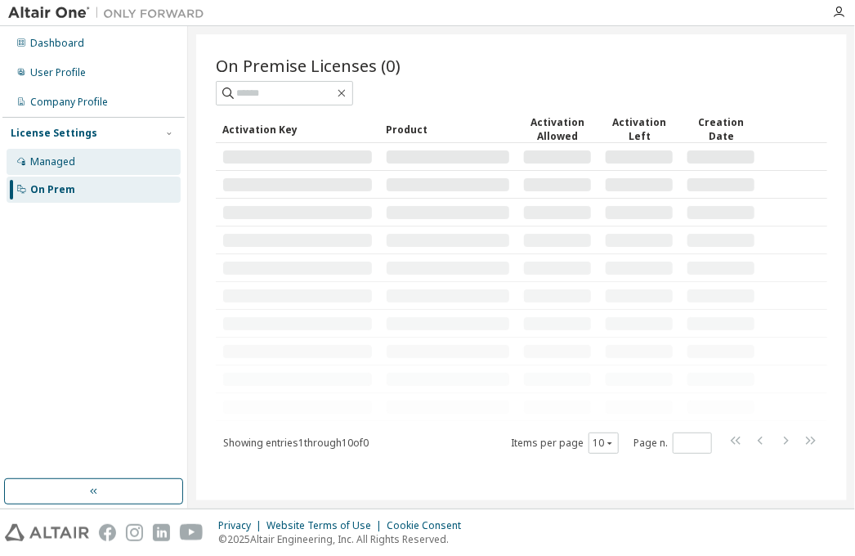
click at [57, 164] on div "Managed" at bounding box center [52, 161] width 45 height 13
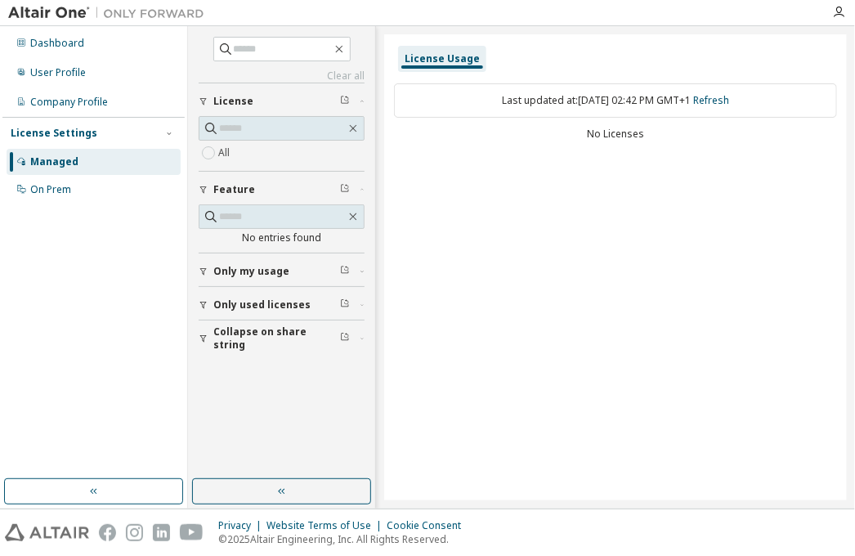
click at [624, 229] on div "License Usage Last updated at: [DATE] 02:42 PM GMT+1 Refresh No Licenses" at bounding box center [615, 267] width 463 height 466
click at [138, 171] on div "Managed" at bounding box center [94, 162] width 174 height 26
click at [141, 212] on div "Dashboard User Profile Company Profile License Settings Managed On Prem" at bounding box center [93, 253] width 182 height 448
click at [136, 188] on div "On Prem" at bounding box center [94, 190] width 174 height 26
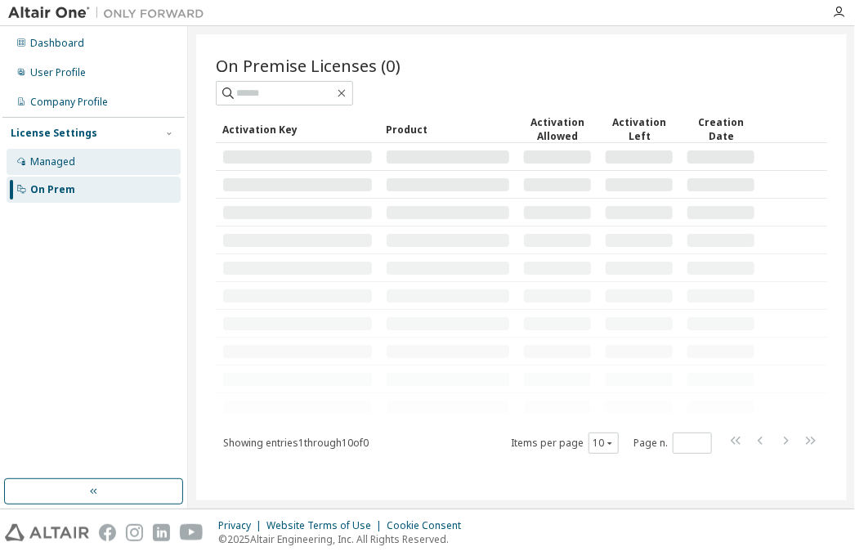
click at [133, 170] on div "Managed" at bounding box center [94, 162] width 174 height 26
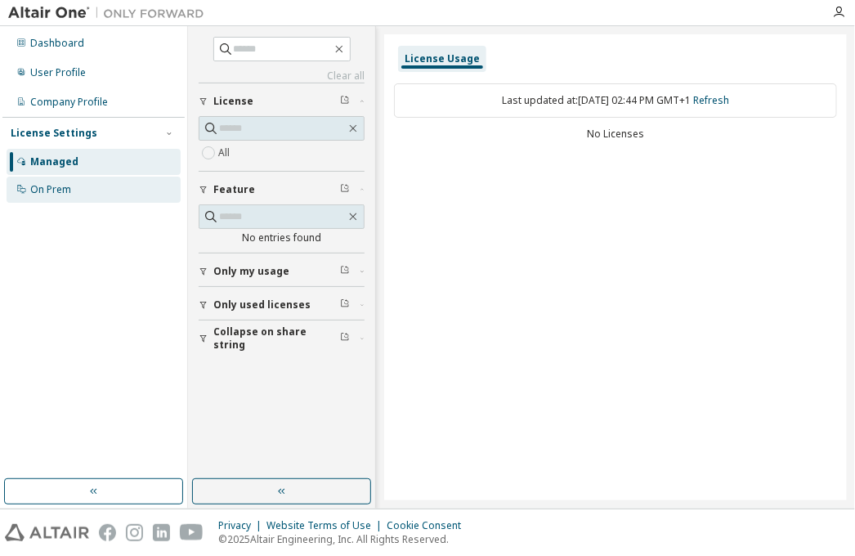
click at [130, 188] on div "On Prem" at bounding box center [94, 190] width 174 height 26
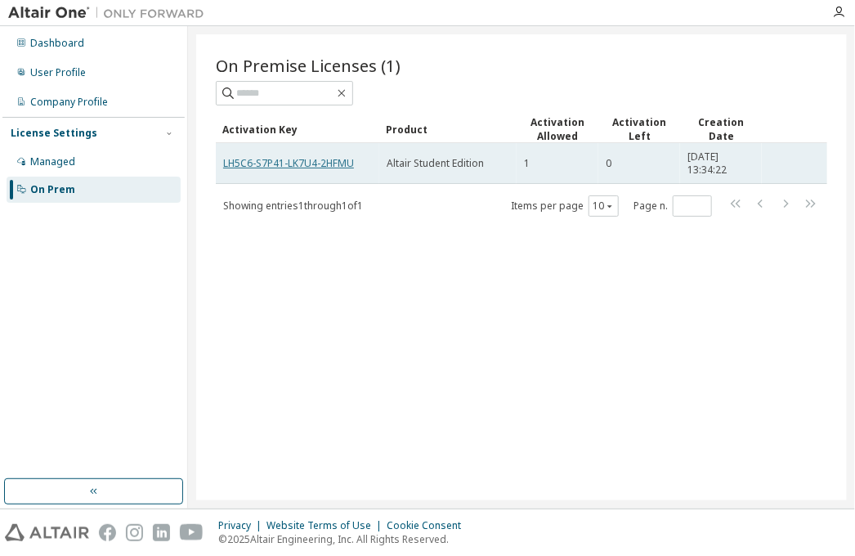
click at [284, 159] on link "LH5C6-S7P41-LK7U4-2HFMU" at bounding box center [288, 163] width 131 height 14
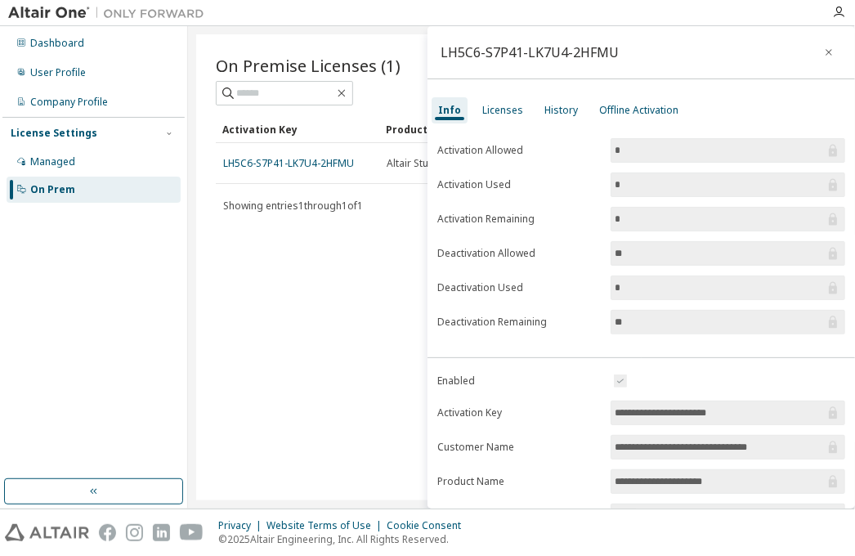
drag, startPoint x: 630, startPoint y: 178, endPoint x: 492, endPoint y: 176, distance: 138.1
click at [499, 177] on form "Activation Allowed * Activation Used * Activation Remaining * Deactivation Allo…" at bounding box center [641, 236] width 408 height 196
click at [572, 120] on div "History" at bounding box center [561, 110] width 47 height 26
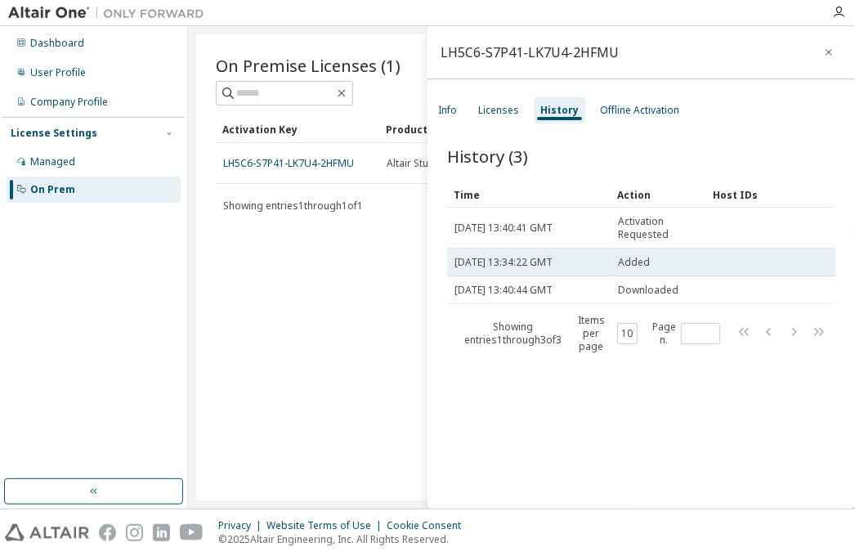
drag, startPoint x: 602, startPoint y: 223, endPoint x: 673, endPoint y: 271, distance: 85.5
click at [673, 271] on tbody "Tue, 30 Sep 2025 13:40:41 GMT Activation Requested Tue, 30 Sep 2025 13:34:22 GM…" at bounding box center [641, 256] width 388 height 96
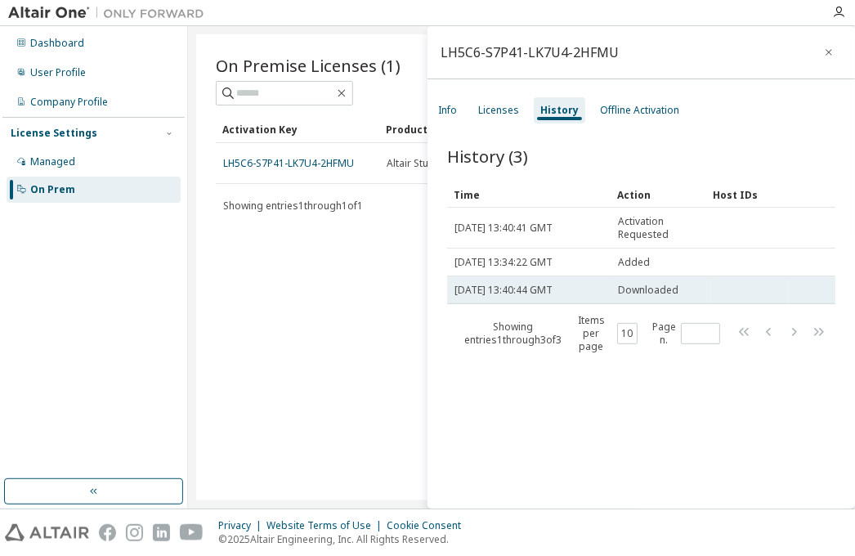
click at [689, 284] on div "Downloaded" at bounding box center [659, 290] width 82 height 13
drag, startPoint x: 690, startPoint y: 285, endPoint x: 605, endPoint y: 278, distance: 85.3
click at [605, 278] on tr "Tue, 30 Sep 2025 13:40:44 GMT Downloaded" at bounding box center [641, 290] width 388 height 28
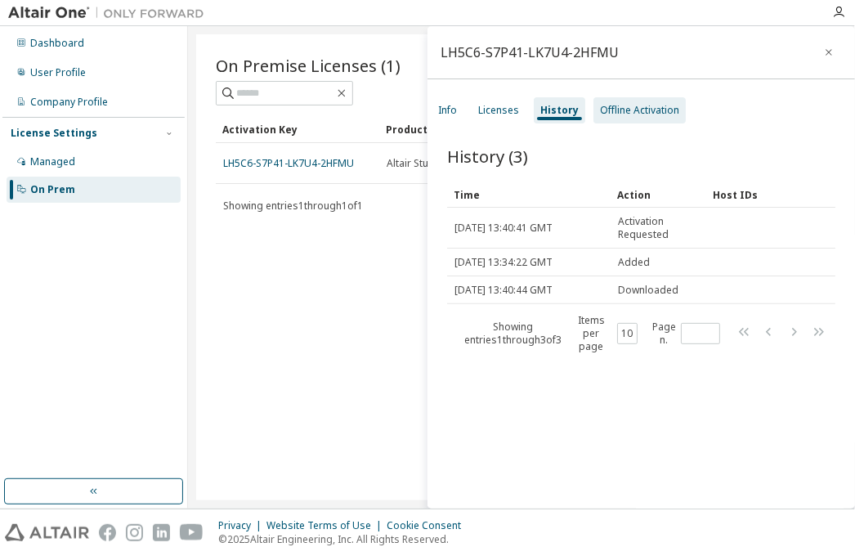
click at [610, 107] on div "Offline Activation" at bounding box center [639, 110] width 79 height 13
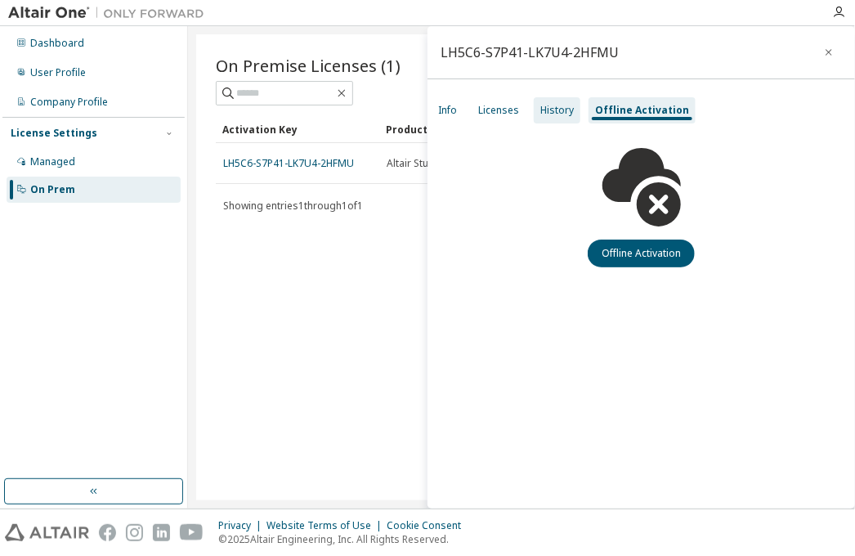
click at [548, 112] on div "History" at bounding box center [557, 110] width 34 height 13
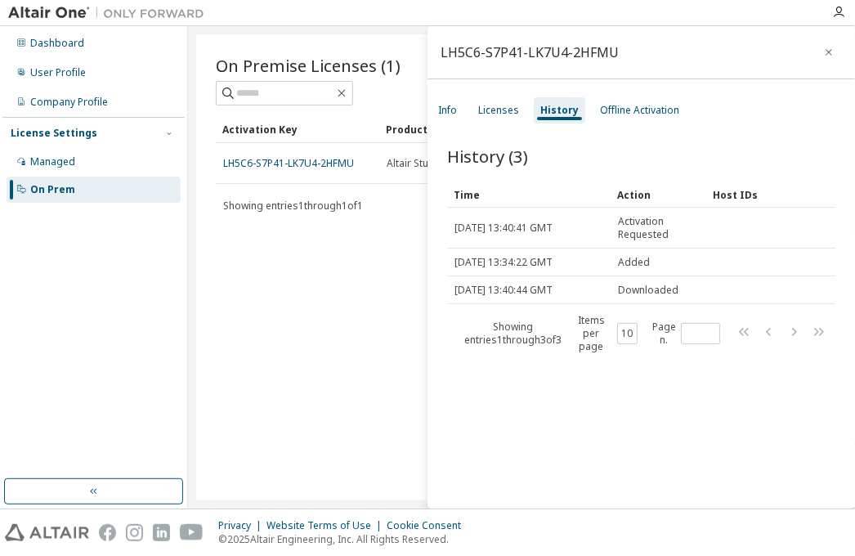
click at [40, 87] on div "Dashboard User Profile Company Profile License Settings Managed On Prem" at bounding box center [93, 117] width 182 height 176
click at [47, 76] on div "User Profile" at bounding box center [58, 72] width 56 height 13
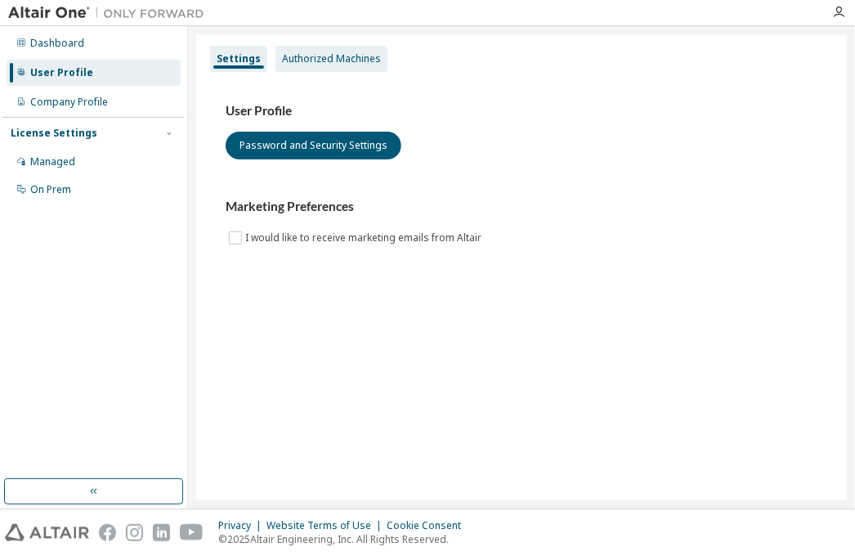
click at [315, 52] on div "Authorized Machines" at bounding box center [331, 58] width 99 height 13
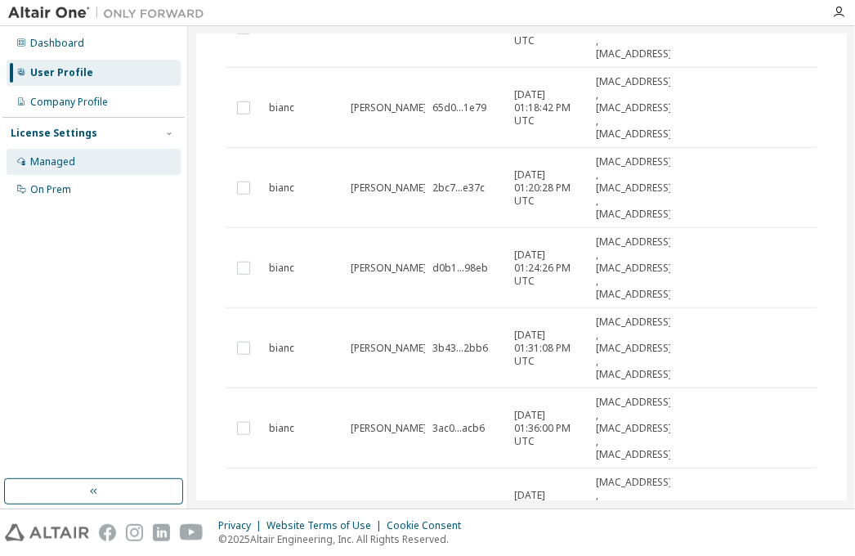
scroll to position [36, 0]
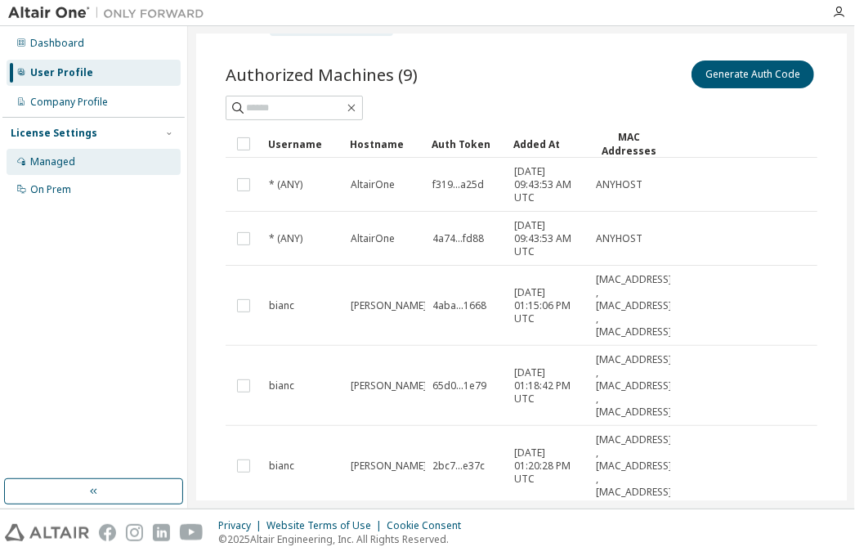
click at [42, 155] on div "Managed" at bounding box center [52, 161] width 45 height 13
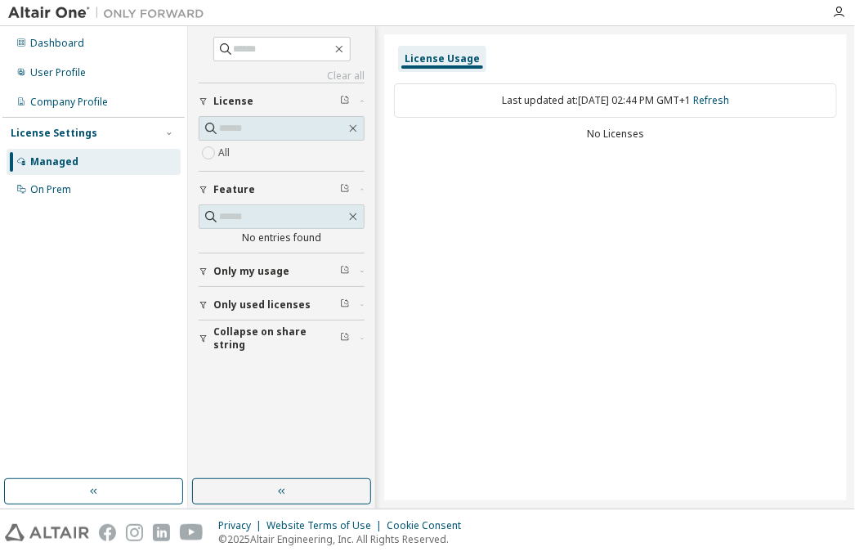
click at [70, 167] on div "Managed" at bounding box center [54, 161] width 48 height 13
click at [630, 240] on div "License Usage Last updated at: [DATE] 02:45 PM GMT+1 Refresh No Licenses" at bounding box center [615, 267] width 463 height 466
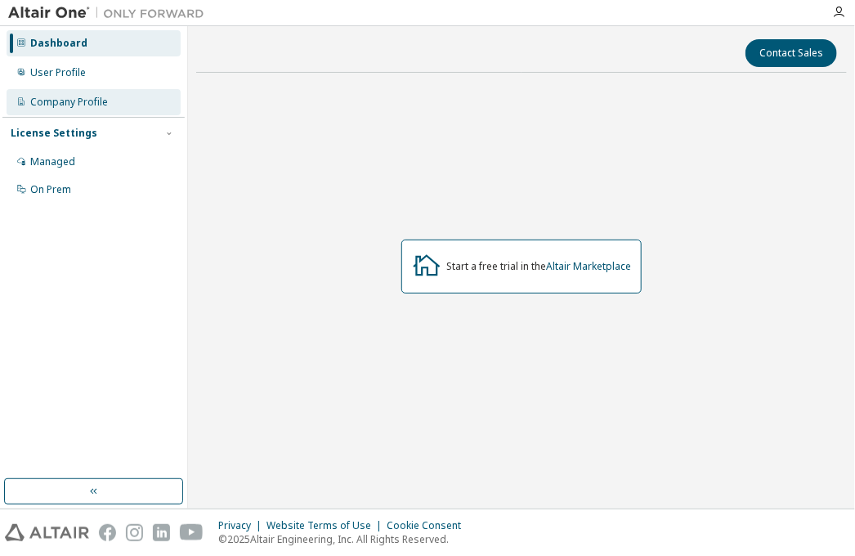
click at [108, 102] on div "Company Profile" at bounding box center [94, 102] width 174 height 26
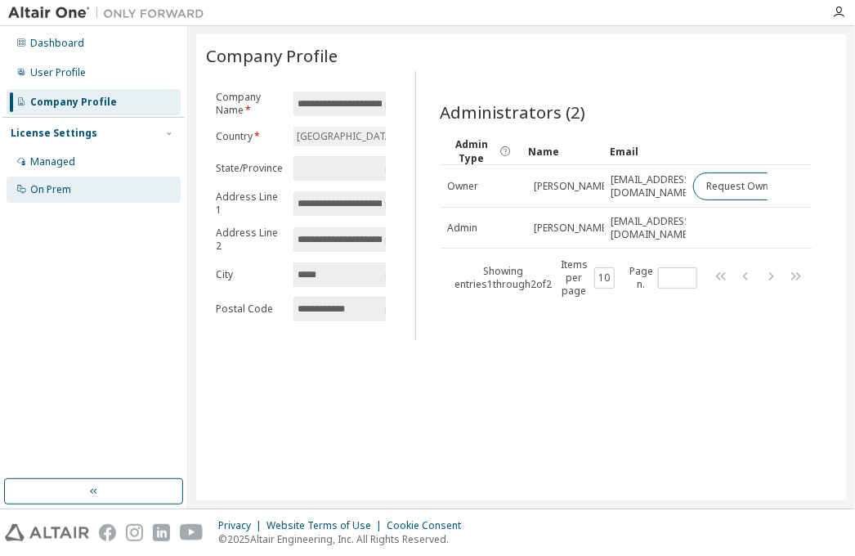
click at [76, 197] on div "On Prem" at bounding box center [94, 190] width 174 height 26
